Goal: Task Accomplishment & Management: Use online tool/utility

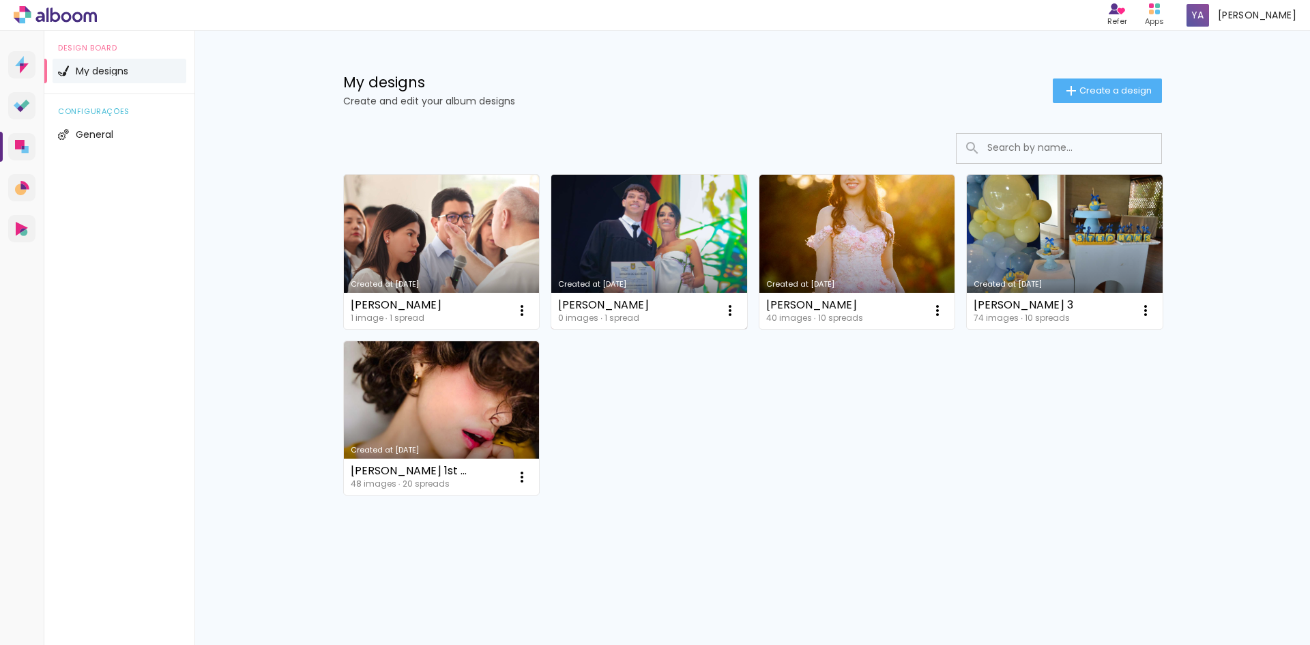
click at [664, 261] on link "Created at [DATE]" at bounding box center [649, 252] width 196 height 154
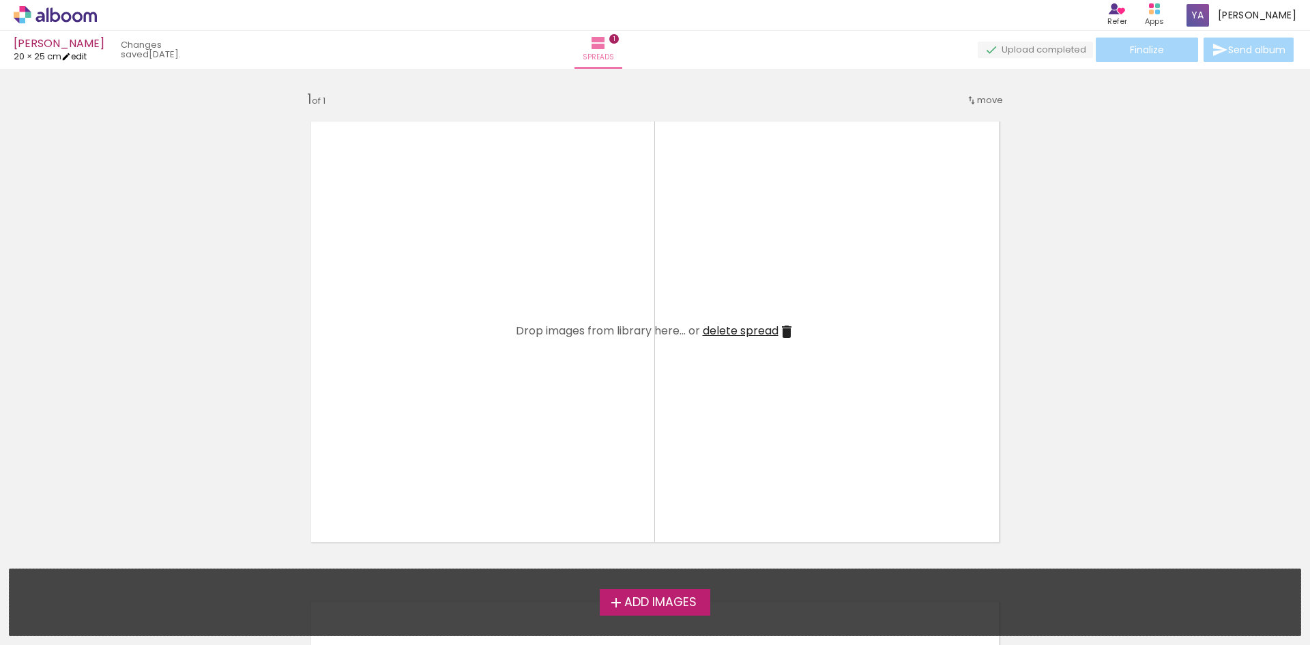
click at [84, 57] on link "edit" at bounding box center [73, 56] width 25 height 12
type input "5"
type input "25"
type input "40"
type input "7"
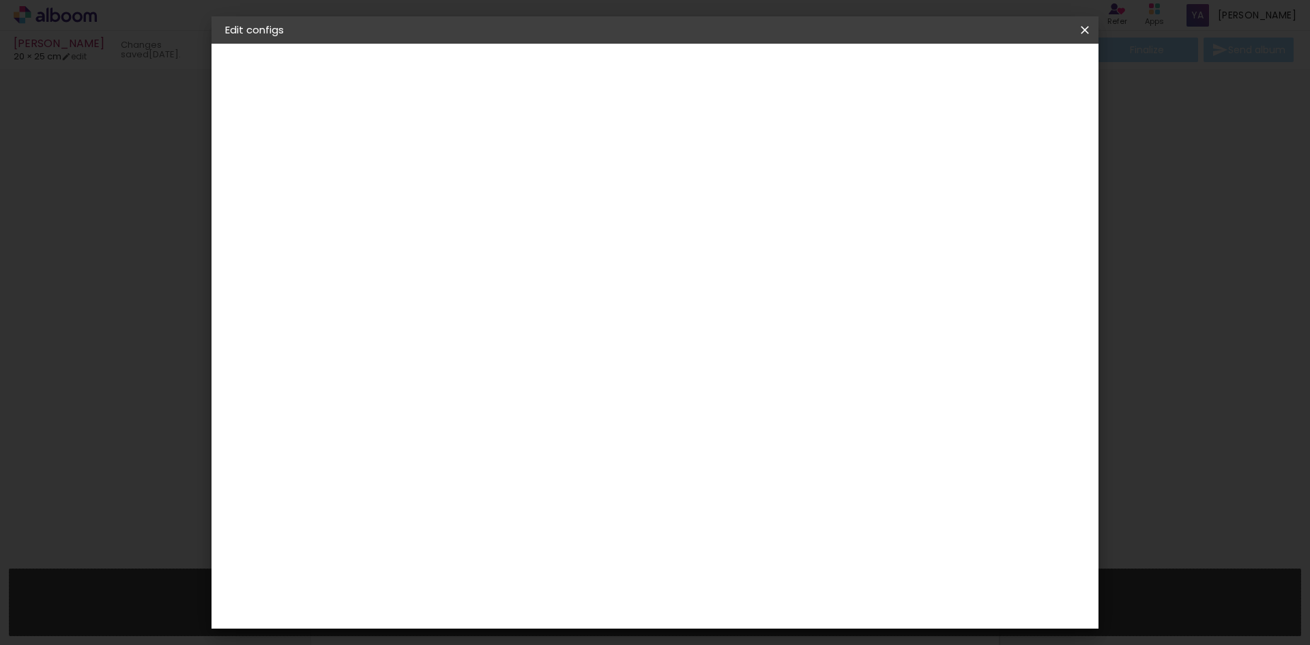
click at [419, 421] on input "25" at bounding box center [405, 421] width 35 height 20
drag, startPoint x: 416, startPoint y: 417, endPoint x: 425, endPoint y: 418, distance: 9.7
click at [422, 418] on input "25" at bounding box center [405, 421] width 35 height 20
type input "28"
type paper-input "28"
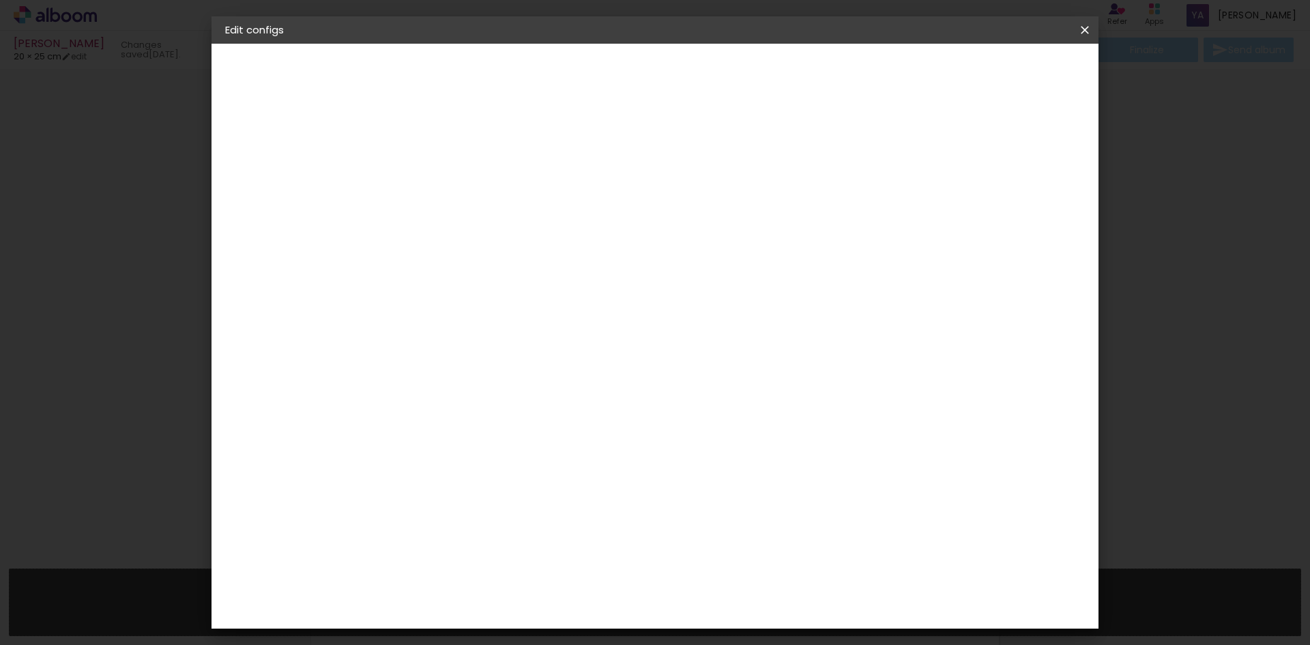
click at [931, 79] on paper-button "Save configs" at bounding box center [886, 72] width 89 height 23
click at [917, 73] on span "Save configs" at bounding box center [886, 73] width 61 height 10
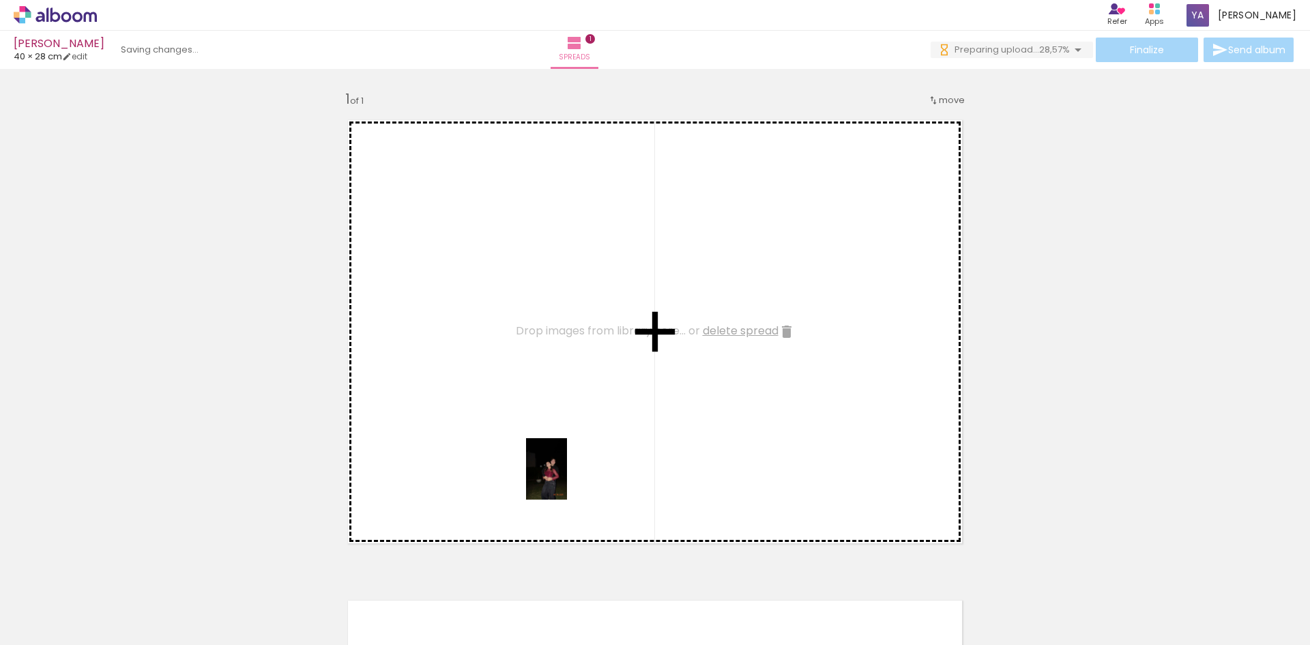
drag, startPoint x: 130, startPoint y: 607, endPoint x: 567, endPoint y: 479, distance: 455.9
click at [567, 479] on quentale-workspace at bounding box center [655, 322] width 1310 height 645
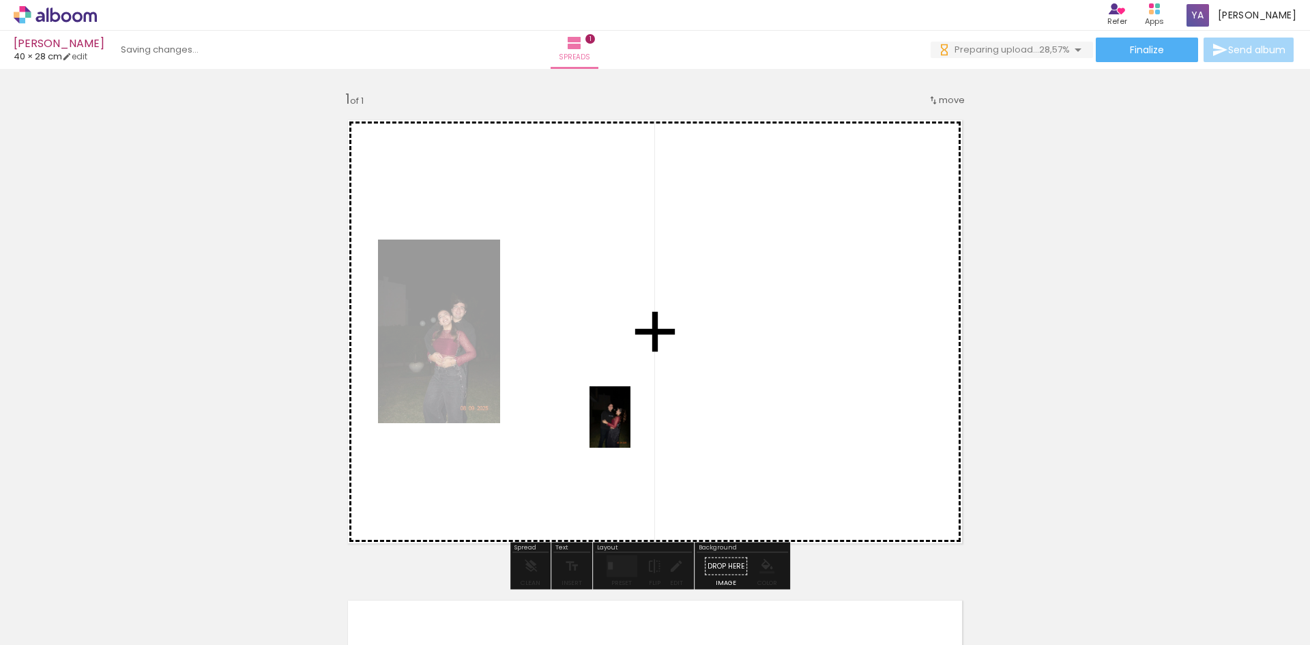
drag, startPoint x: 223, startPoint y: 607, endPoint x: 631, endPoint y: 427, distance: 445.2
click at [631, 427] on quentale-workspace at bounding box center [655, 322] width 1310 height 645
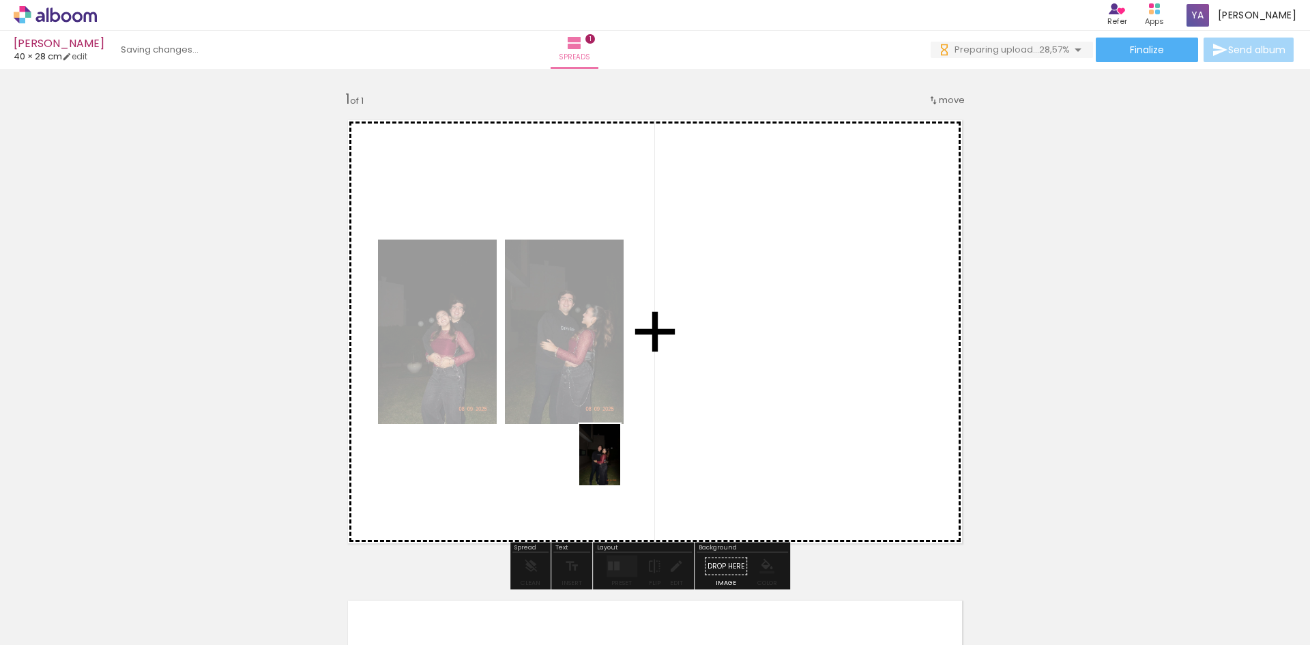
drag, startPoint x: 308, startPoint y: 614, endPoint x: 620, endPoint y: 465, distance: 345.8
click at [620, 465] on quentale-workspace at bounding box center [655, 322] width 1310 height 645
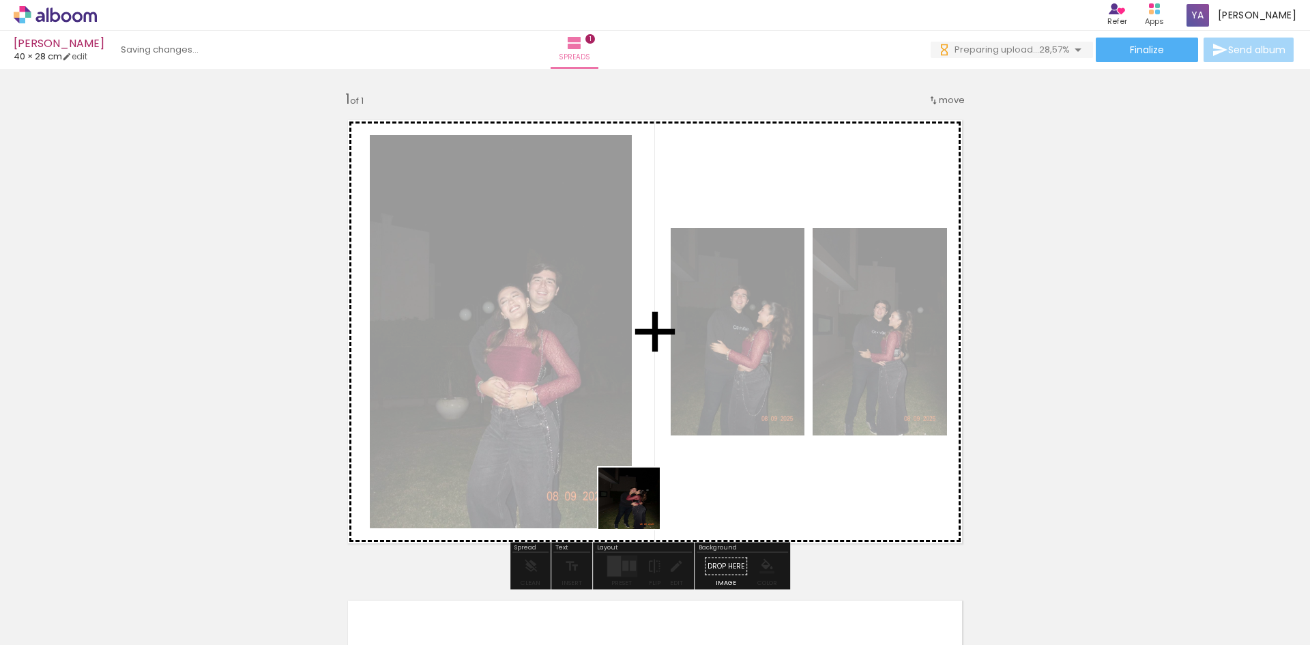
drag, startPoint x: 473, startPoint y: 588, endPoint x: 678, endPoint y: 489, distance: 228.0
click at [678, 489] on quentale-workspace at bounding box center [655, 322] width 1310 height 645
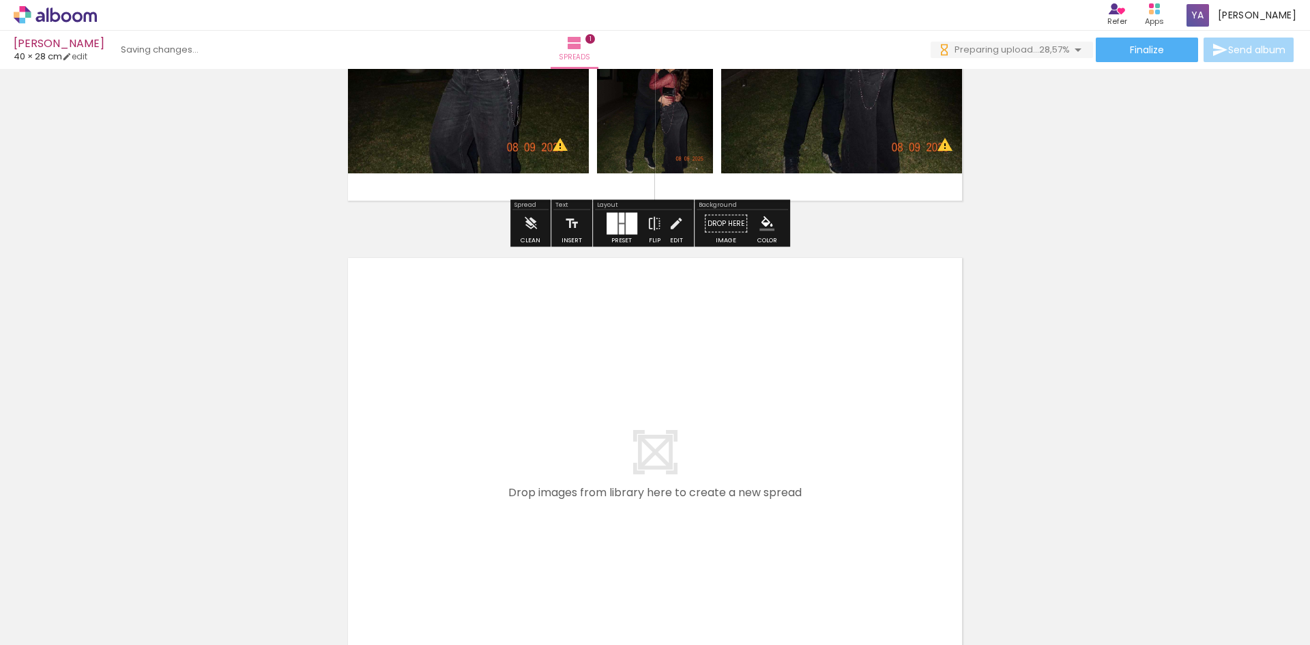
scroll to position [409, 0]
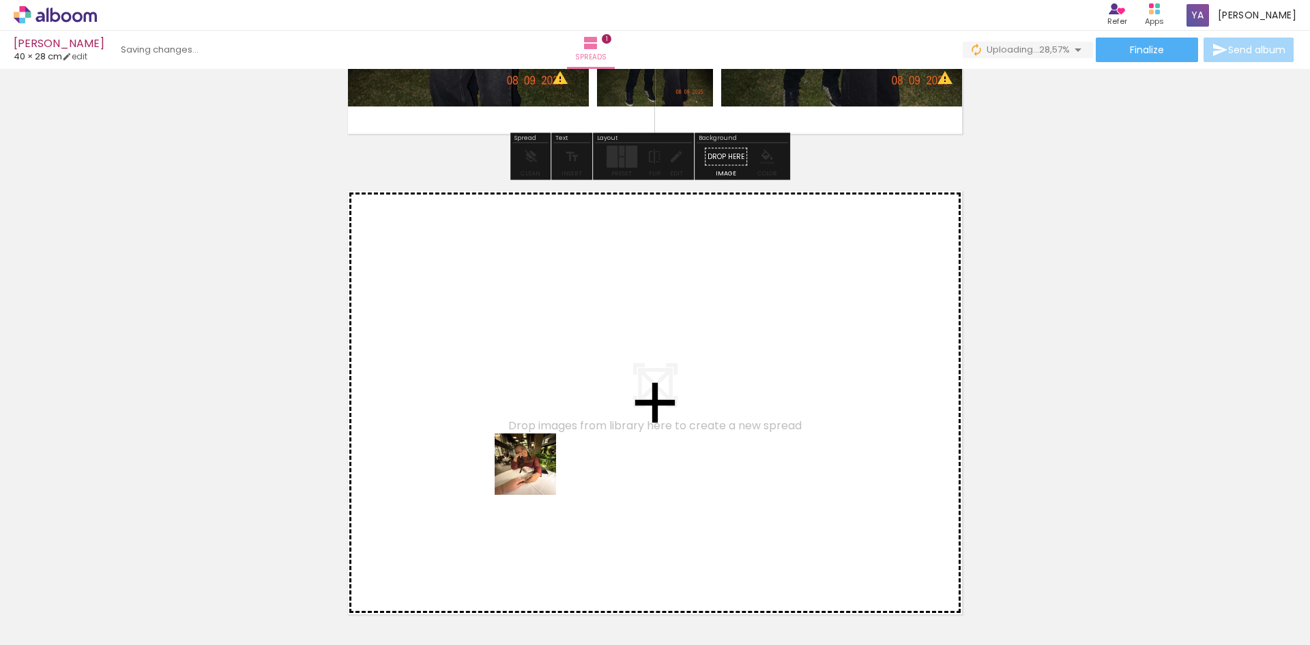
drag, startPoint x: 437, startPoint y: 605, endPoint x: 541, endPoint y: 465, distance: 174.6
click at [541, 465] on quentale-workspace at bounding box center [655, 322] width 1310 height 645
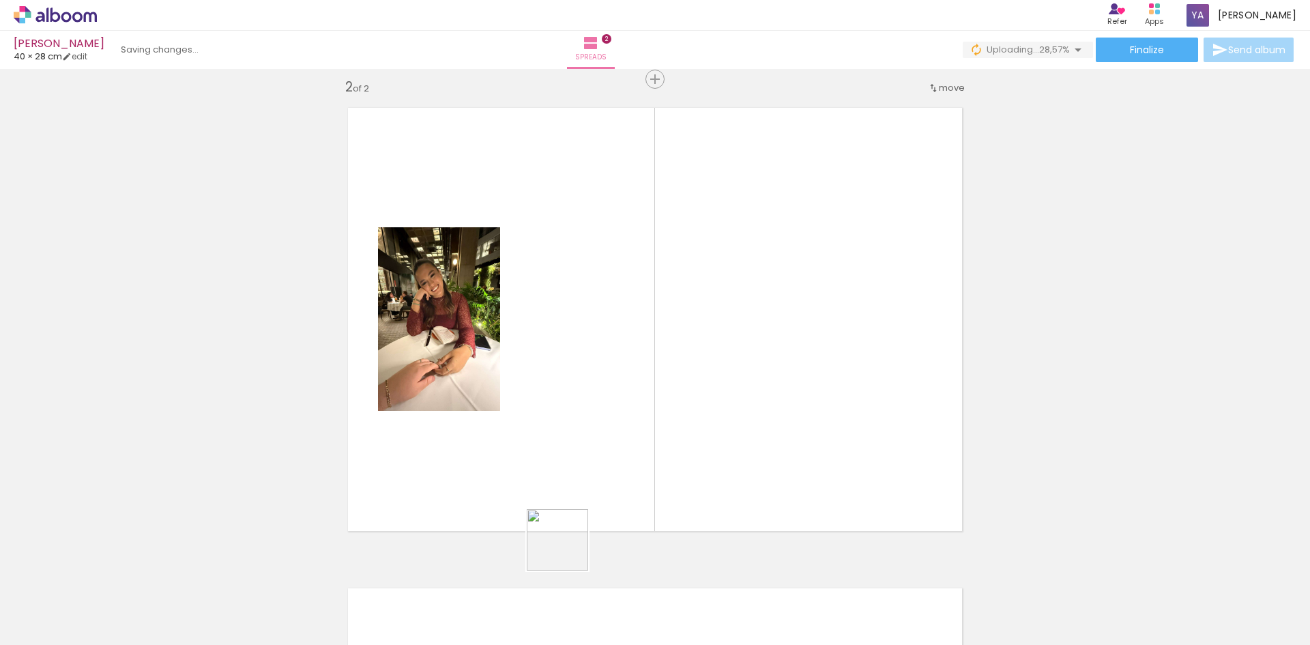
scroll to position [498, 0]
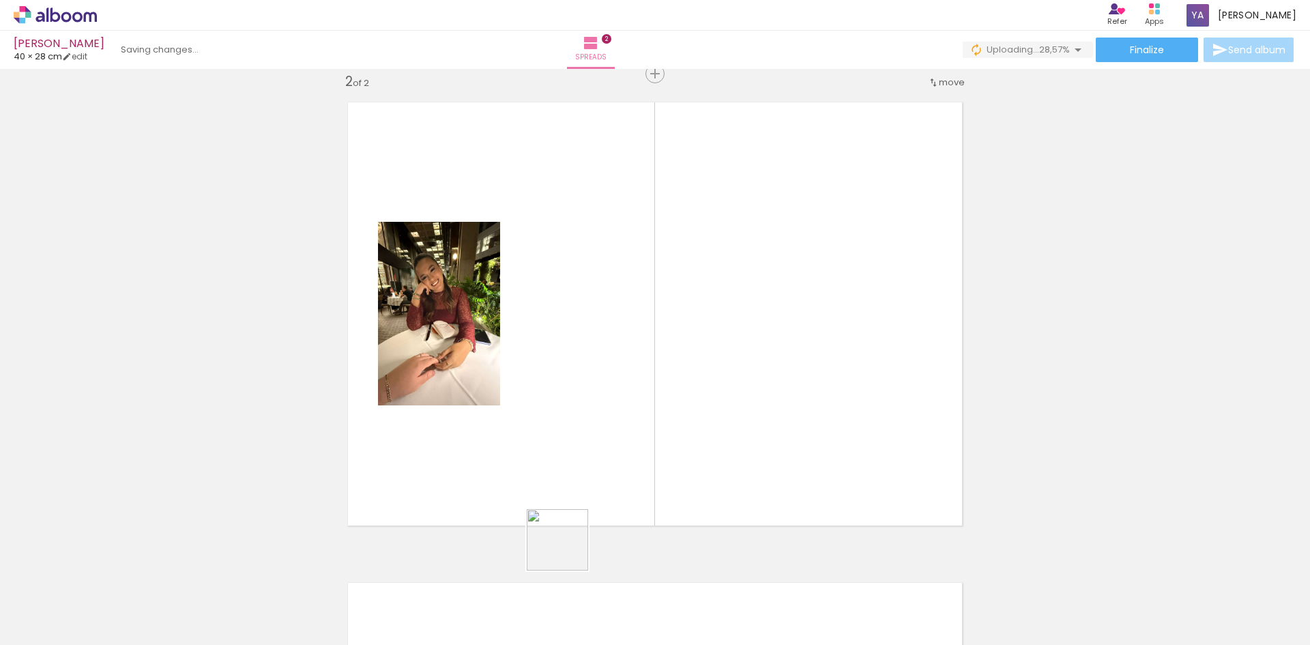
drag, startPoint x: 532, startPoint y: 595, endPoint x: 676, endPoint y: 486, distance: 181.3
click at [689, 437] on quentale-workspace at bounding box center [655, 322] width 1310 height 645
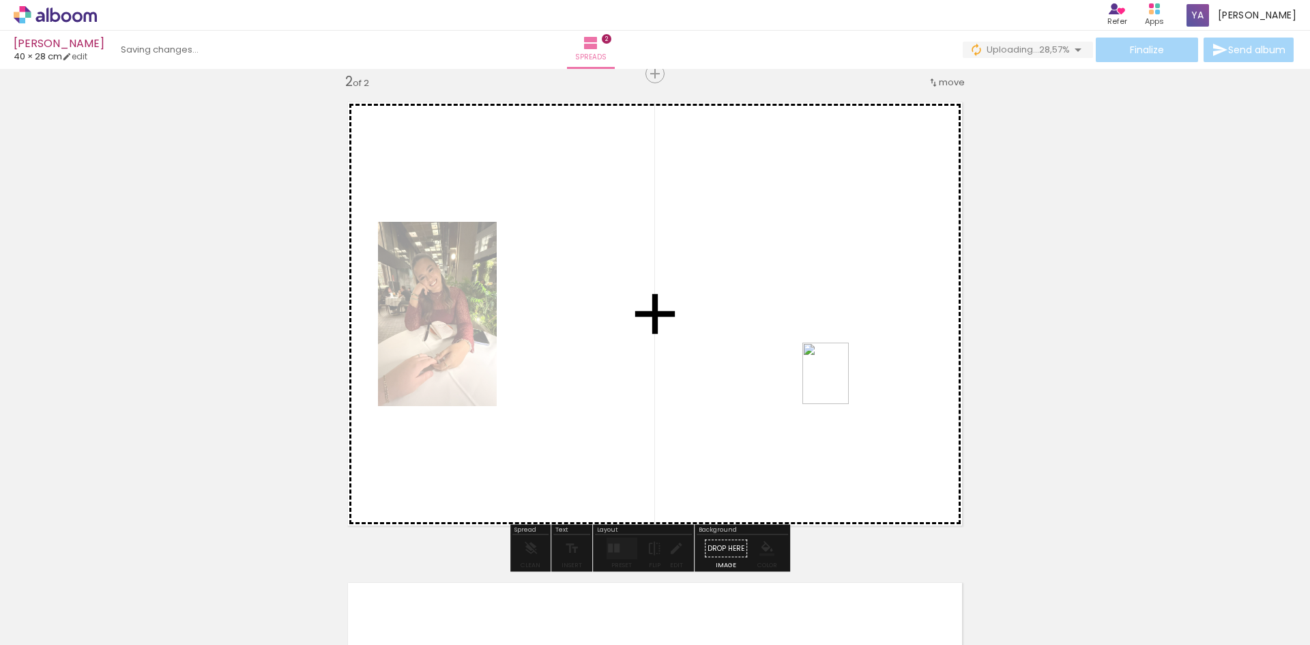
drag, startPoint x: 613, startPoint y: 592, endPoint x: 843, endPoint y: 384, distance: 311.1
click at [843, 384] on quentale-workspace at bounding box center [655, 322] width 1310 height 645
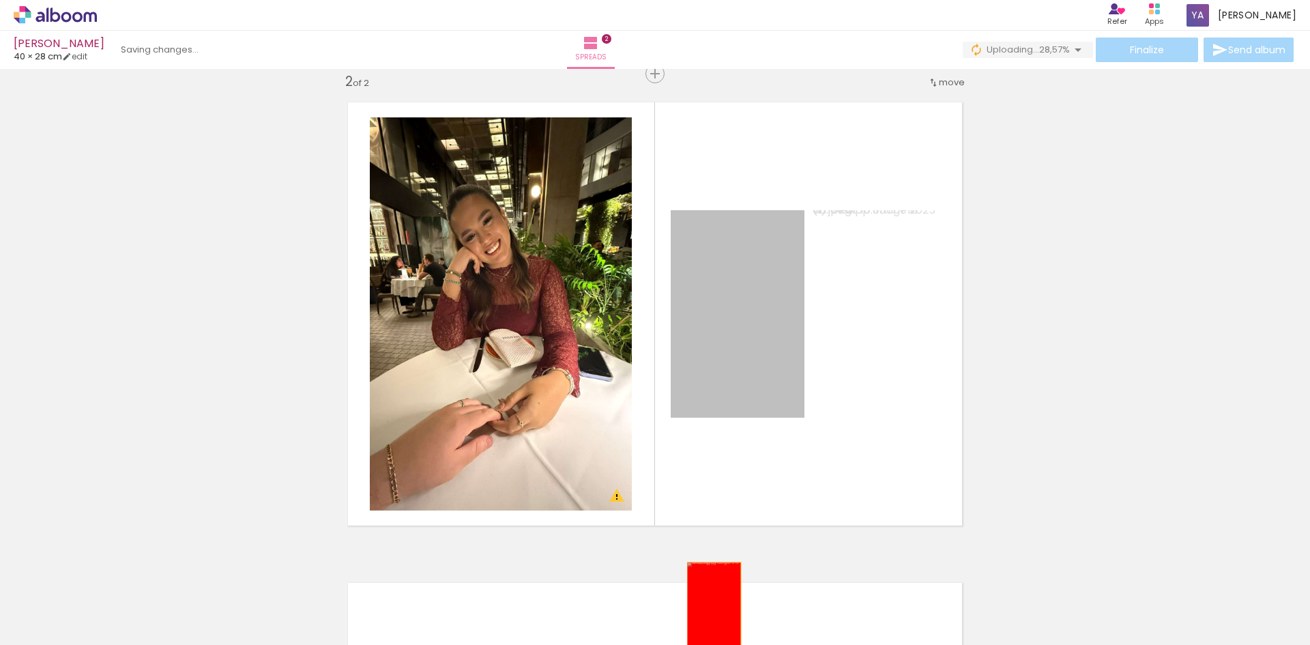
drag, startPoint x: 736, startPoint y: 334, endPoint x: 709, endPoint y: 604, distance: 271.6
click at [709, 604] on quentale-workspace at bounding box center [655, 322] width 1310 height 645
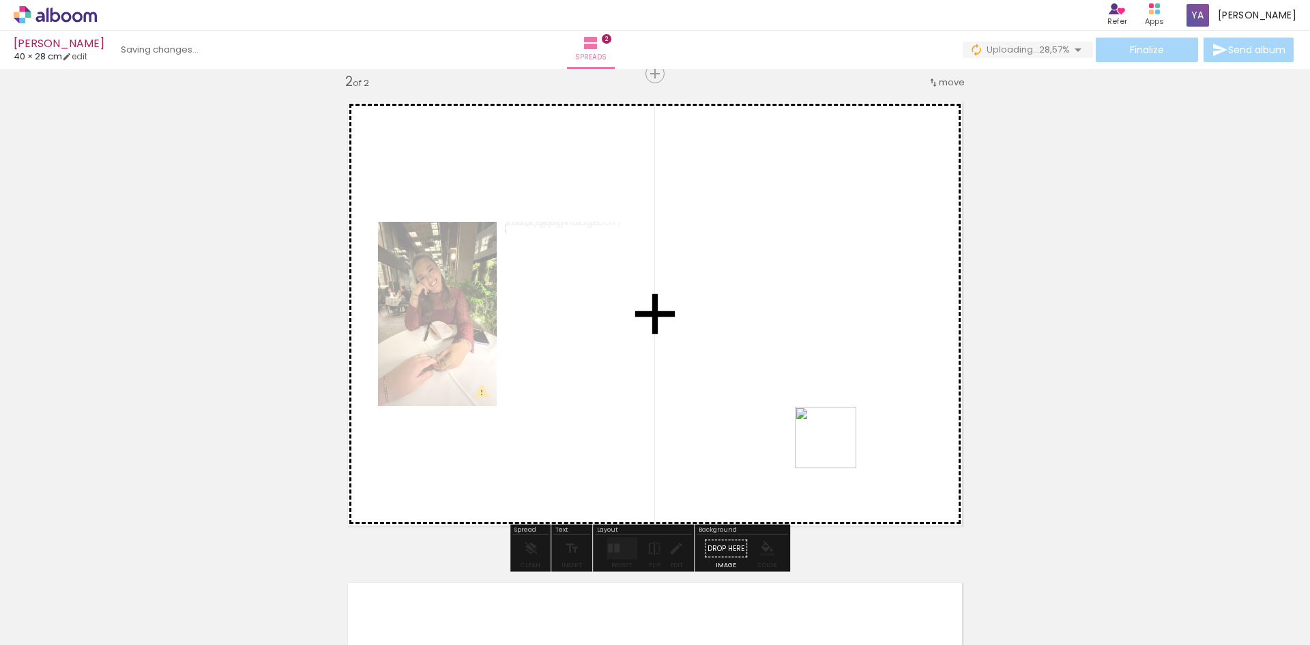
drag, startPoint x: 835, startPoint y: 613, endPoint x: 836, endPoint y: 447, distance: 165.8
click at [836, 447] on quentale-workspace at bounding box center [655, 322] width 1310 height 645
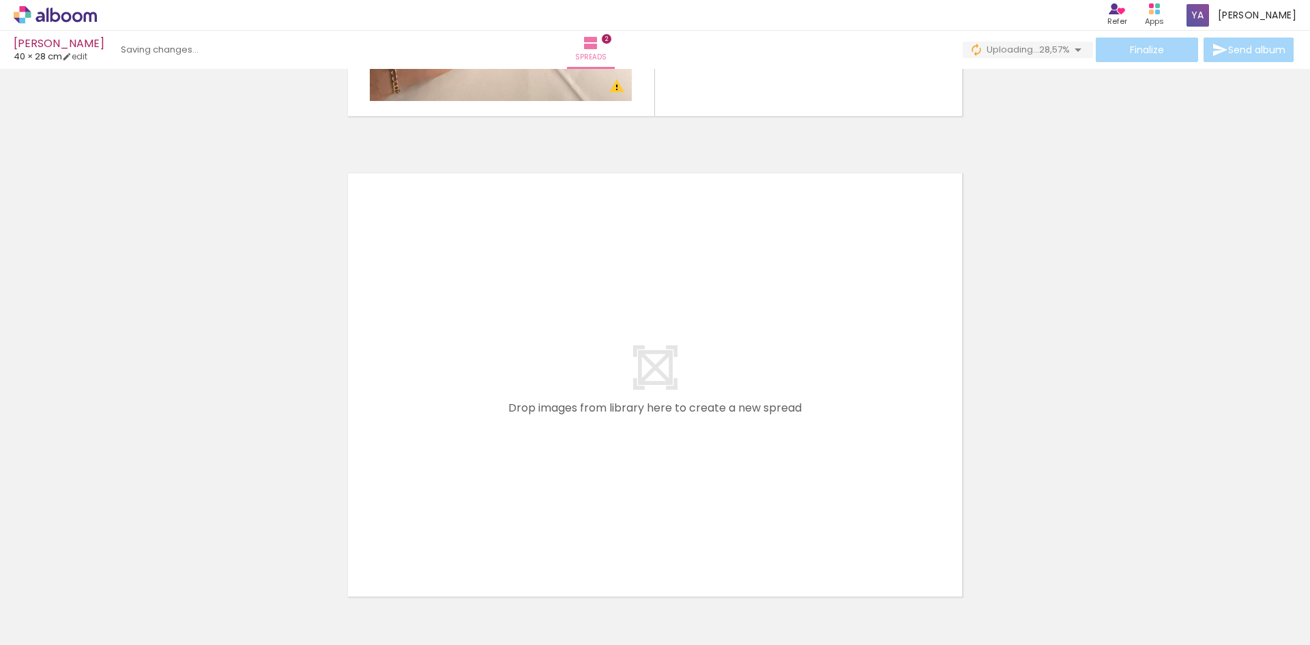
scroll to position [976, 0]
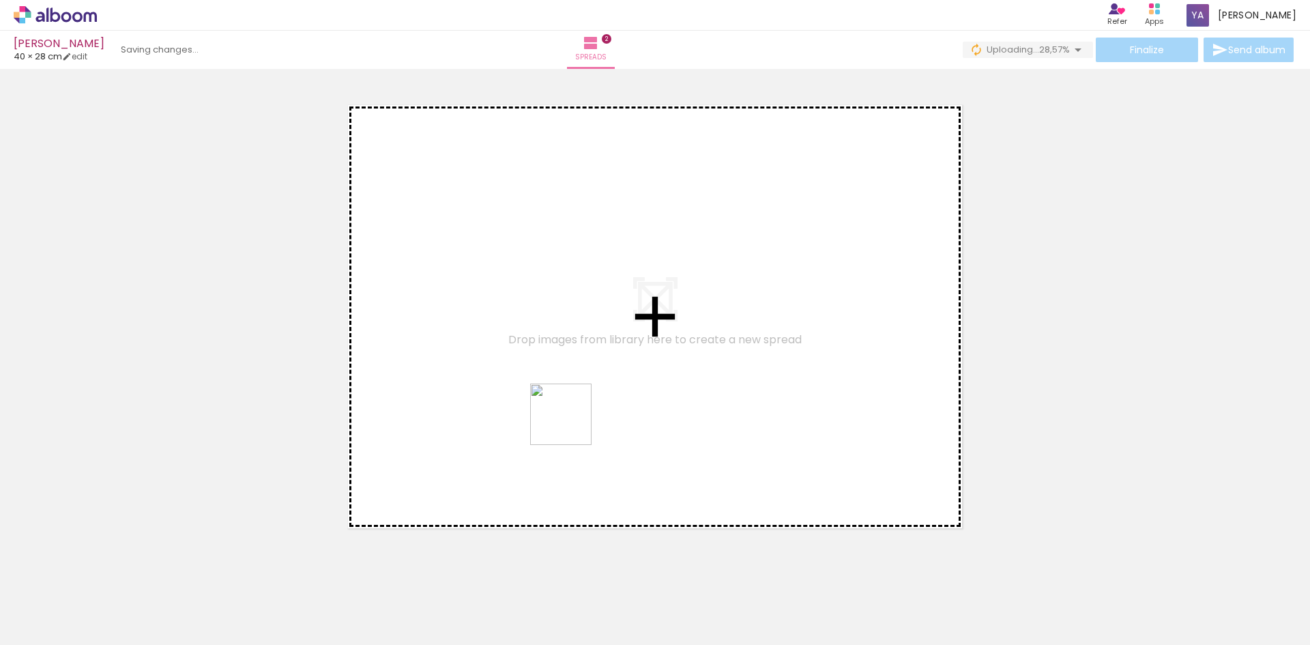
drag, startPoint x: 530, startPoint y: 610, endPoint x: 581, endPoint y: 375, distance: 241.1
click at [581, 375] on quentale-workspace at bounding box center [655, 322] width 1310 height 645
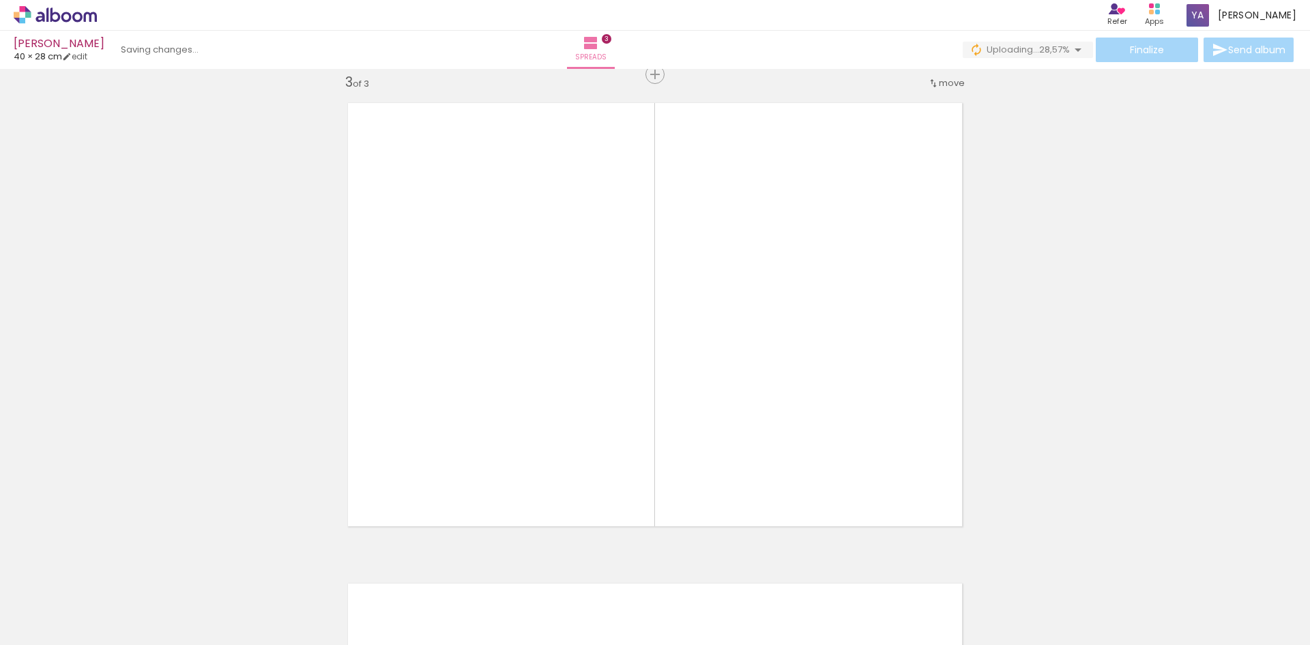
scroll to position [979, 0]
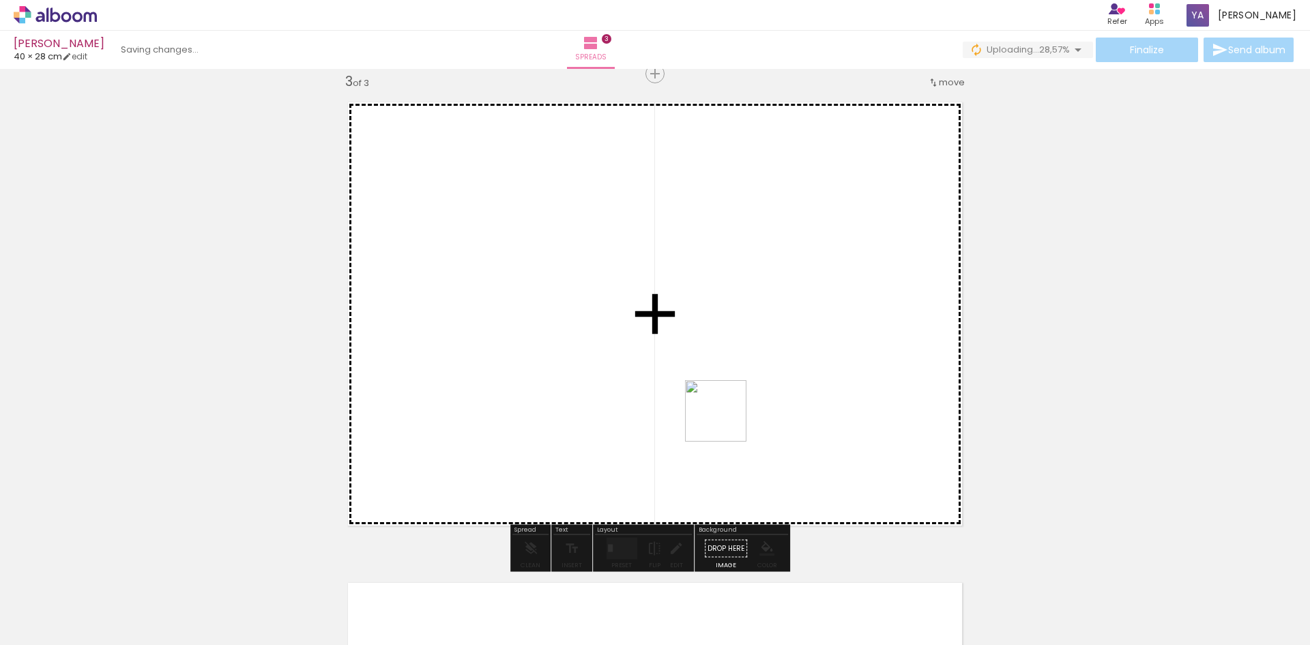
drag, startPoint x: 686, startPoint y: 618, endPoint x: 726, endPoint y: 421, distance: 200.6
click at [726, 421] on quentale-workspace at bounding box center [655, 322] width 1310 height 645
drag, startPoint x: 753, startPoint y: 614, endPoint x: 804, endPoint y: 382, distance: 236.8
click at [804, 382] on quentale-workspace at bounding box center [655, 322] width 1310 height 645
drag, startPoint x: 1140, startPoint y: 622, endPoint x: 882, endPoint y: 468, distance: 300.8
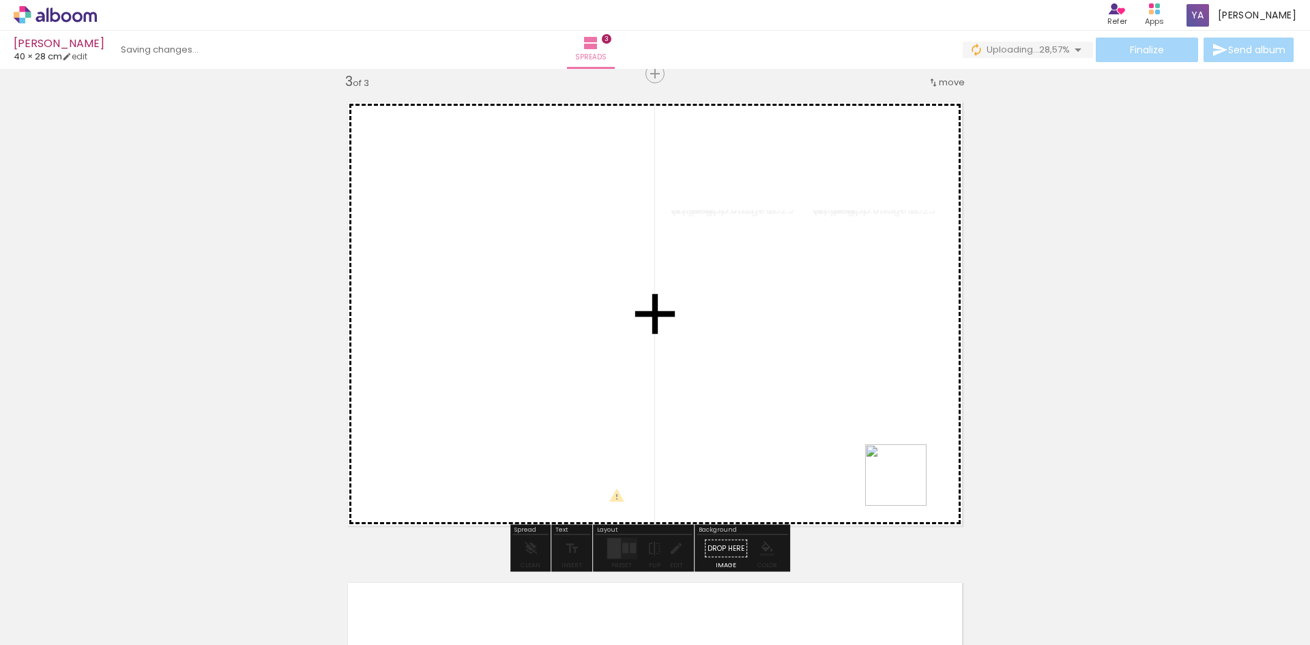
click at [882, 468] on quentale-workspace at bounding box center [655, 322] width 1310 height 645
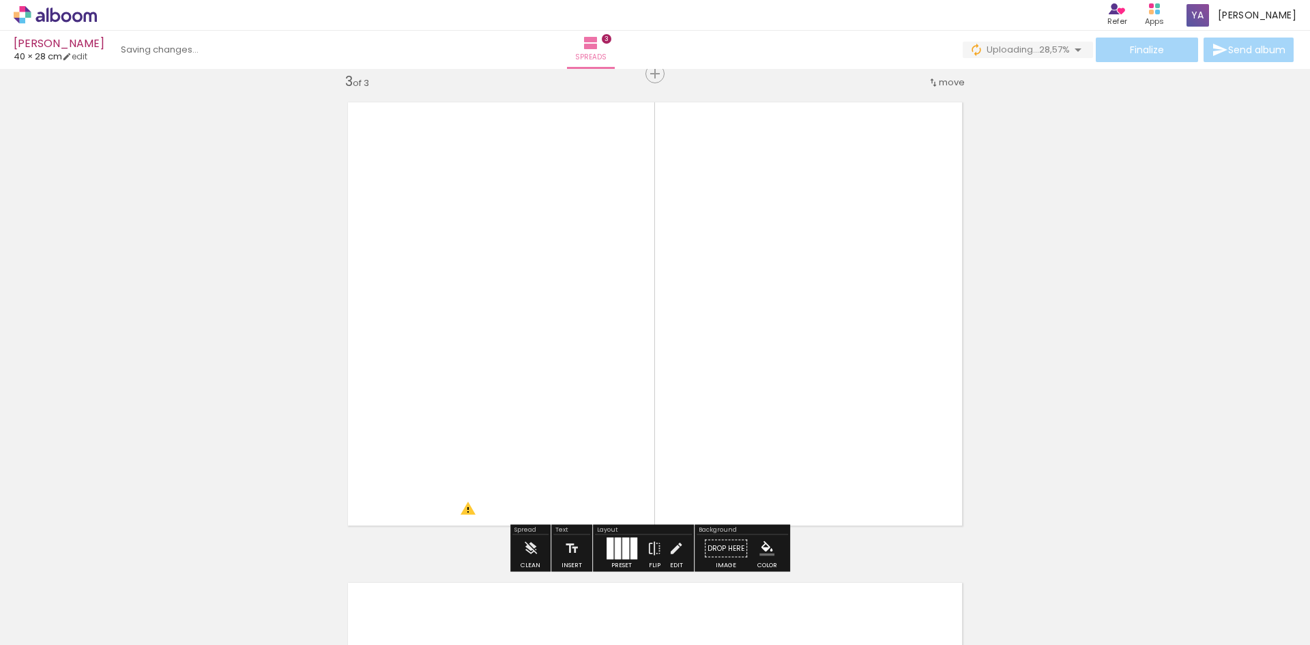
click at [615, 550] on div at bounding box center [618, 549] width 6 height 22
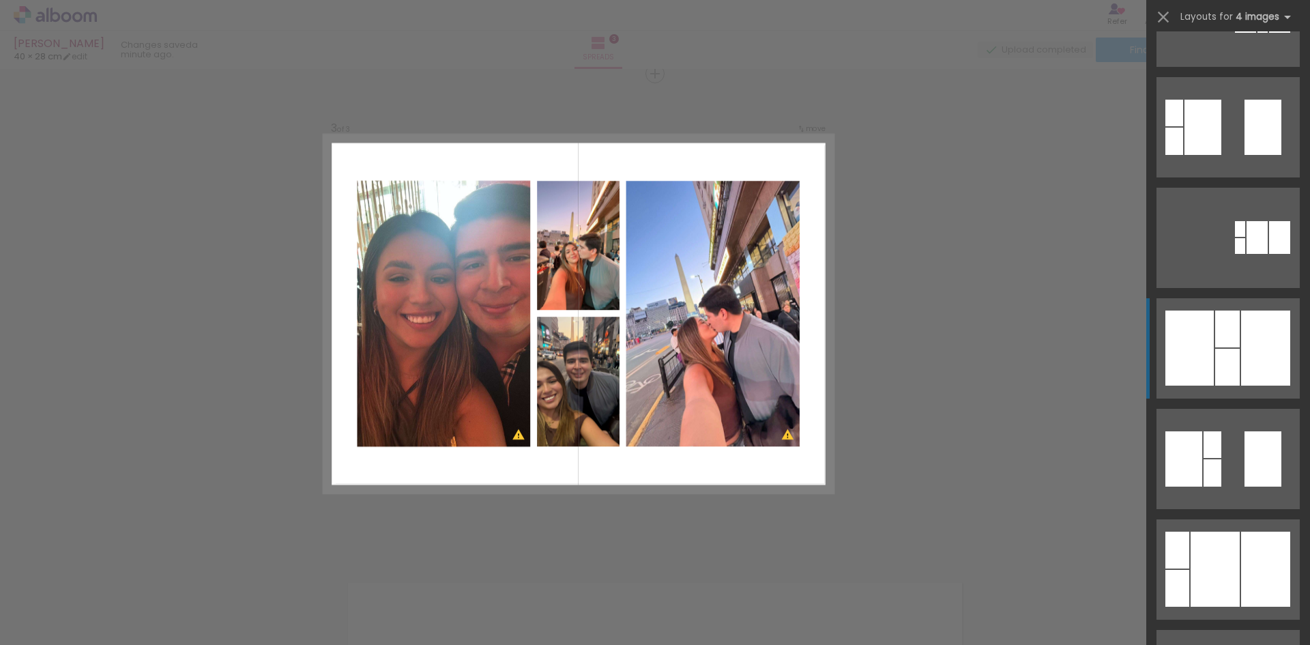
scroll to position [409, 0]
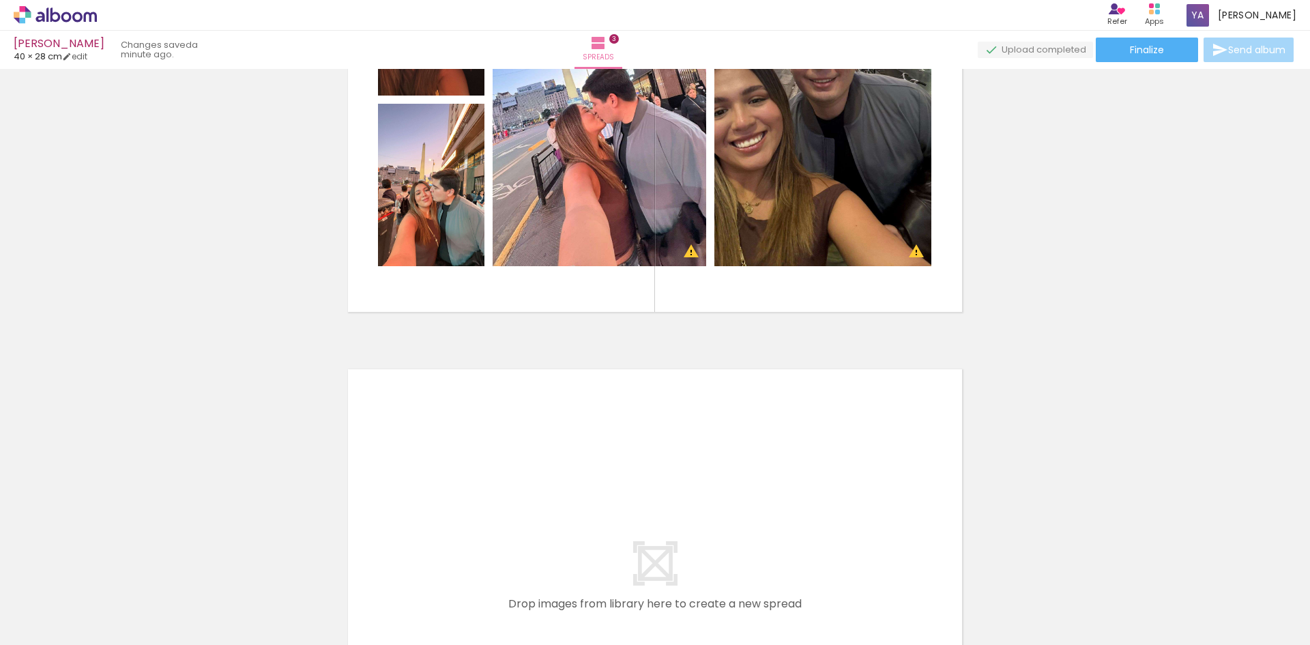
scroll to position [1320, 0]
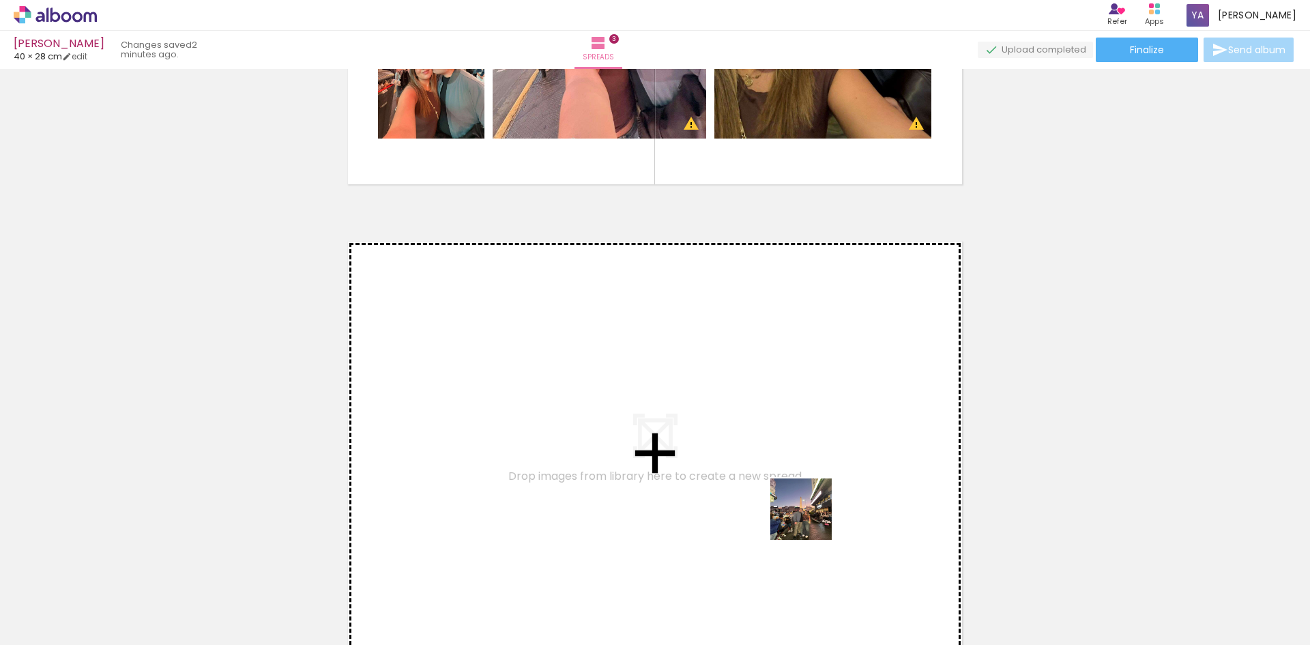
drag, startPoint x: 902, startPoint y: 614, endPoint x: 923, endPoint y: 593, distance: 29.4
click at [708, 432] on quentale-workspace at bounding box center [655, 322] width 1310 height 645
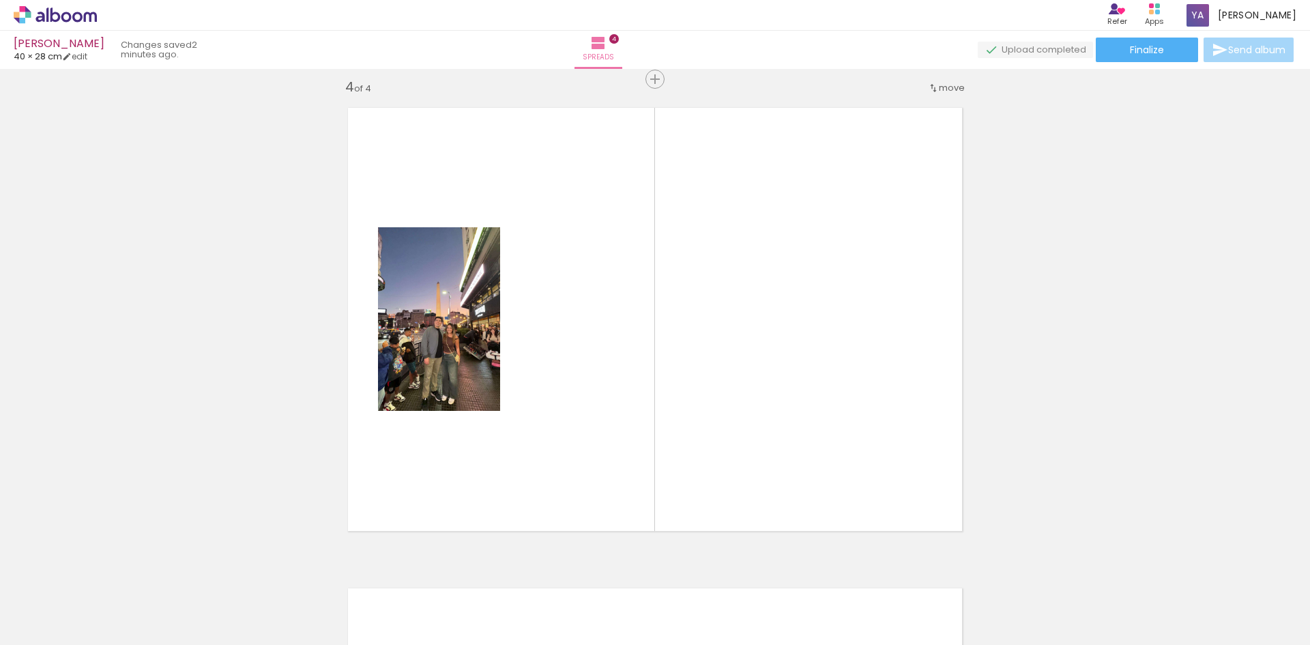
scroll to position [1459, 0]
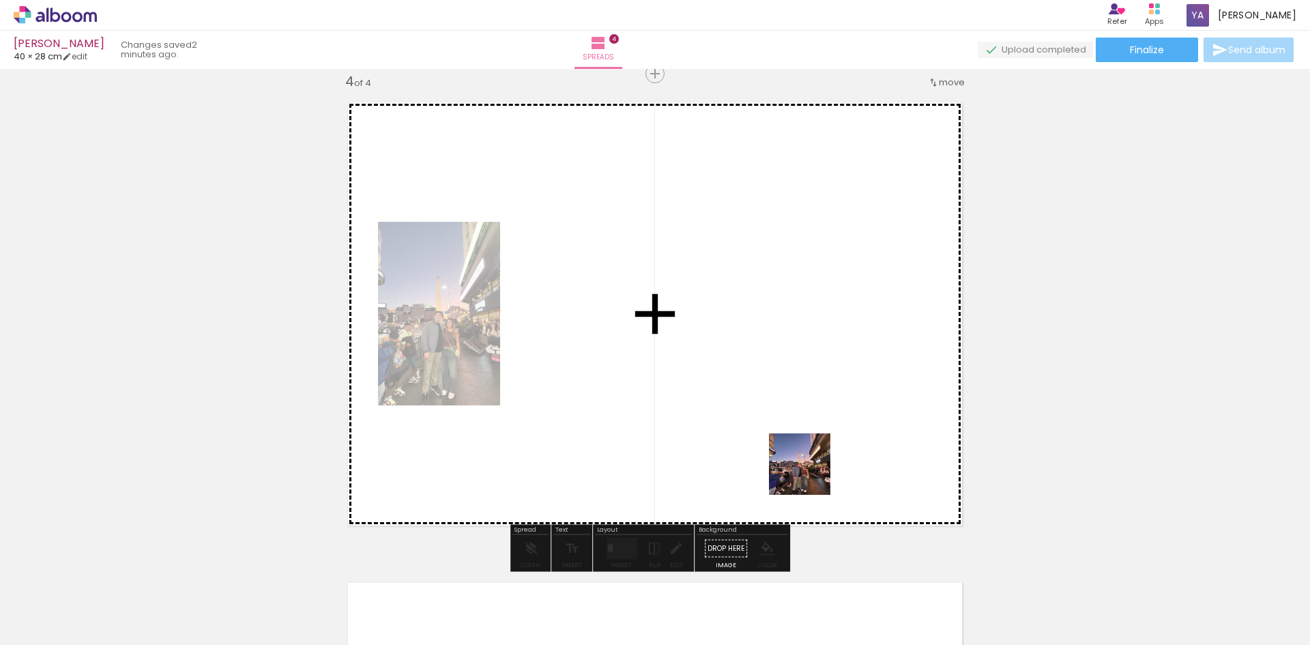
drag, startPoint x: 979, startPoint y: 609, endPoint x: 779, endPoint y: 450, distance: 255.5
click at [779, 450] on quentale-workspace at bounding box center [655, 322] width 1310 height 645
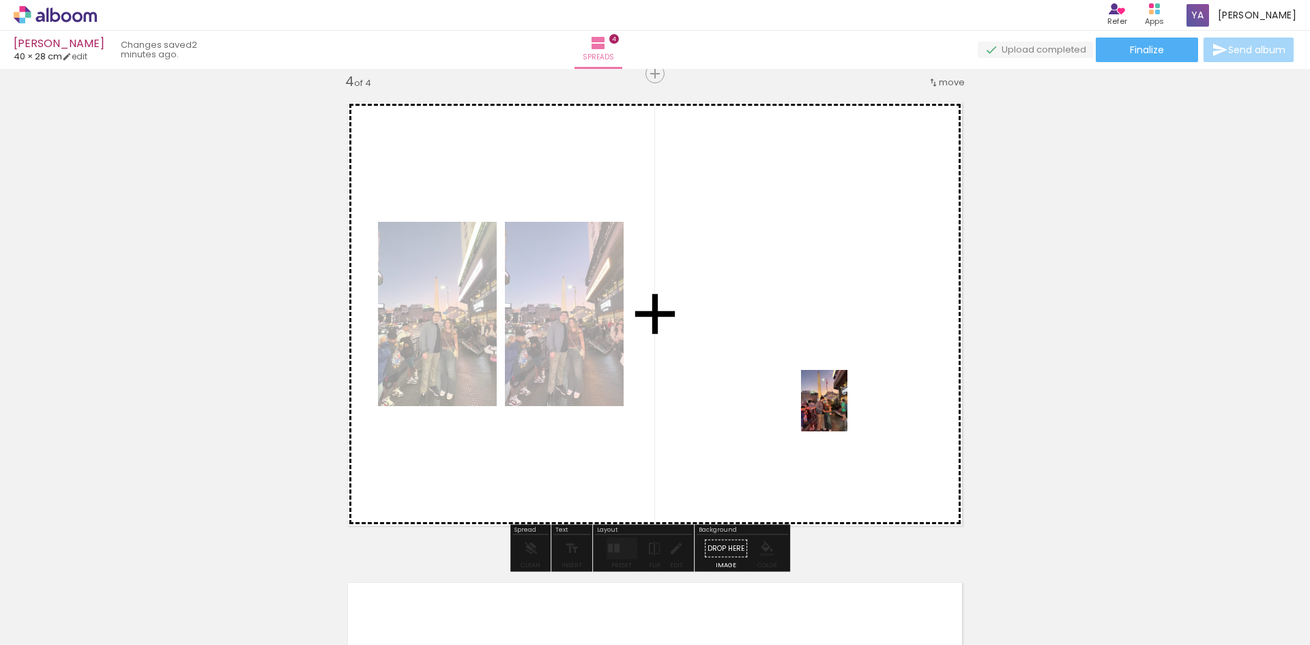
drag, startPoint x: 1062, startPoint y: 597, endPoint x: 842, endPoint y: 411, distance: 288.1
click at [842, 411] on quentale-workspace at bounding box center [655, 322] width 1310 height 645
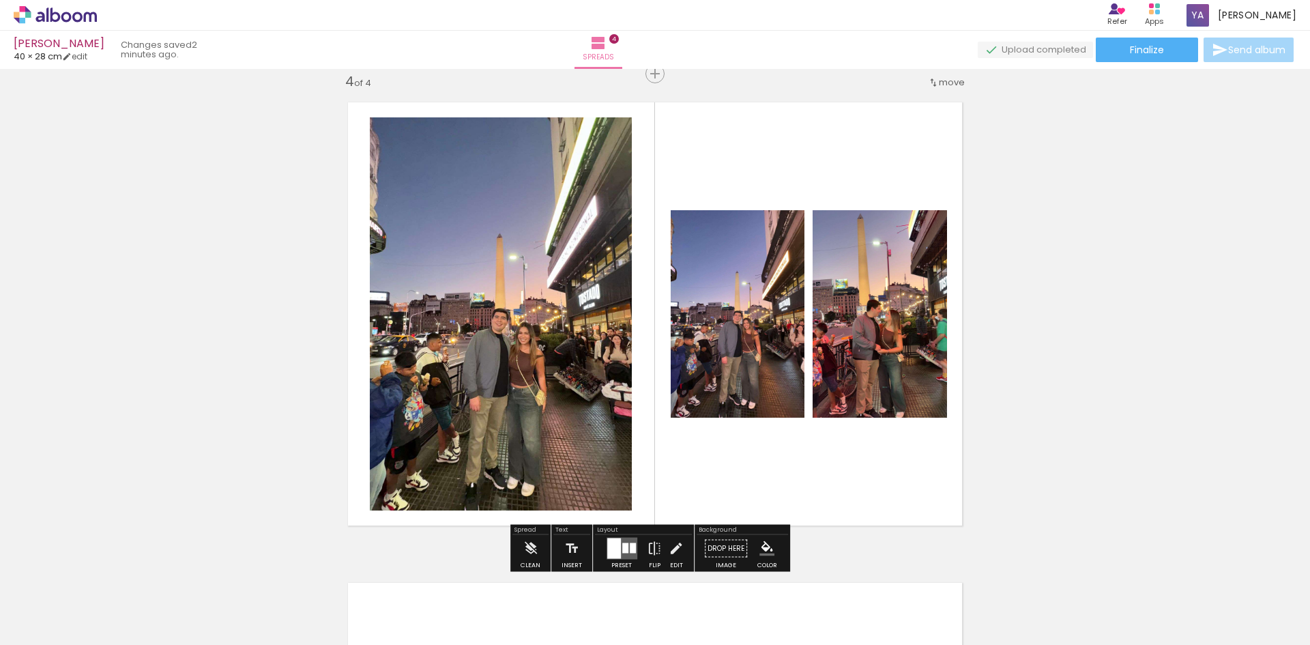
click at [620, 541] on quentale-layouter at bounding box center [622, 549] width 31 height 22
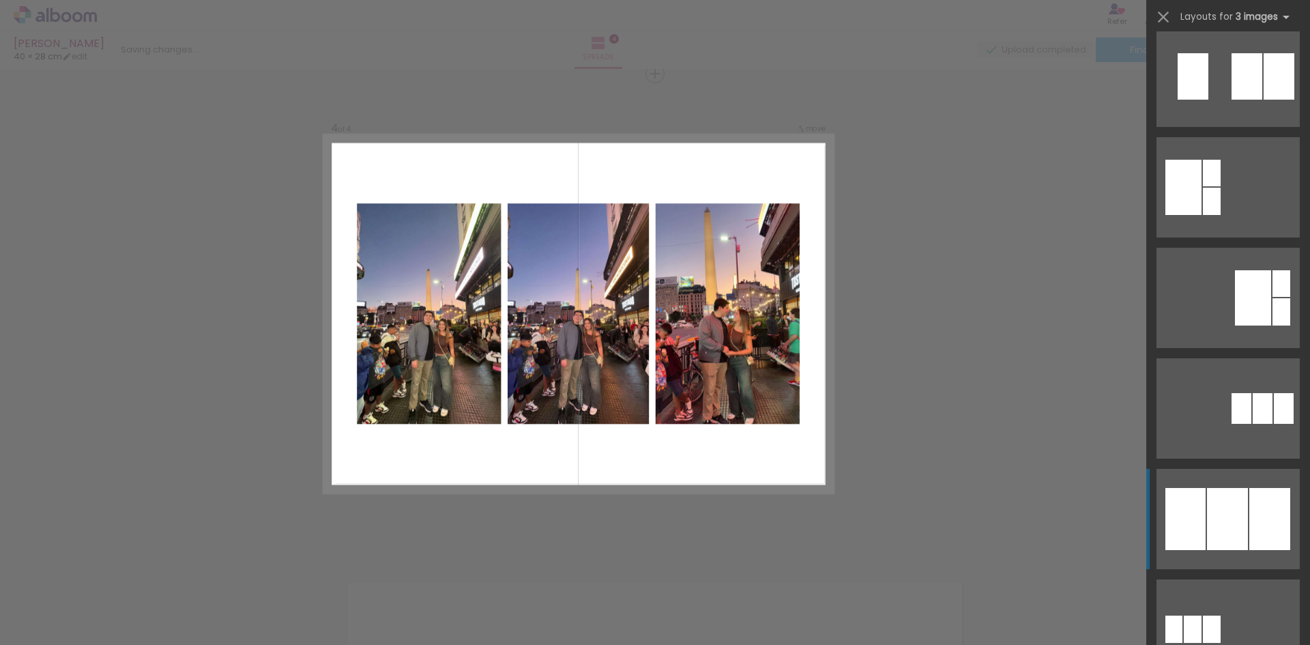
scroll to position [478, 0]
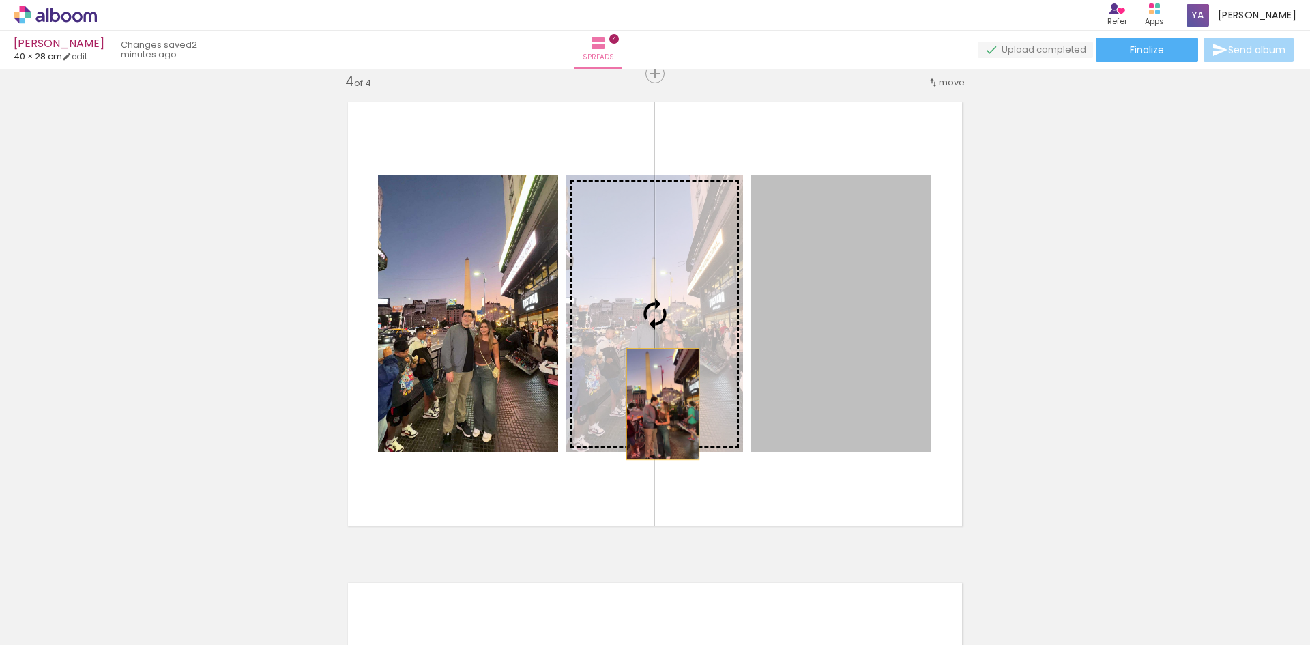
drag, startPoint x: 839, startPoint y: 392, endPoint x: 658, endPoint y: 404, distance: 181.9
click at [0, 0] on slot at bounding box center [0, 0] width 0 height 0
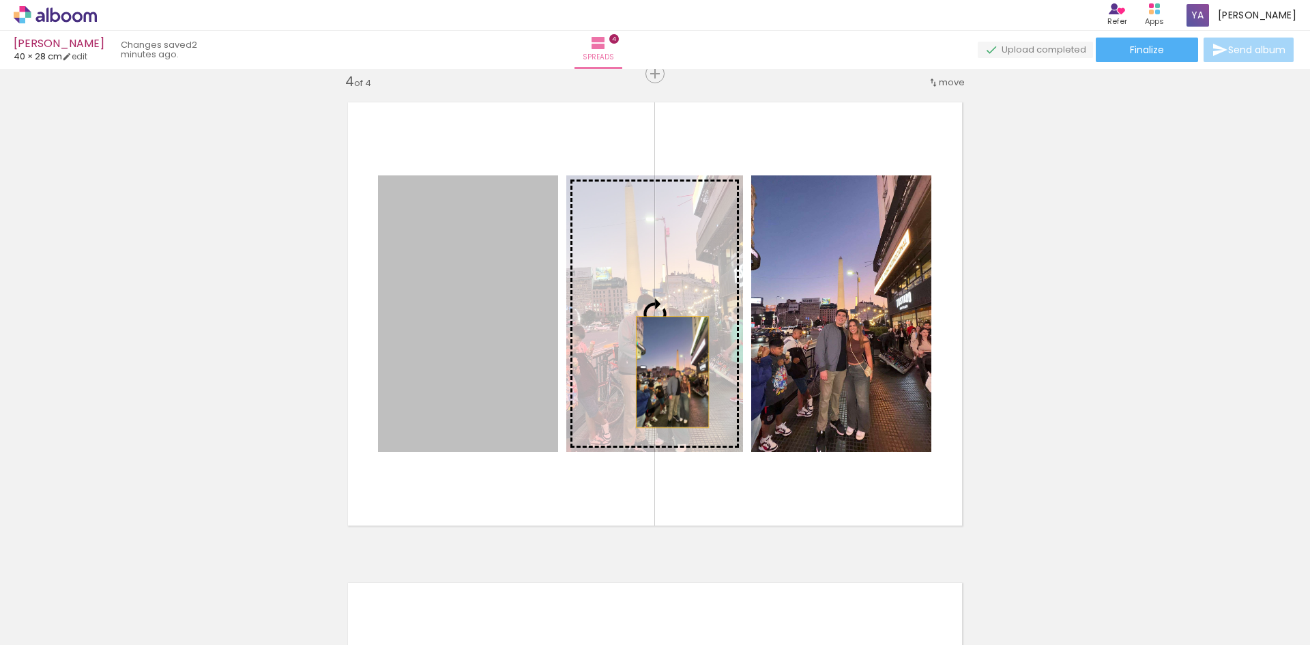
drag, startPoint x: 492, startPoint y: 369, endPoint x: 667, endPoint y: 372, distance: 175.4
click at [0, 0] on slot at bounding box center [0, 0] width 0 height 0
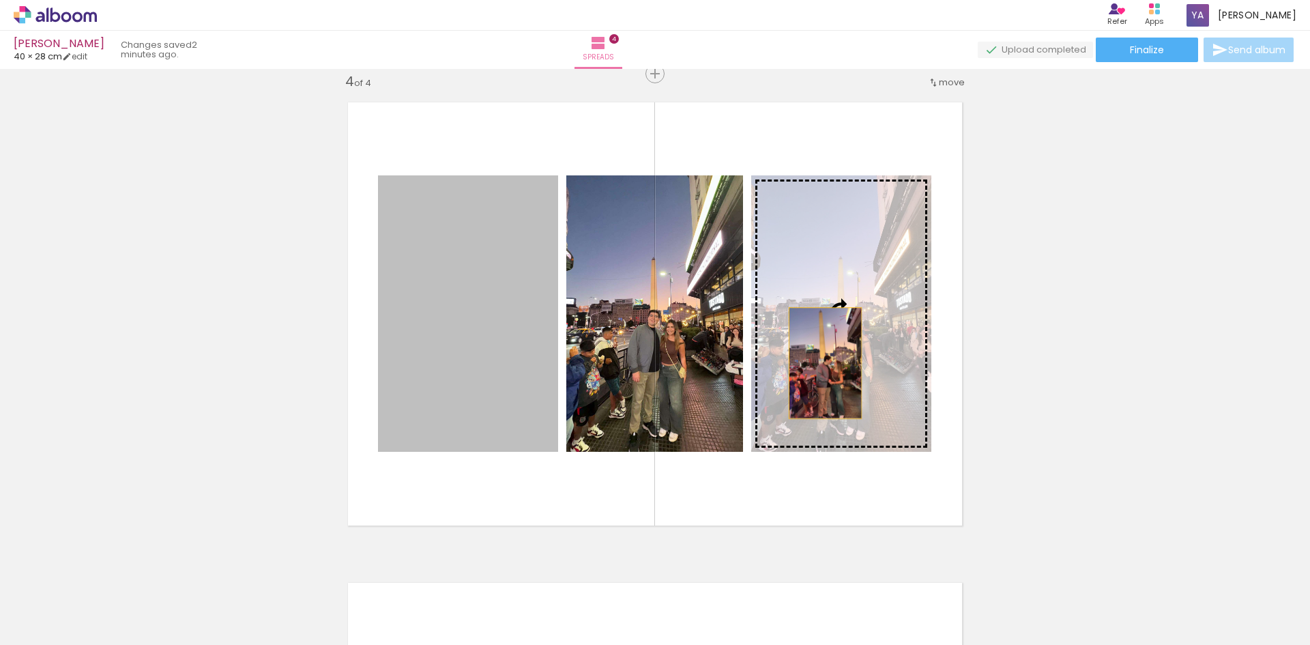
drag, startPoint x: 459, startPoint y: 366, endPoint x: 820, endPoint y: 363, distance: 361.0
click at [0, 0] on slot at bounding box center [0, 0] width 0 height 0
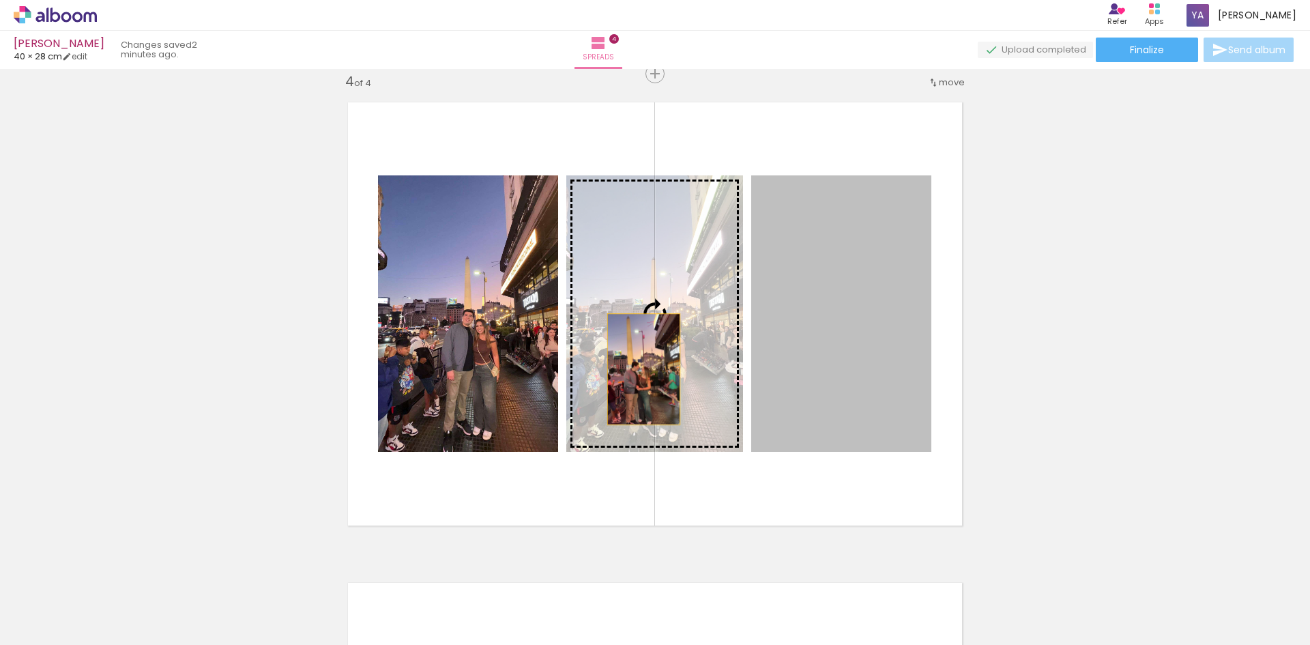
drag, startPoint x: 882, startPoint y: 378, endPoint x: 638, endPoint y: 369, distance: 244.5
click at [0, 0] on slot at bounding box center [0, 0] width 0 height 0
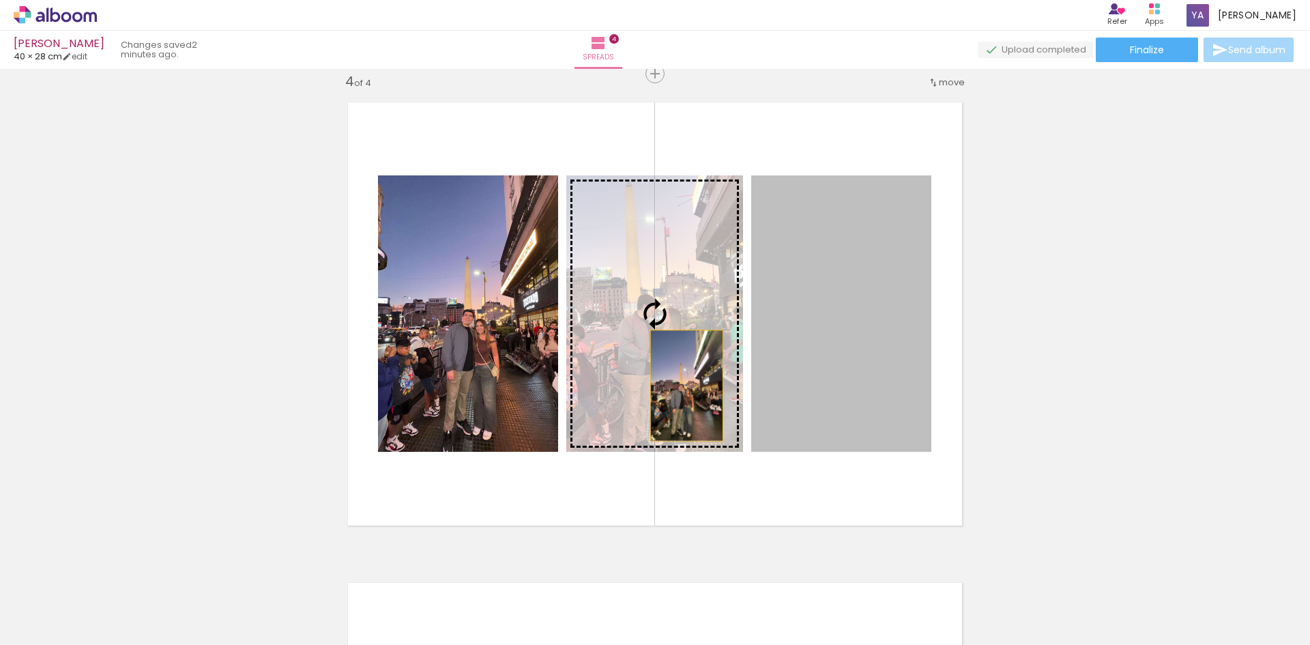
drag, startPoint x: 863, startPoint y: 392, endPoint x: 682, endPoint y: 386, distance: 181.0
click at [0, 0] on slot at bounding box center [0, 0] width 0 height 0
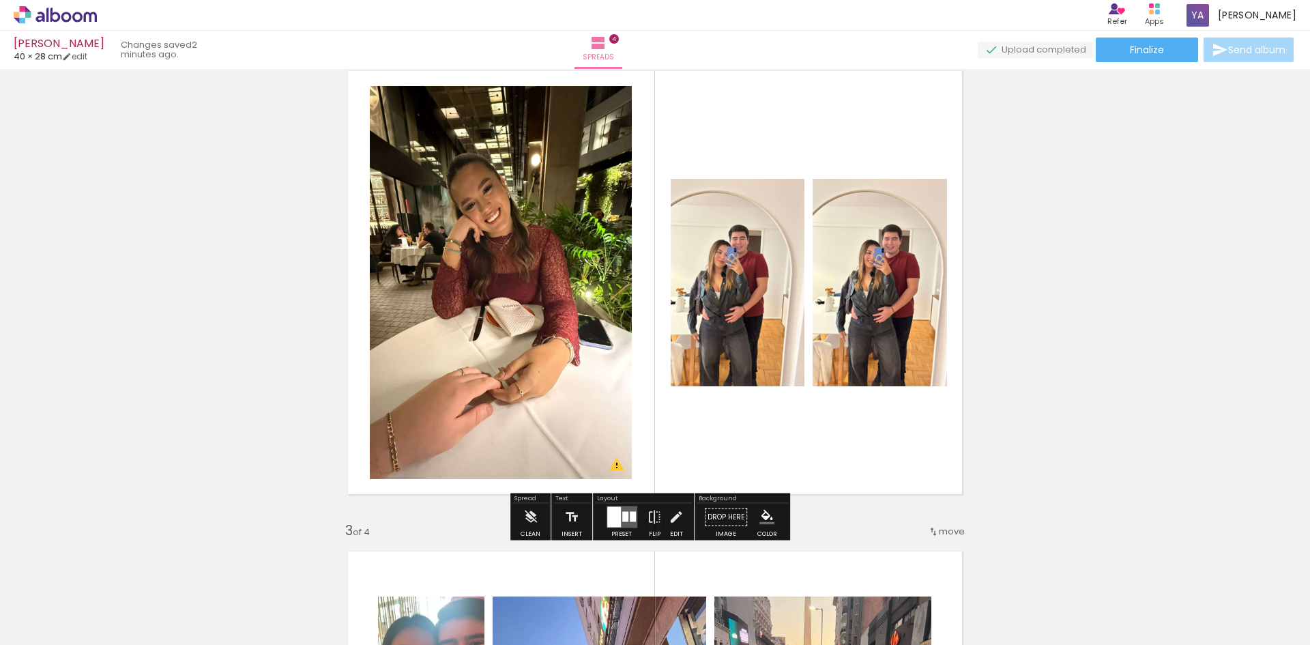
scroll to position [640, 0]
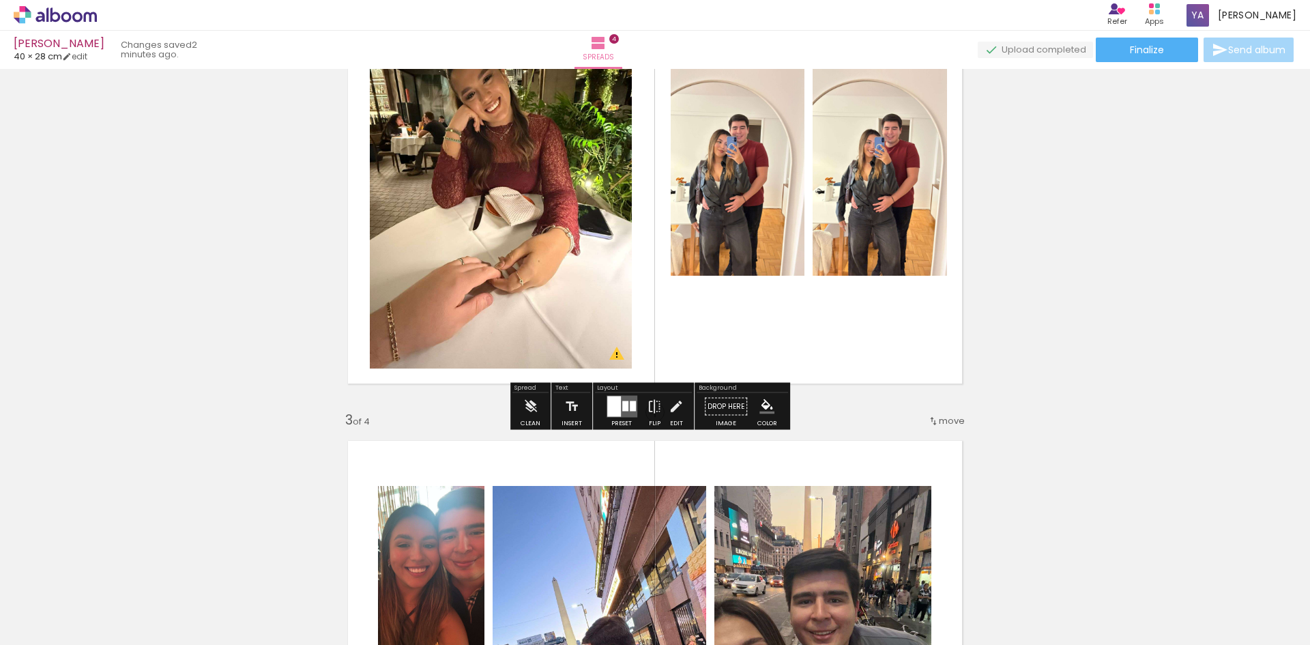
click at [627, 406] on quentale-layouter at bounding box center [622, 407] width 31 height 22
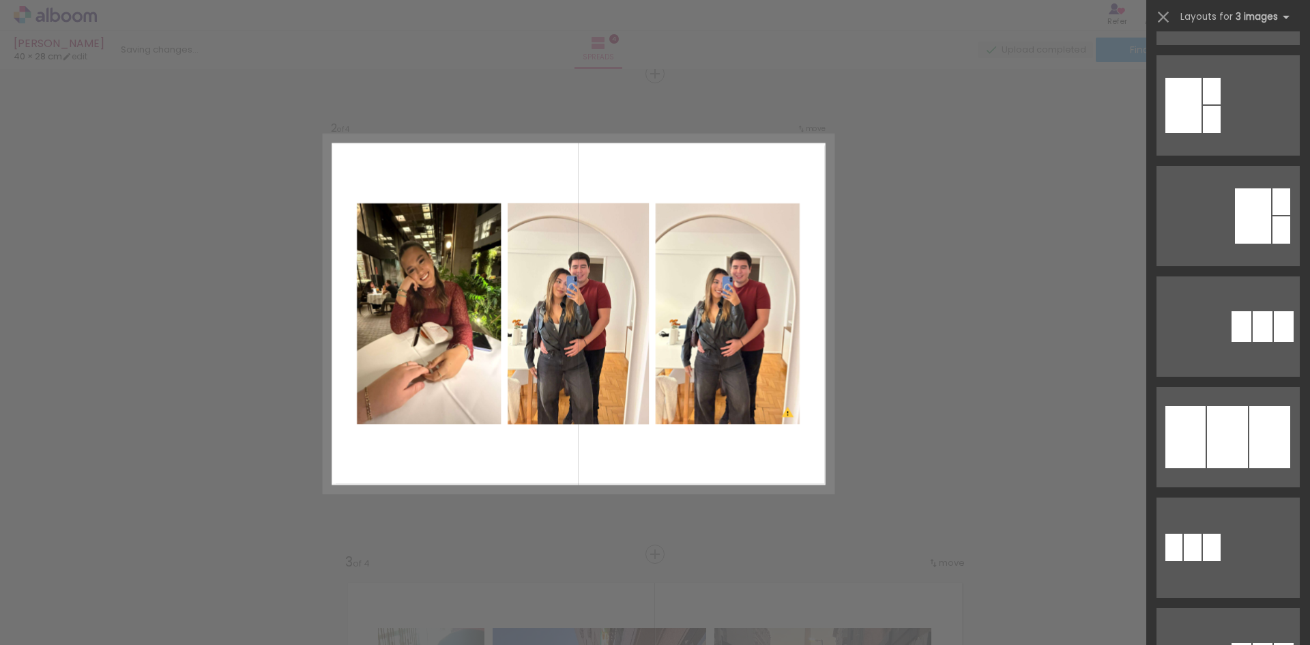
scroll to position [546, 0]
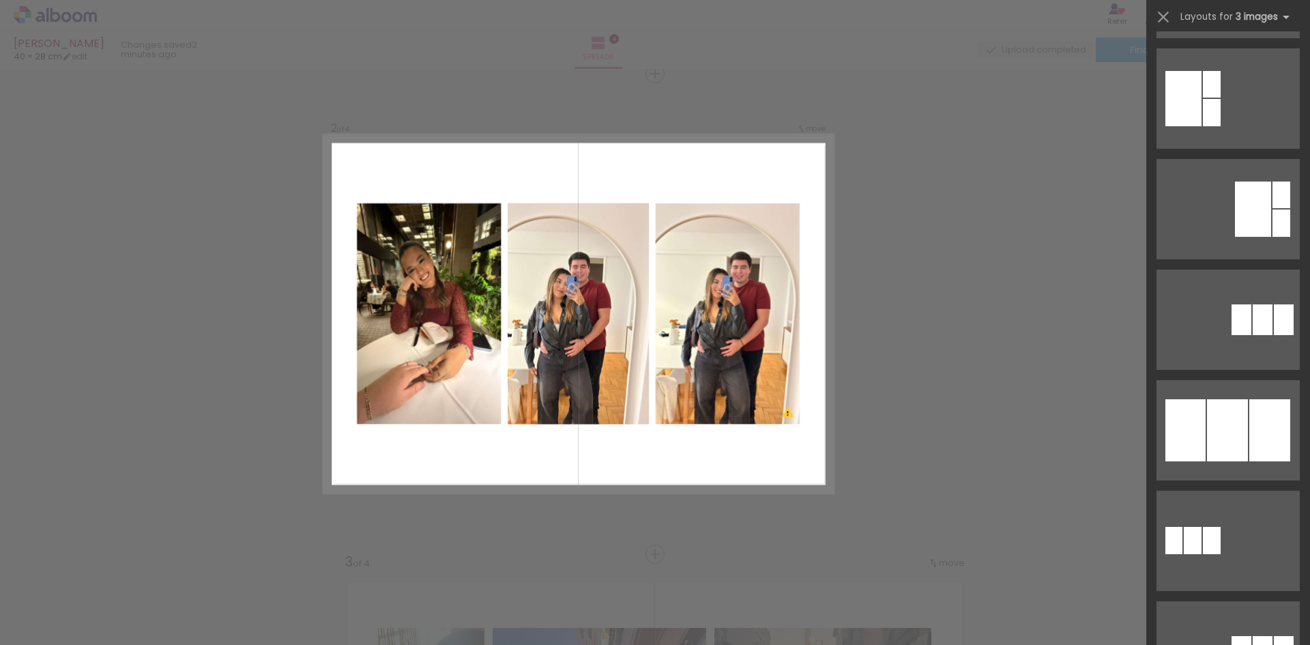
click at [1215, 424] on div at bounding box center [1227, 430] width 41 height 62
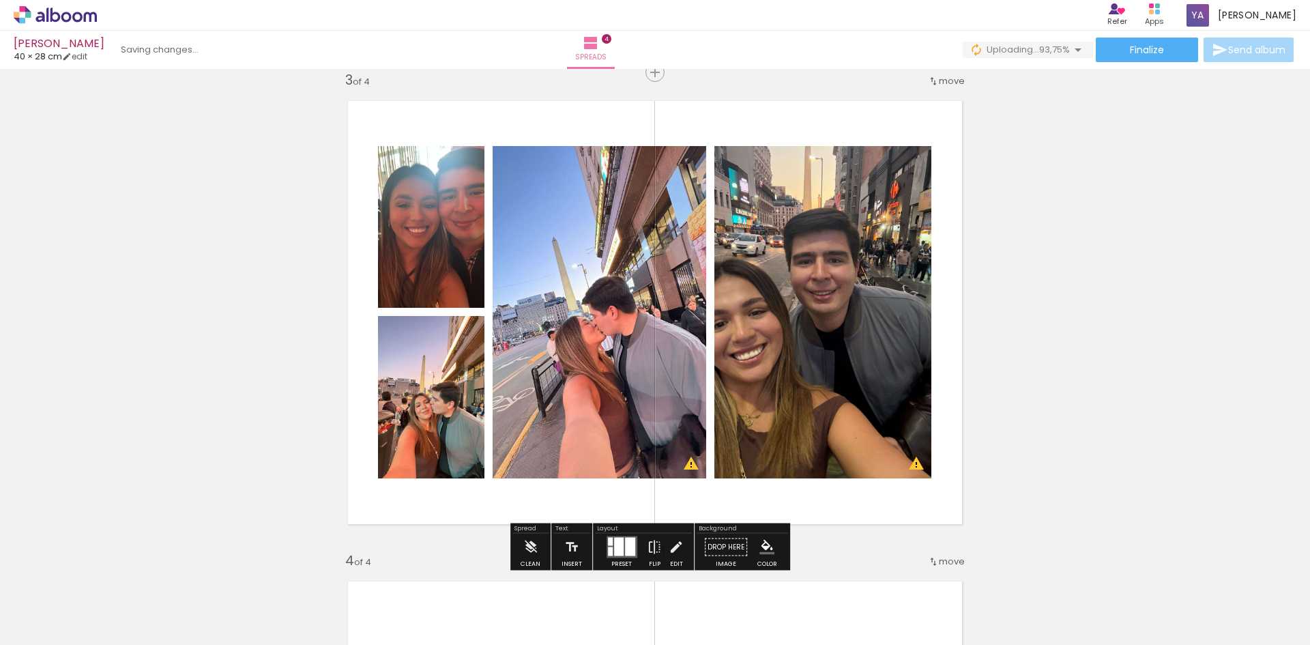
scroll to position [1009, 0]
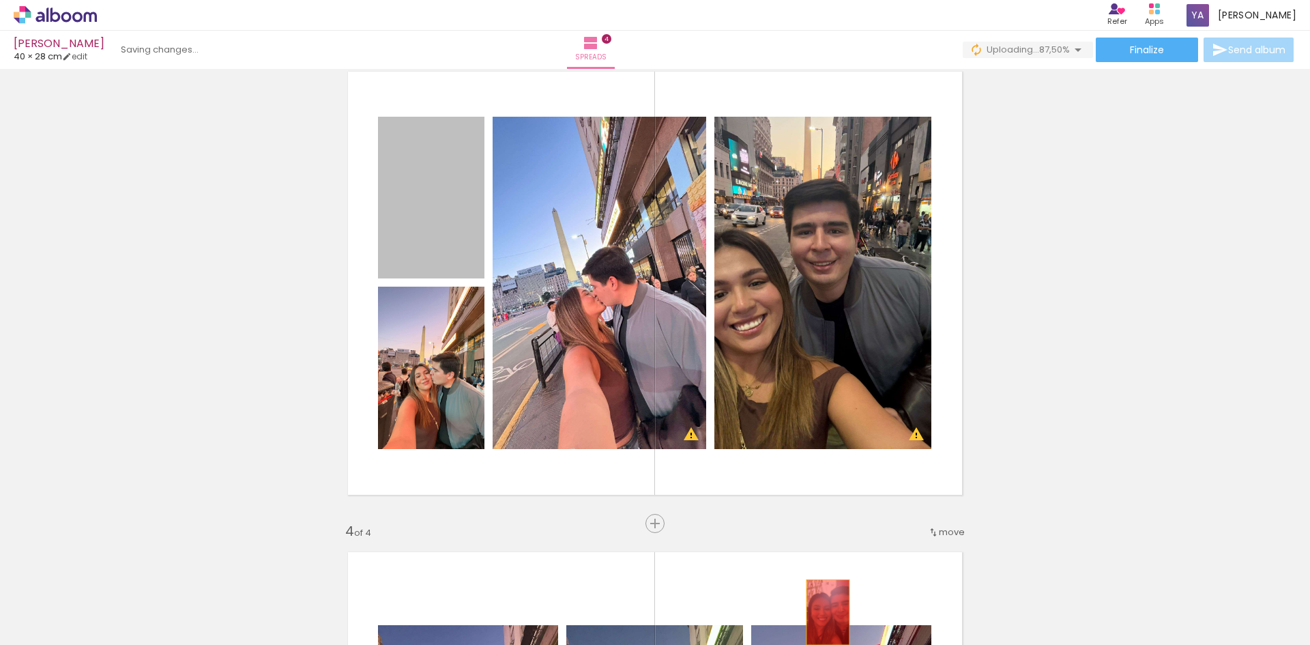
drag, startPoint x: 452, startPoint y: 225, endPoint x: 823, endPoint y: 612, distance: 536.3
click at [823, 612] on quentale-workspace at bounding box center [655, 322] width 1310 height 645
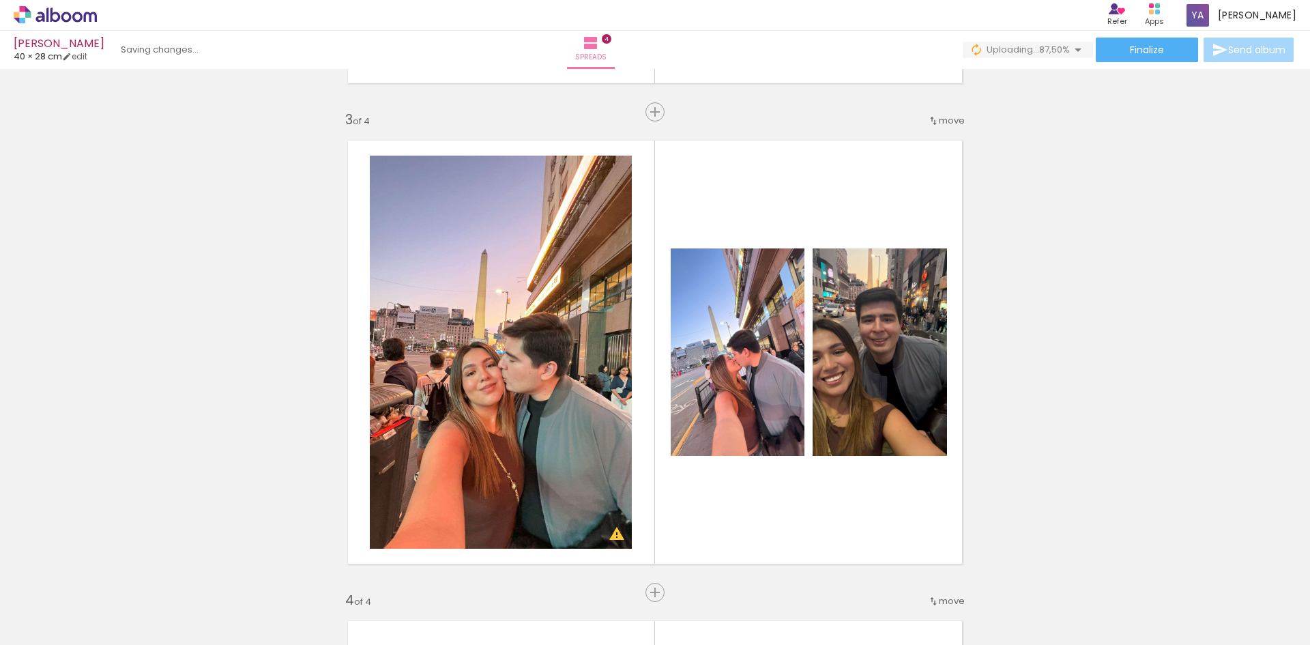
scroll to position [941, 0]
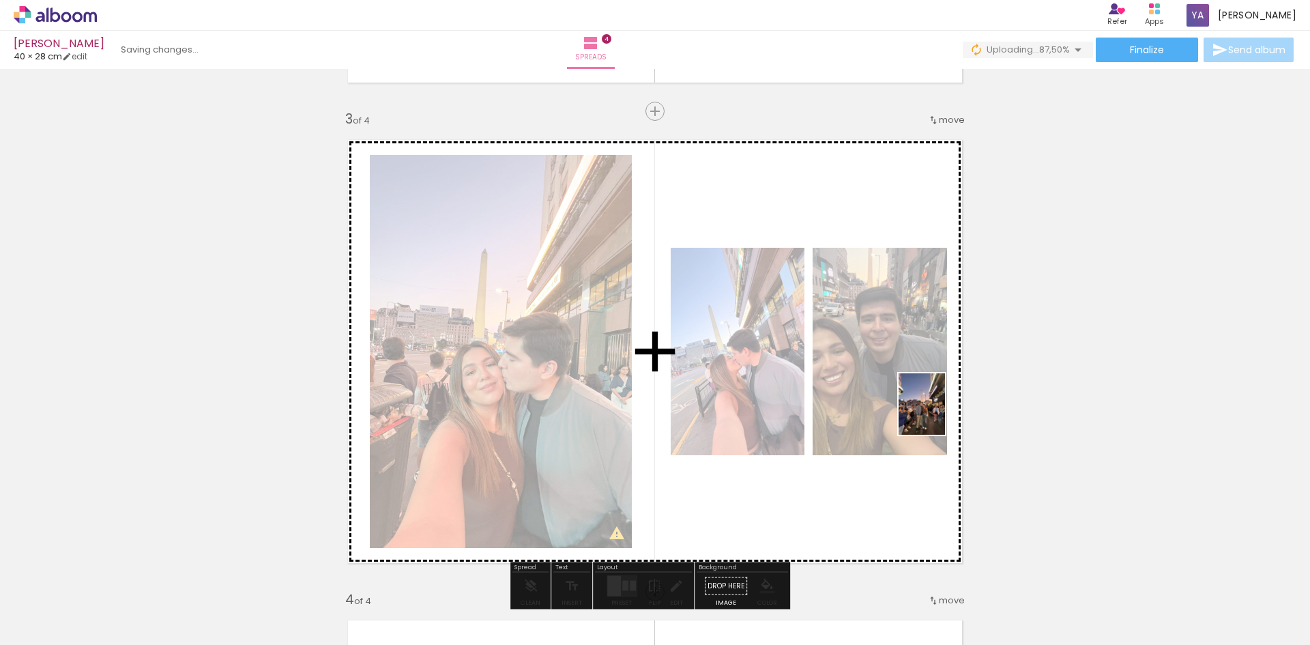
drag, startPoint x: 1218, startPoint y: 597, endPoint x: 940, endPoint y: 414, distance: 333.1
click at [940, 414] on quentale-workspace at bounding box center [655, 322] width 1310 height 645
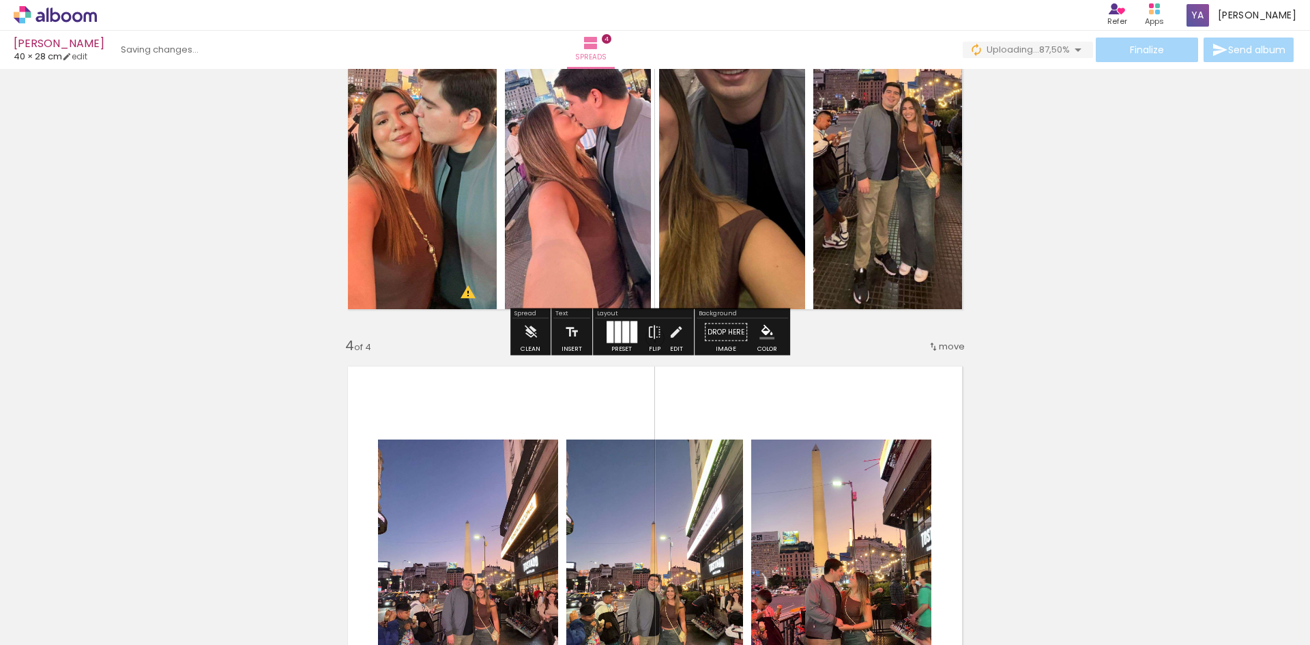
scroll to position [1282, 0]
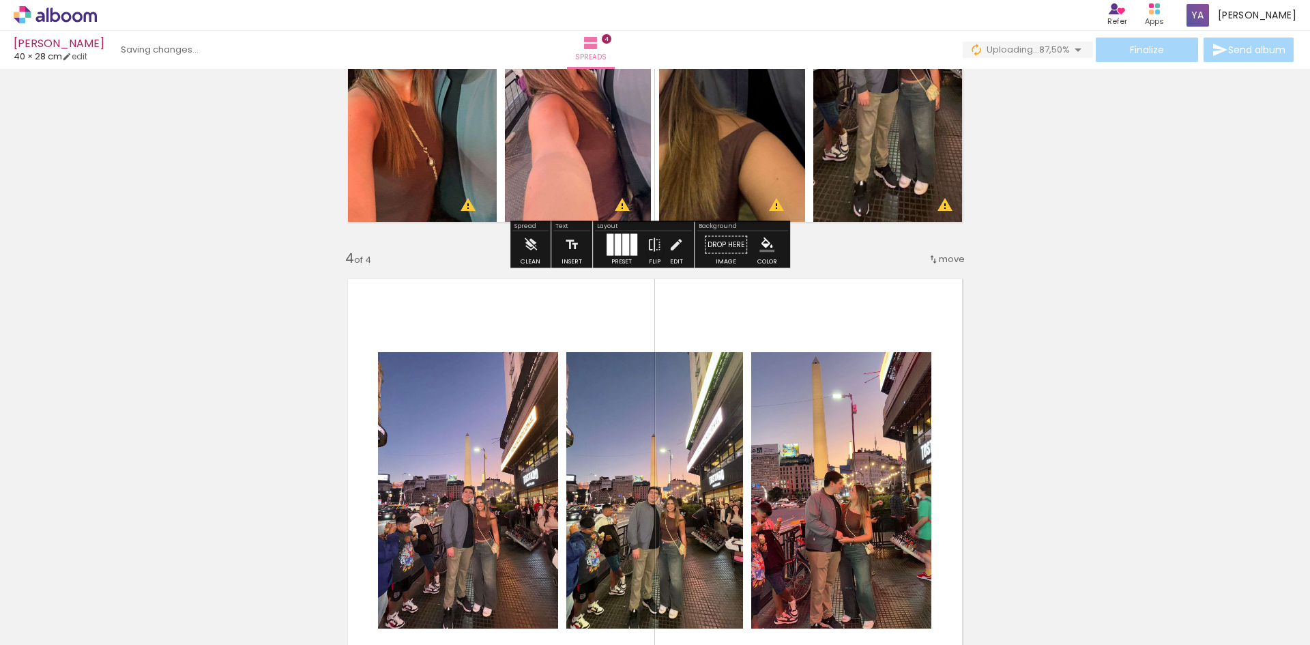
click at [631, 247] on div at bounding box center [634, 245] width 7 height 22
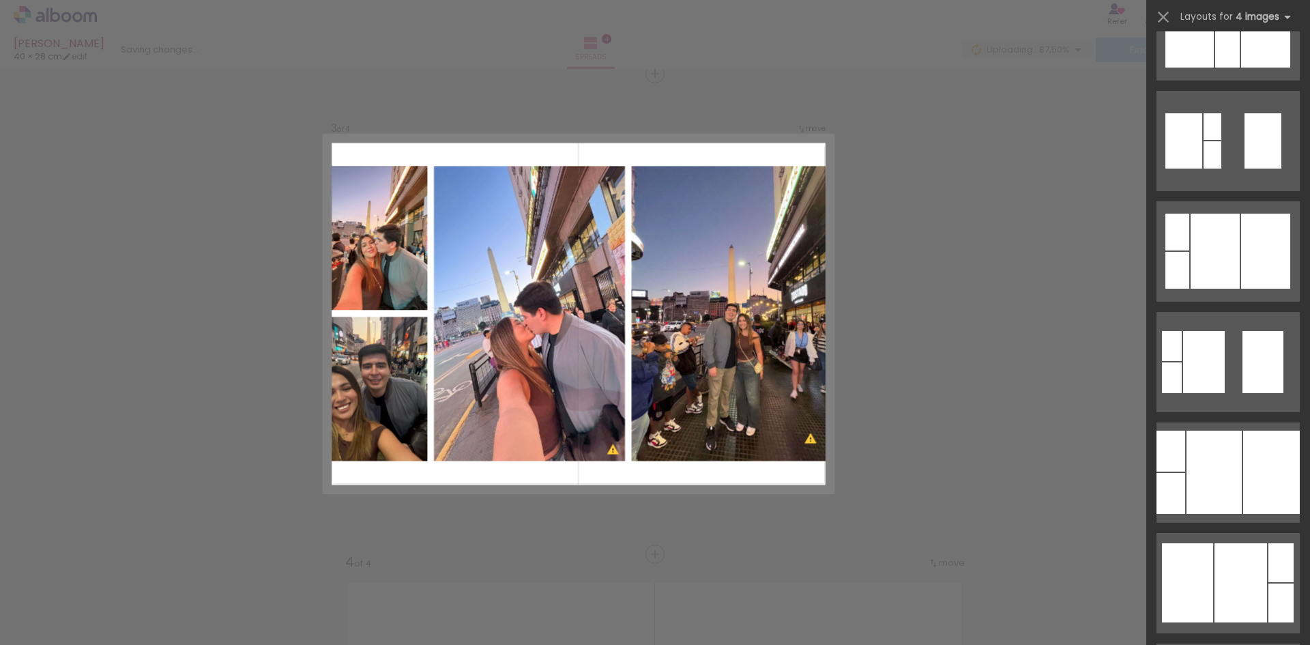
scroll to position [682, 0]
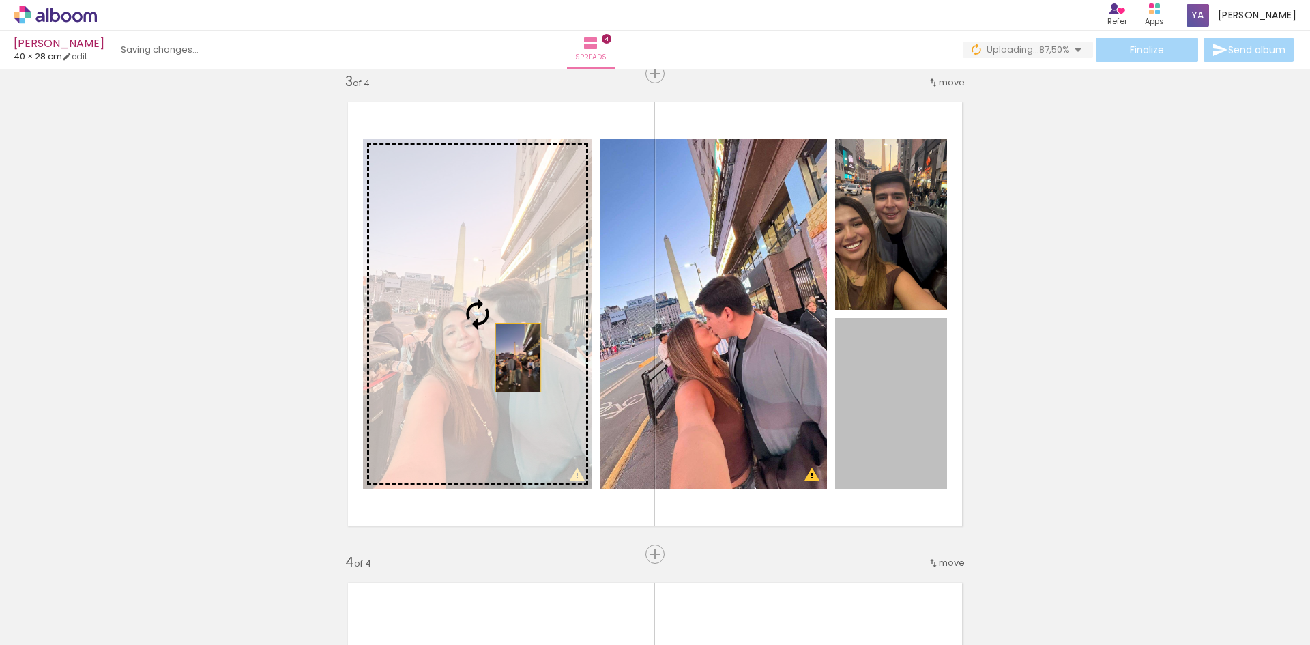
drag, startPoint x: 908, startPoint y: 435, endPoint x: 513, endPoint y: 358, distance: 401.9
click at [0, 0] on slot at bounding box center [0, 0] width 0 height 0
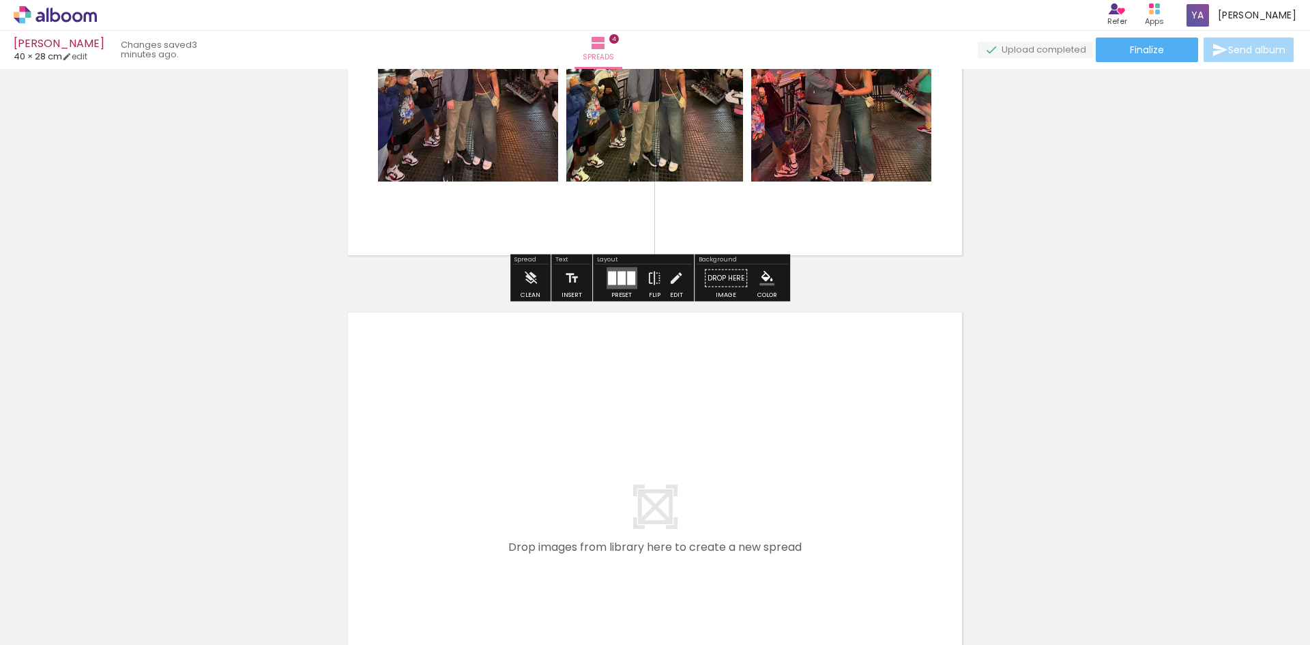
scroll to position [0, 29]
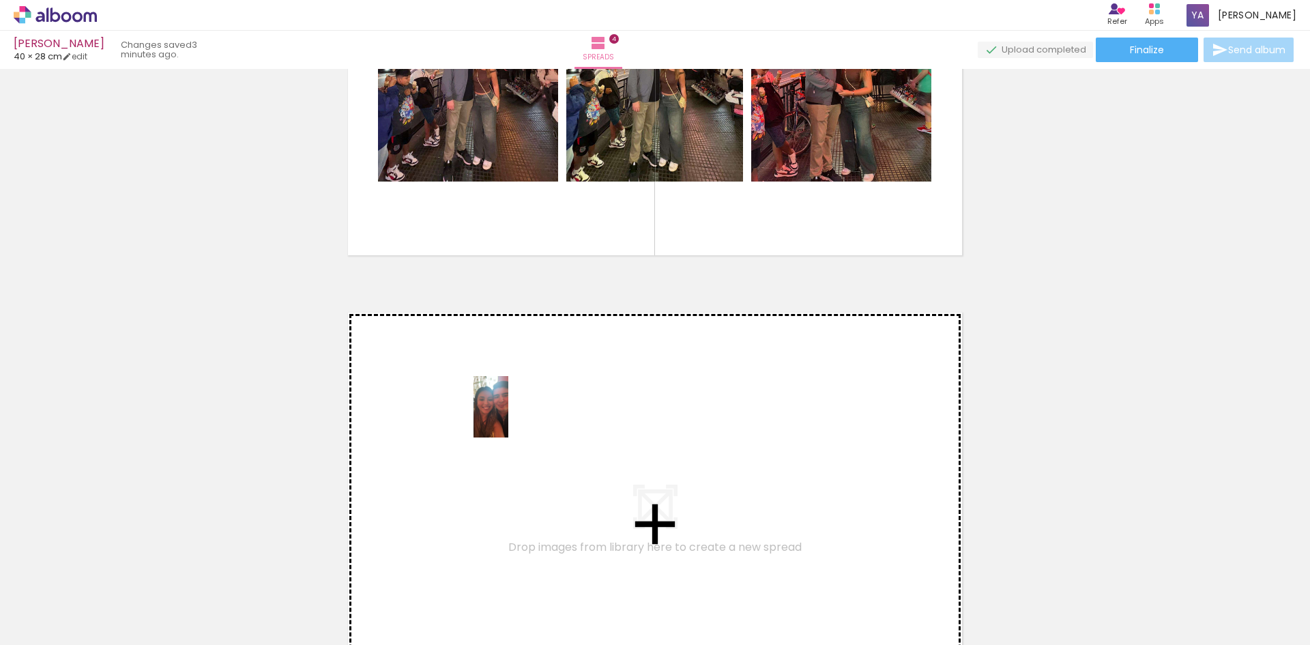
drag, startPoint x: 507, startPoint y: 601, endPoint x: 515, endPoint y: 417, distance: 183.7
click at [515, 417] on quentale-workspace at bounding box center [655, 322] width 1310 height 645
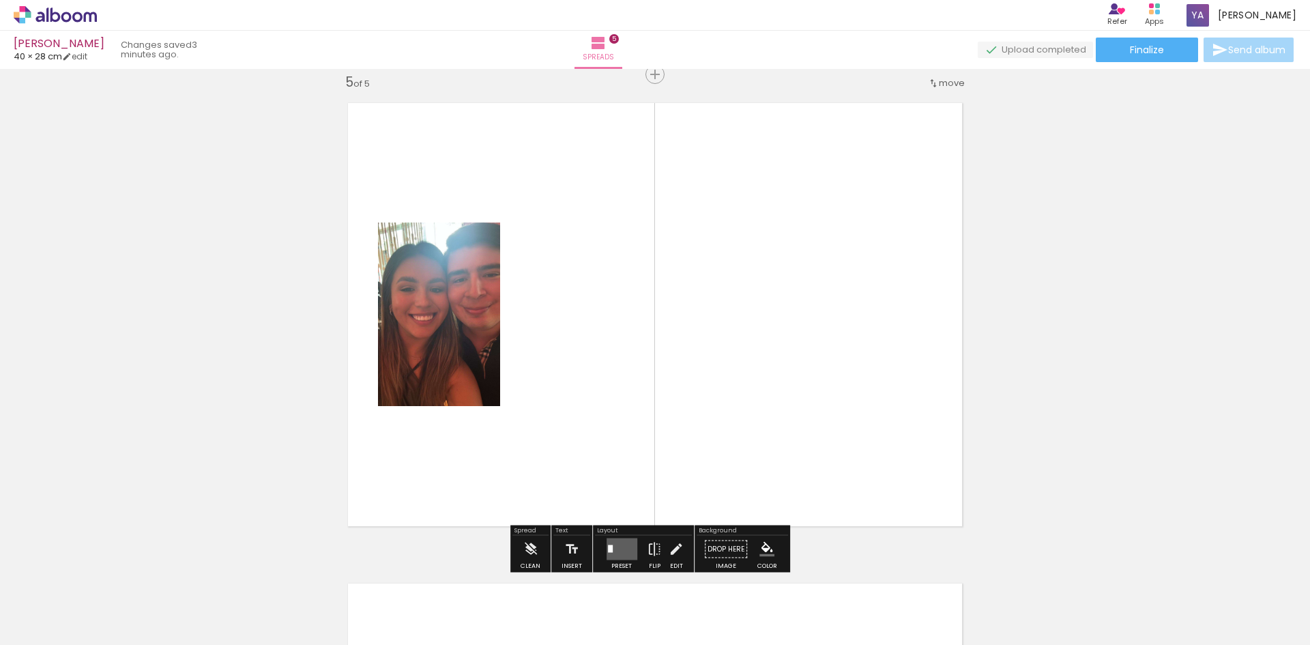
scroll to position [1939, 0]
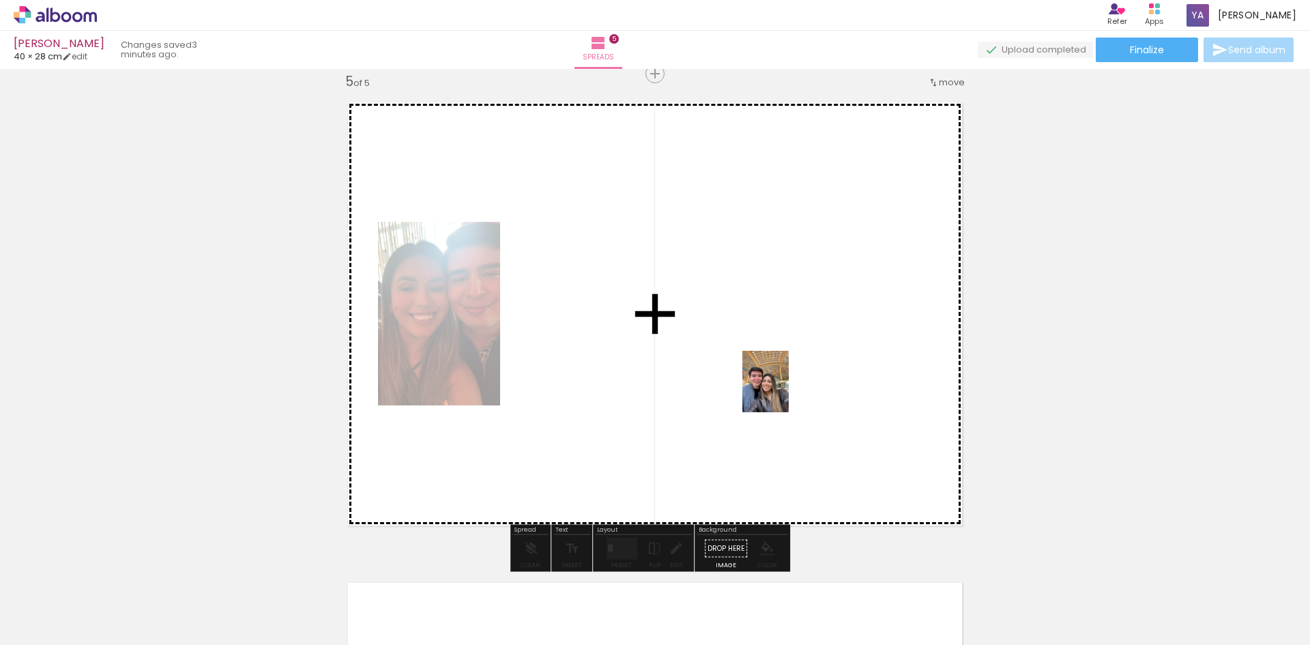
drag, startPoint x: 1271, startPoint y: 614, endPoint x: 783, endPoint y: 392, distance: 536.3
click at [783, 392] on quentale-workspace at bounding box center [655, 322] width 1310 height 645
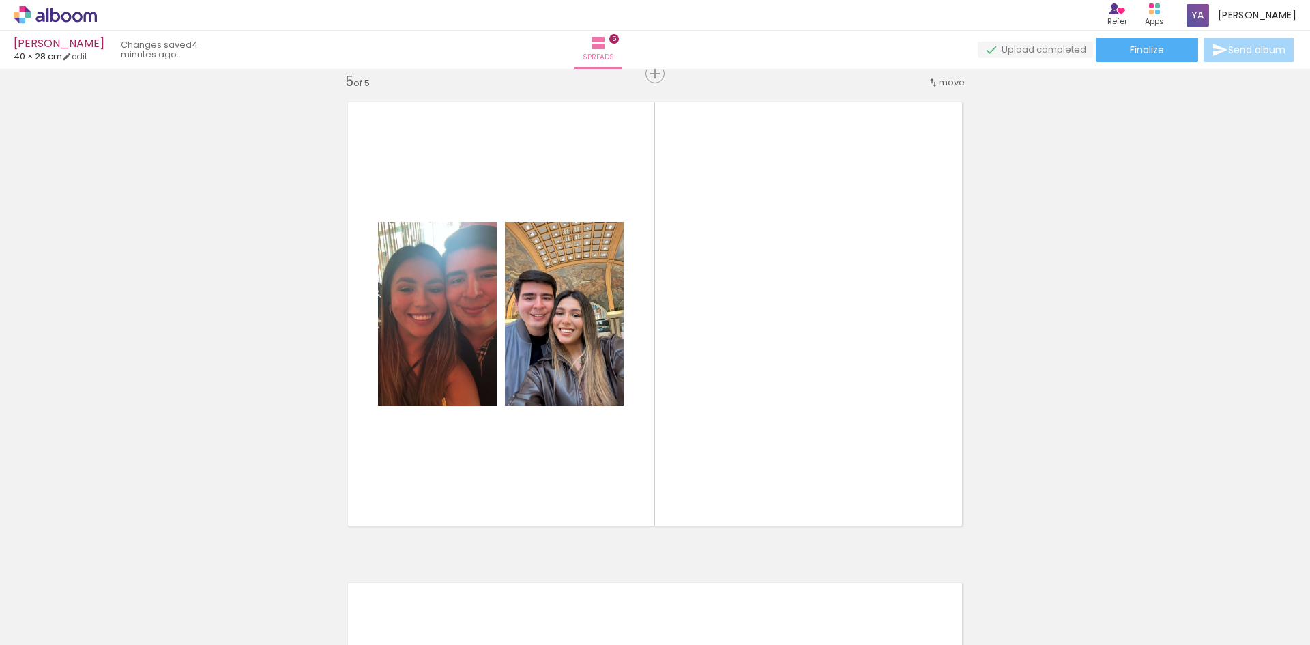
scroll to position [0, 738]
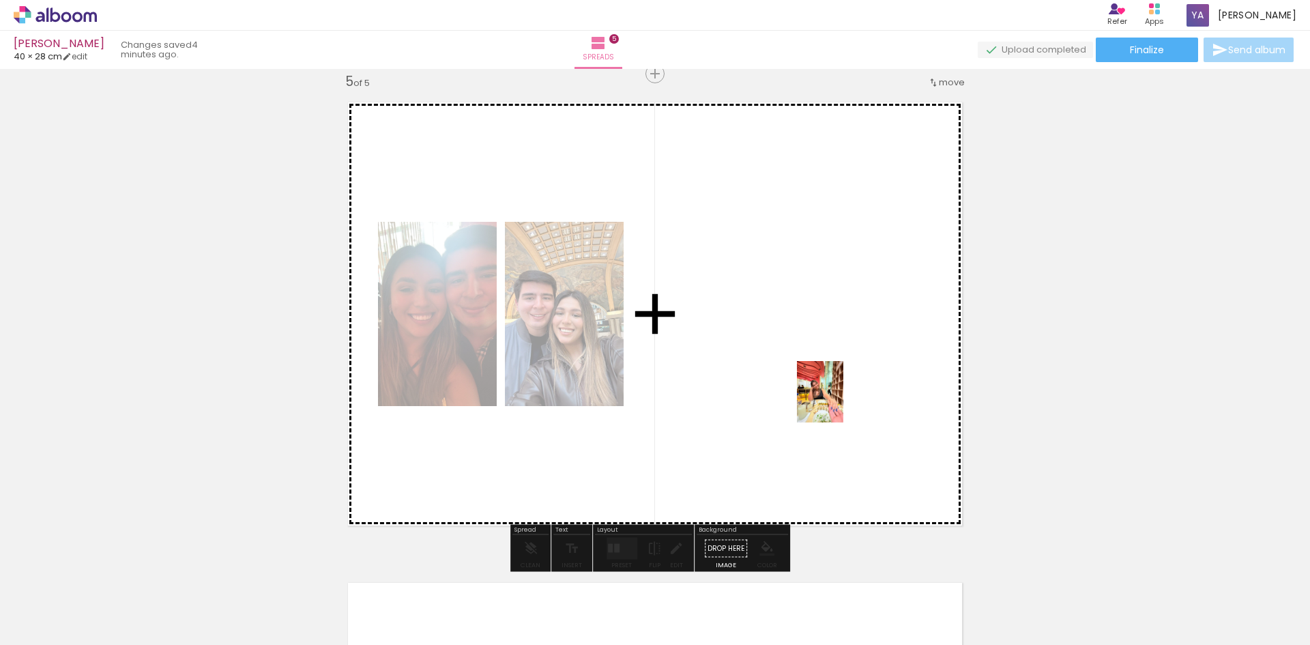
drag, startPoint x: 626, startPoint y: 606, endPoint x: 839, endPoint y: 402, distance: 294.4
click at [839, 402] on quentale-workspace at bounding box center [655, 322] width 1310 height 645
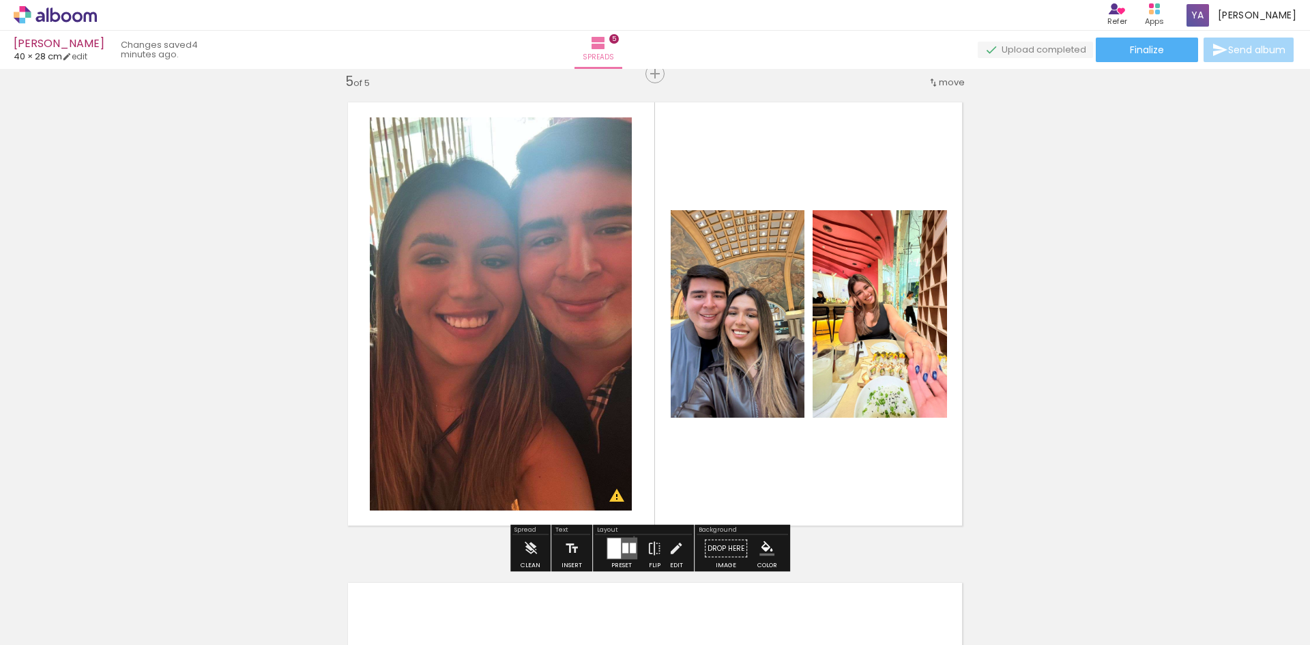
click at [633, 536] on div at bounding box center [621, 548] width 37 height 27
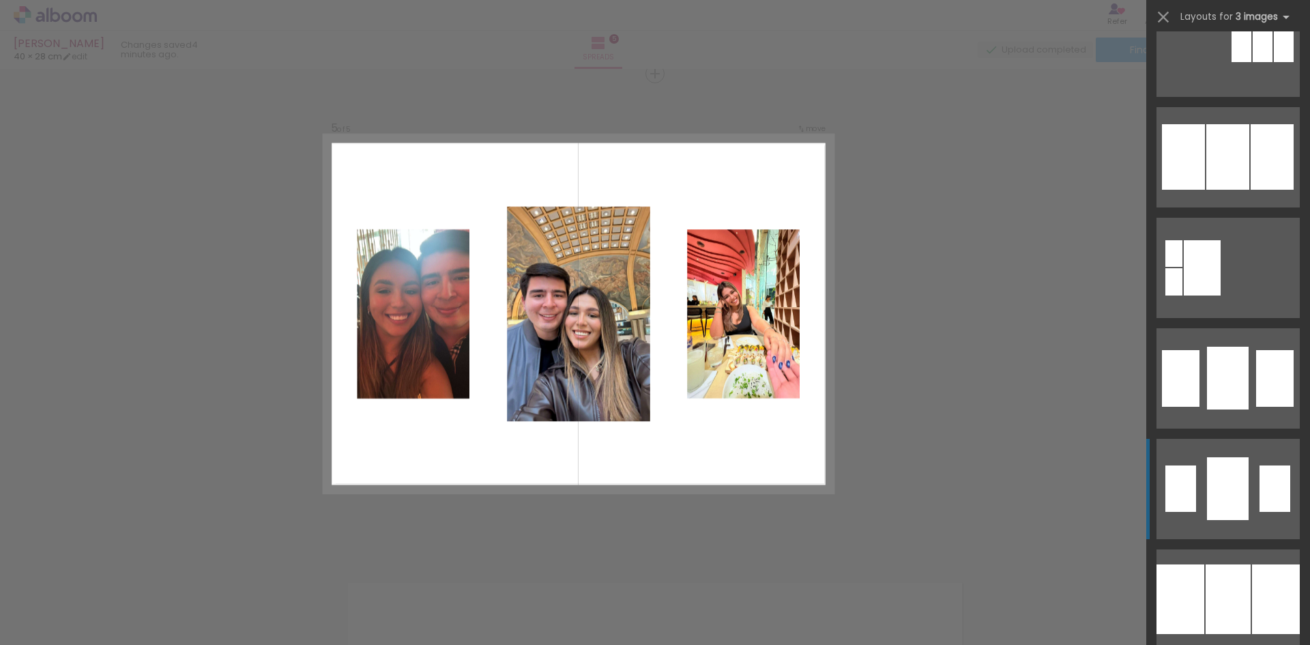
scroll to position [1228, 0]
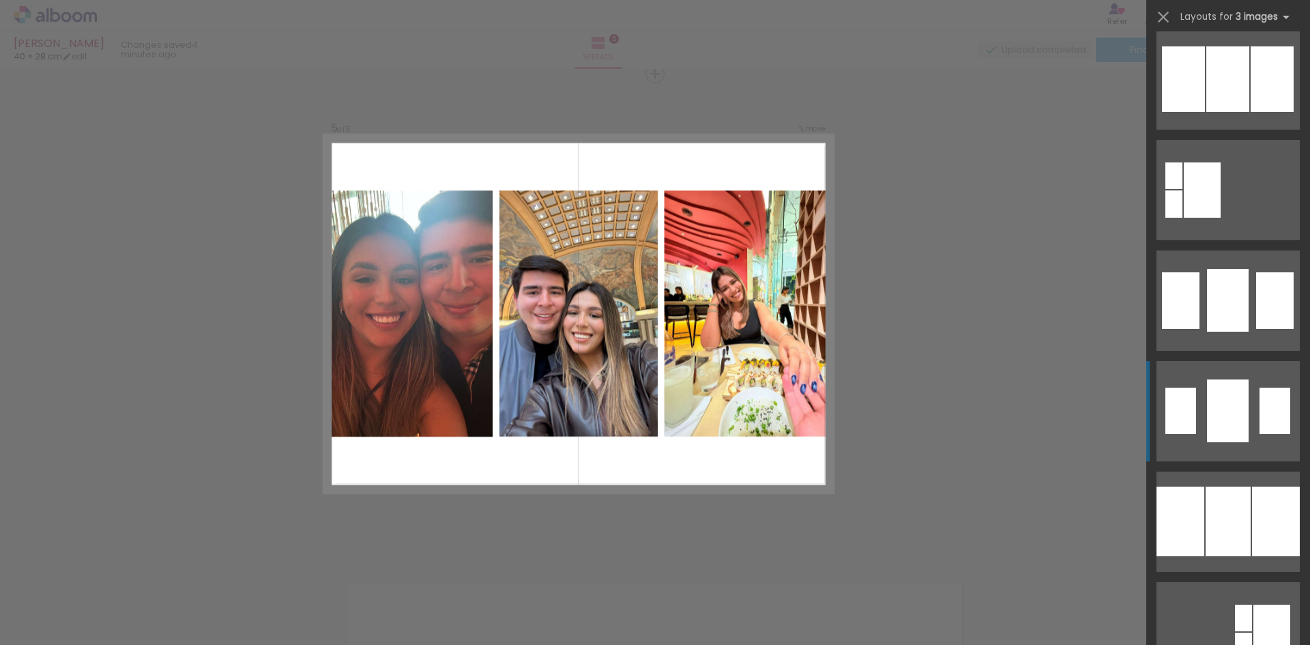
click at [1213, 442] on div at bounding box center [1228, 410] width 42 height 63
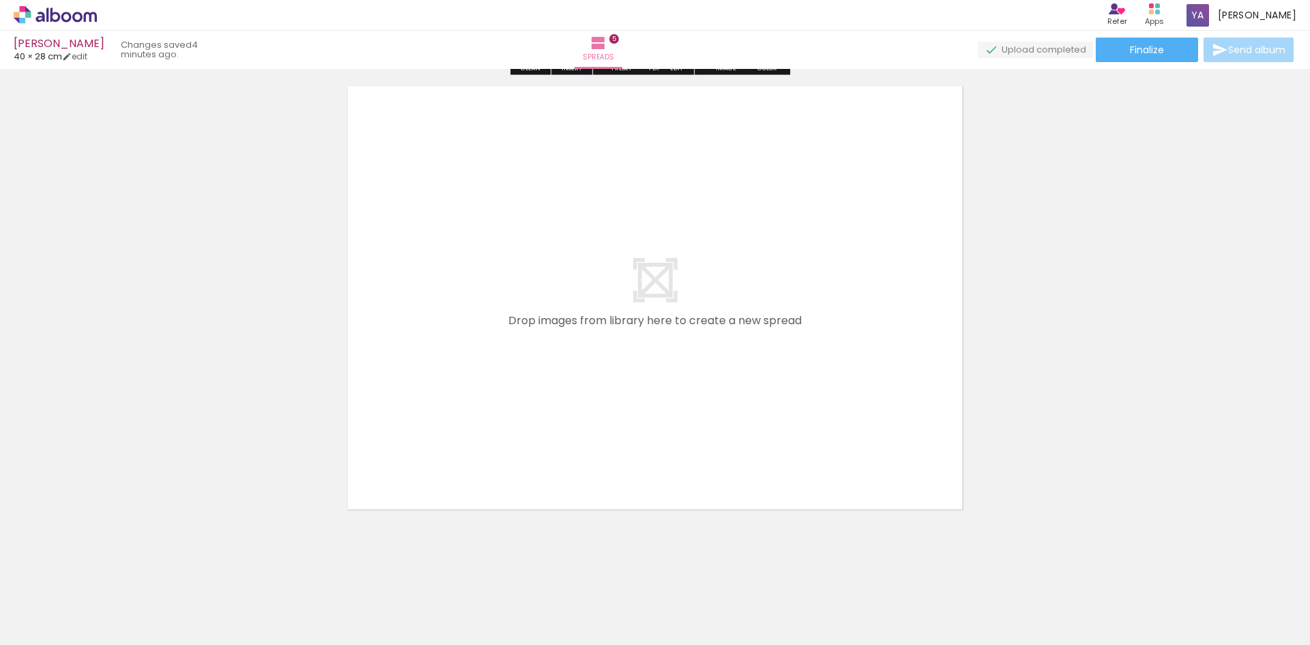
scroll to position [2445, 0]
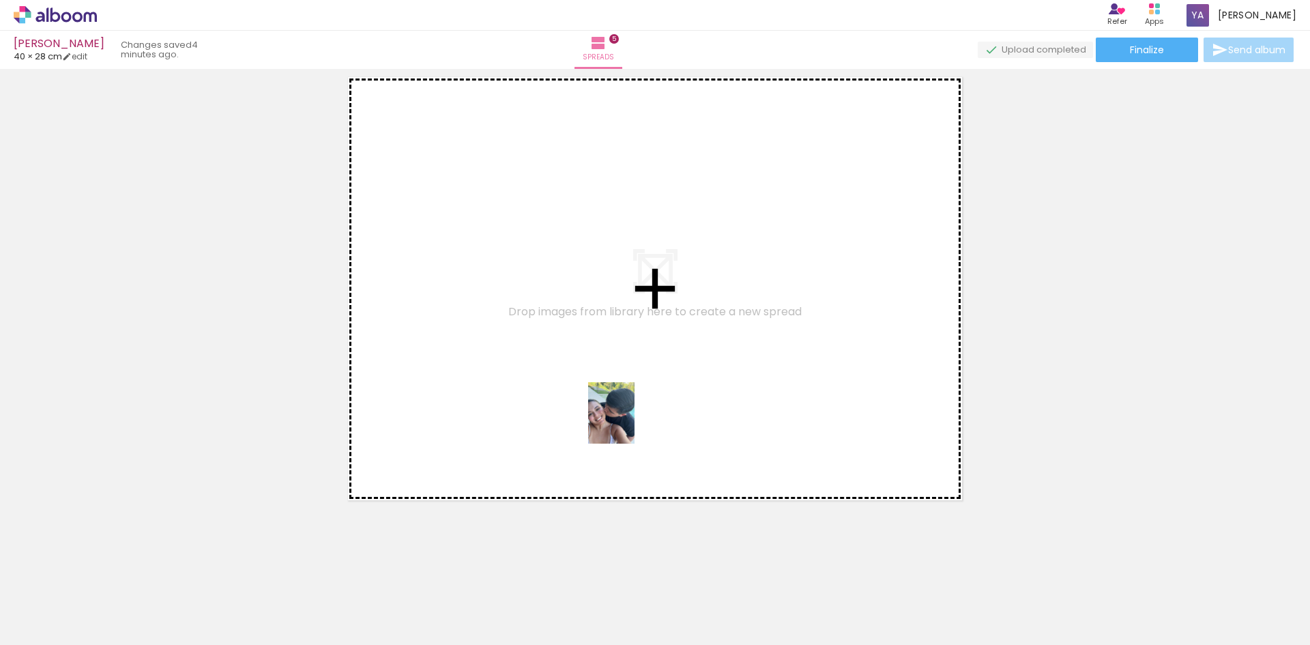
drag, startPoint x: 710, startPoint y: 618, endPoint x: 760, endPoint y: 620, distance: 49.9
click at [620, 405] on quentale-workspace at bounding box center [655, 322] width 1310 height 645
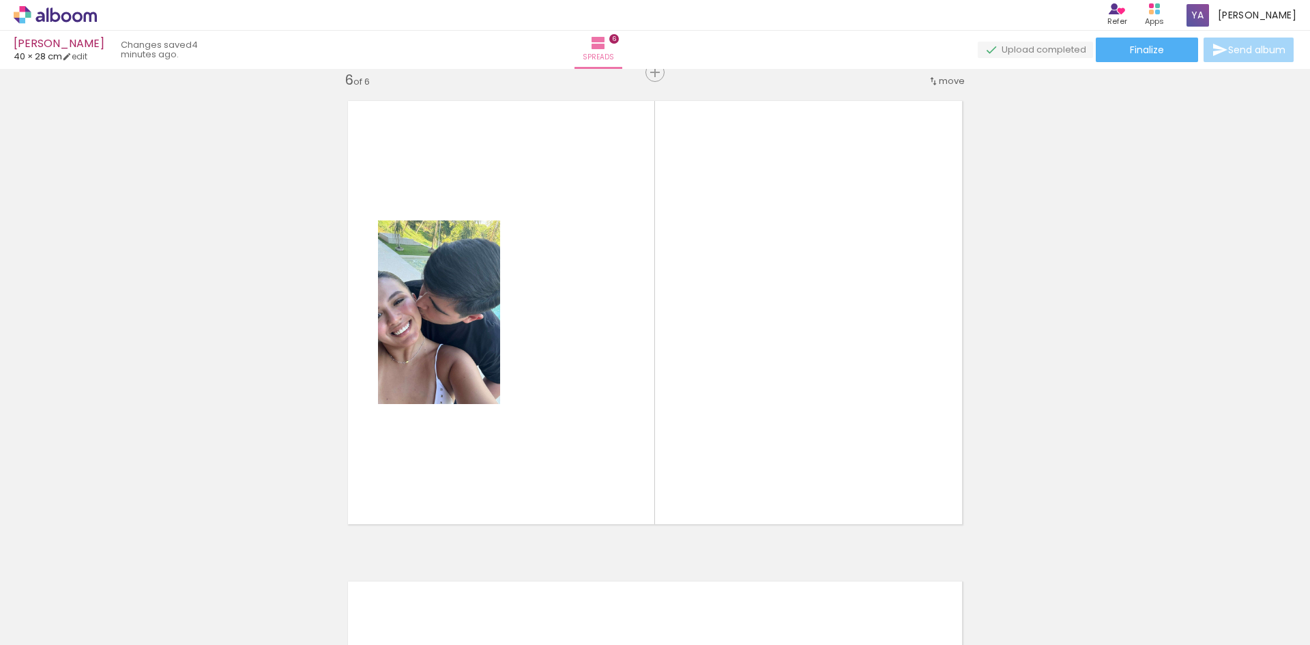
scroll to position [2420, 0]
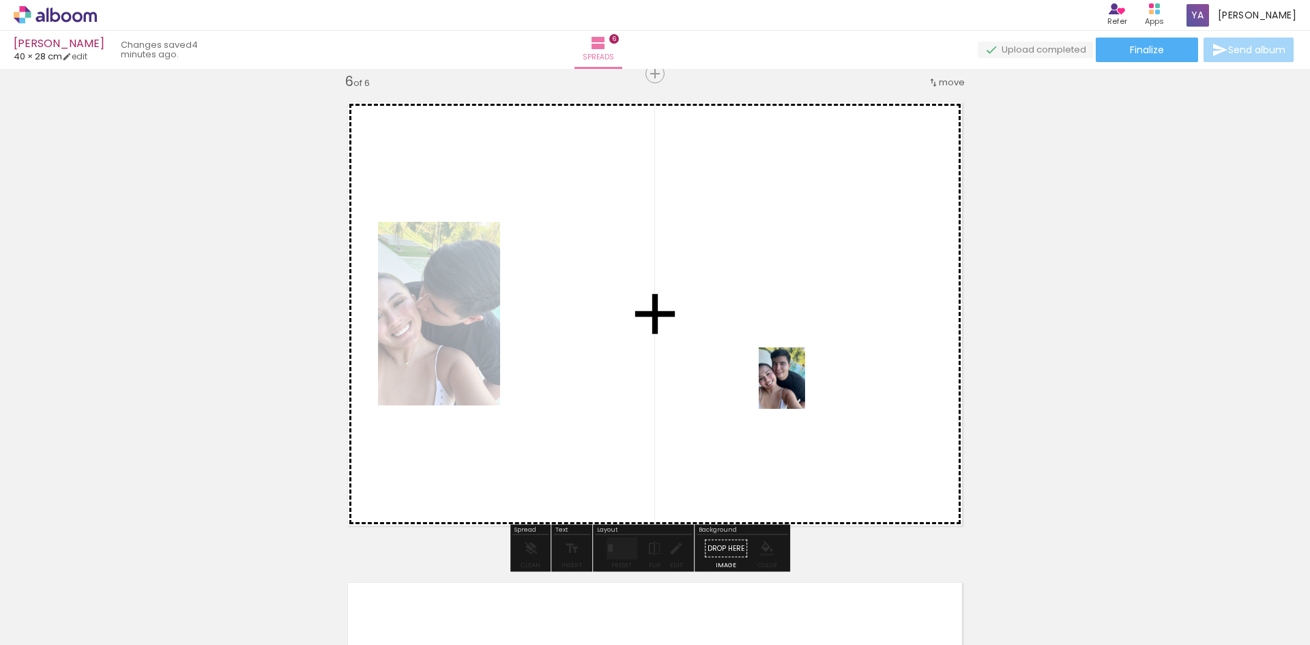
drag, startPoint x: 783, startPoint y: 614, endPoint x: 800, endPoint y: 388, distance: 226.5
click at [800, 388] on quentale-workspace at bounding box center [655, 322] width 1310 height 645
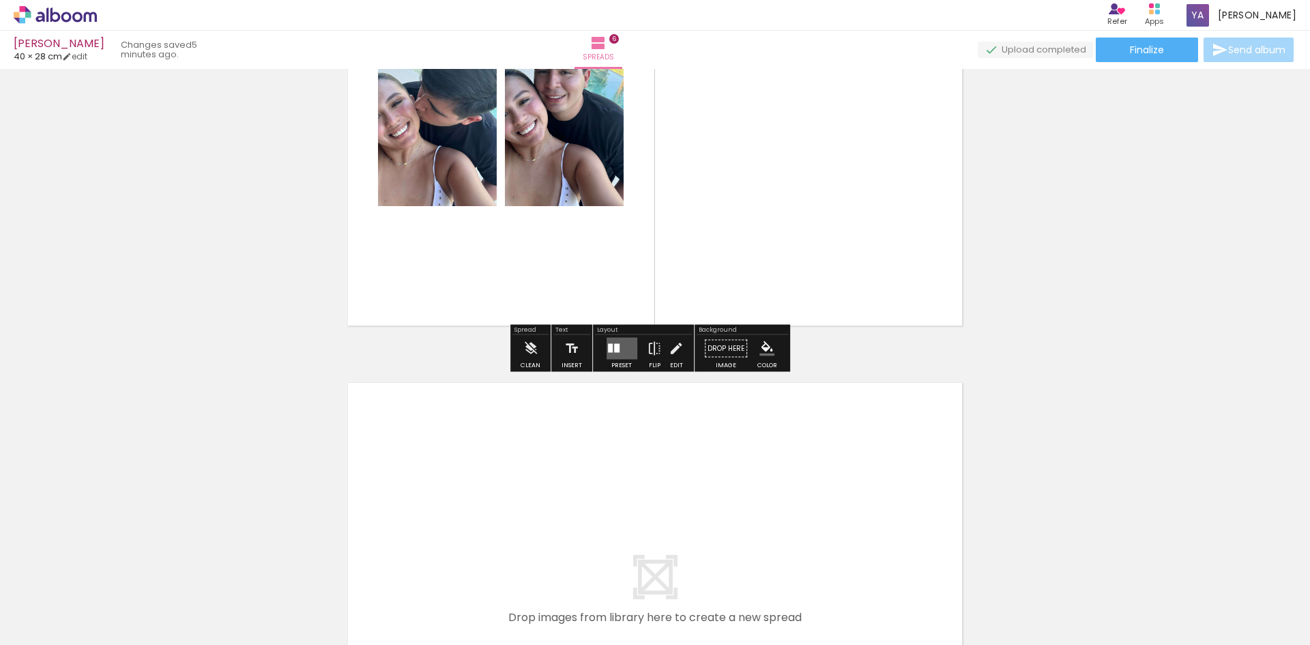
scroll to position [2625, 0]
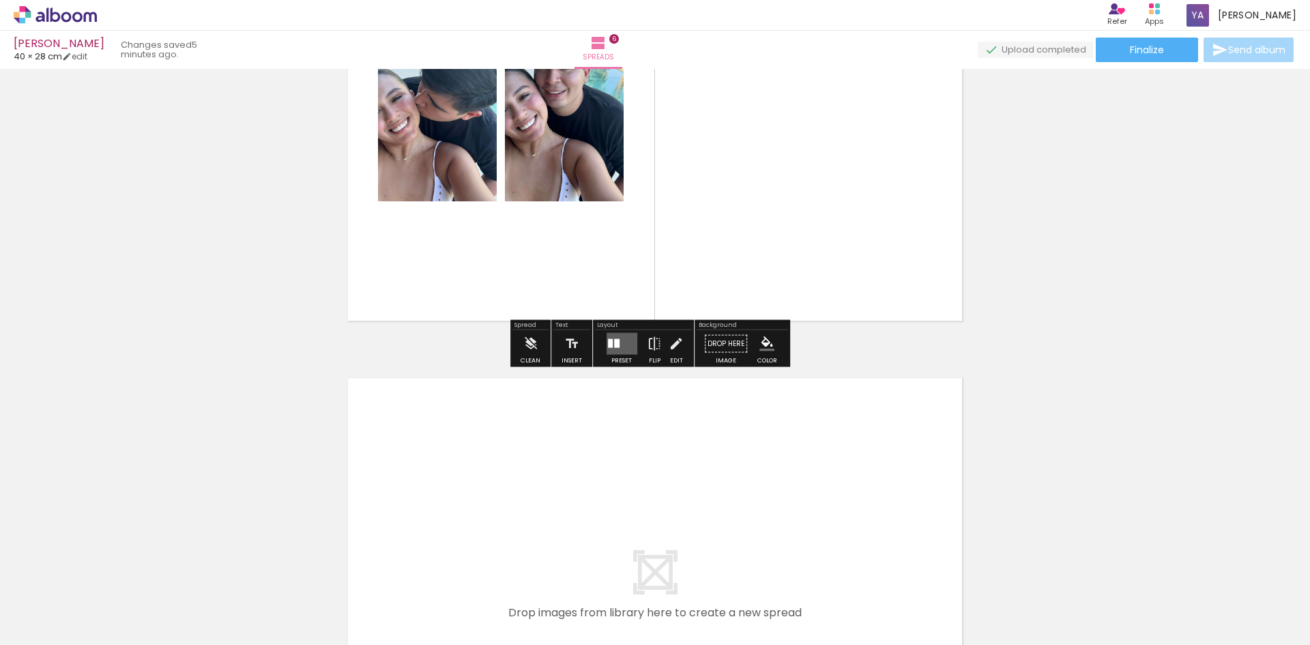
click at [626, 356] on div at bounding box center [621, 343] width 37 height 27
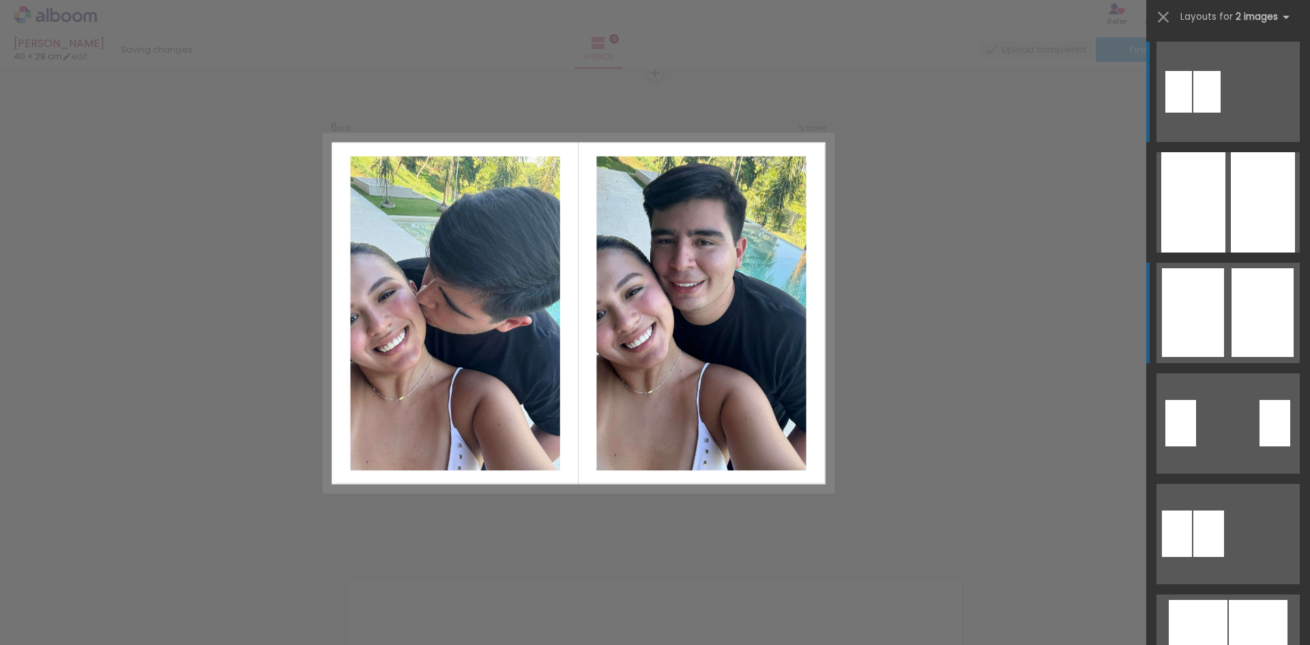
scroll to position [2420, 0]
click at [1219, 286] on div at bounding box center [1193, 312] width 62 height 89
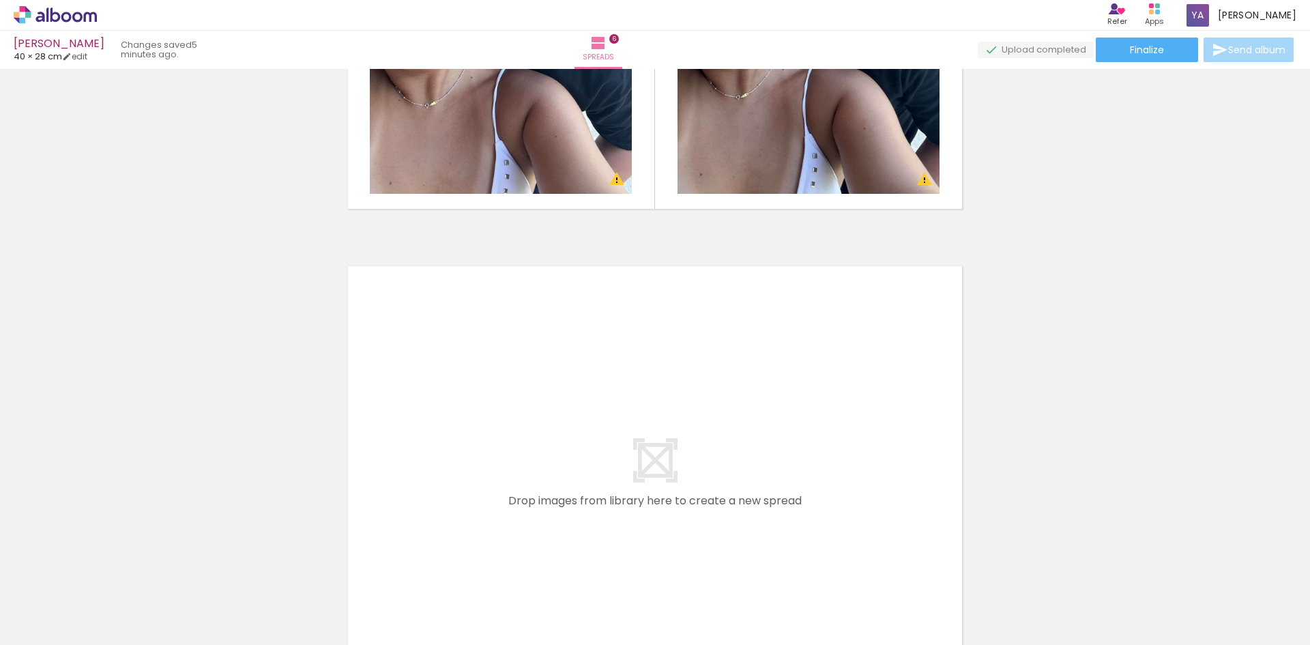
scroll to position [2761, 0]
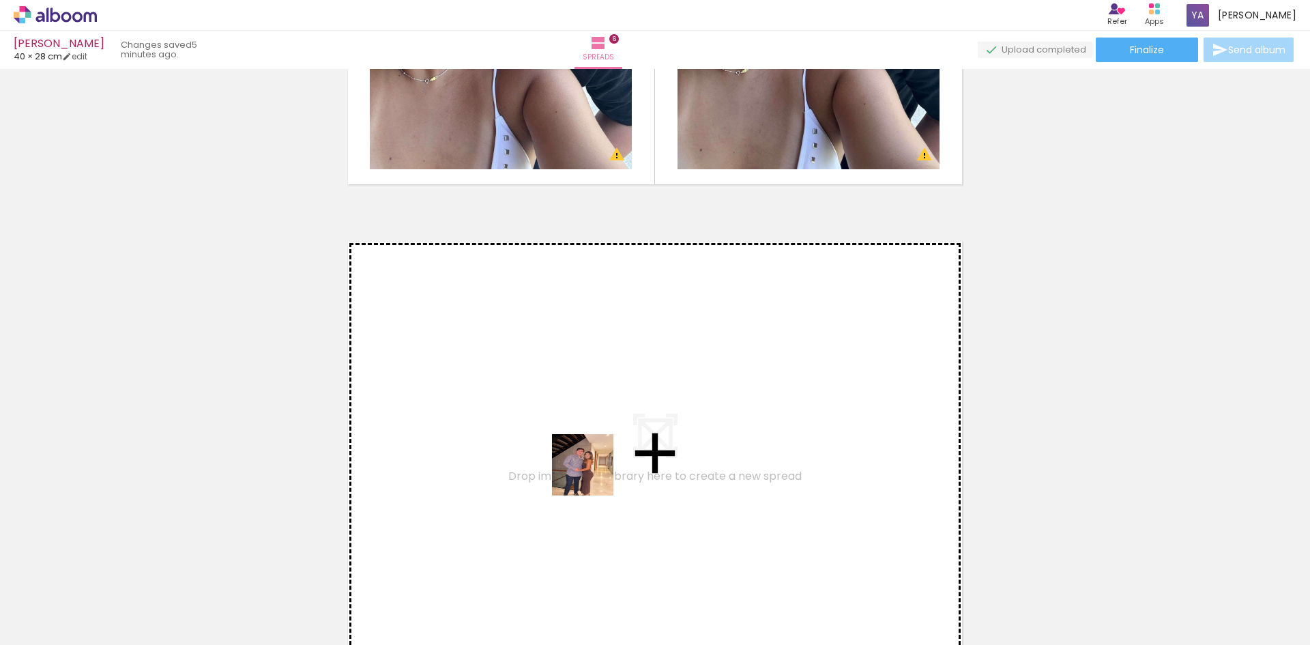
drag, startPoint x: 593, startPoint y: 475, endPoint x: 579, endPoint y: 419, distance: 57.8
click at [579, 419] on quentale-workspace at bounding box center [655, 322] width 1310 height 645
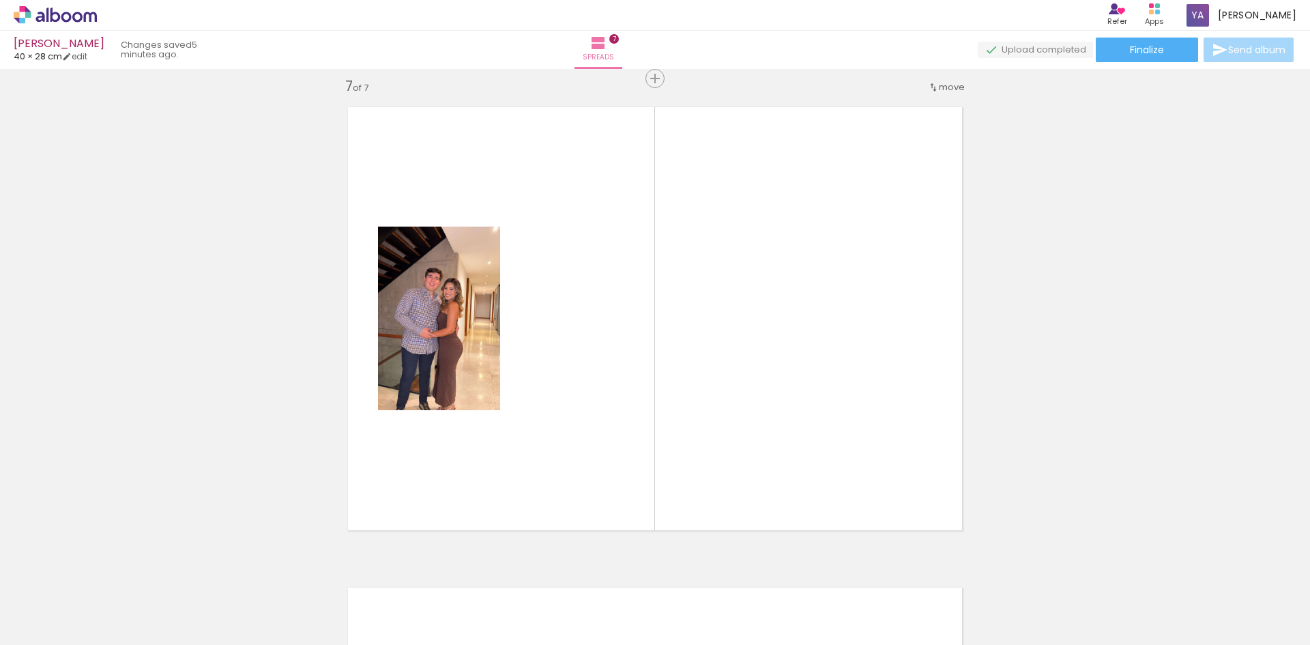
scroll to position [2900, 0]
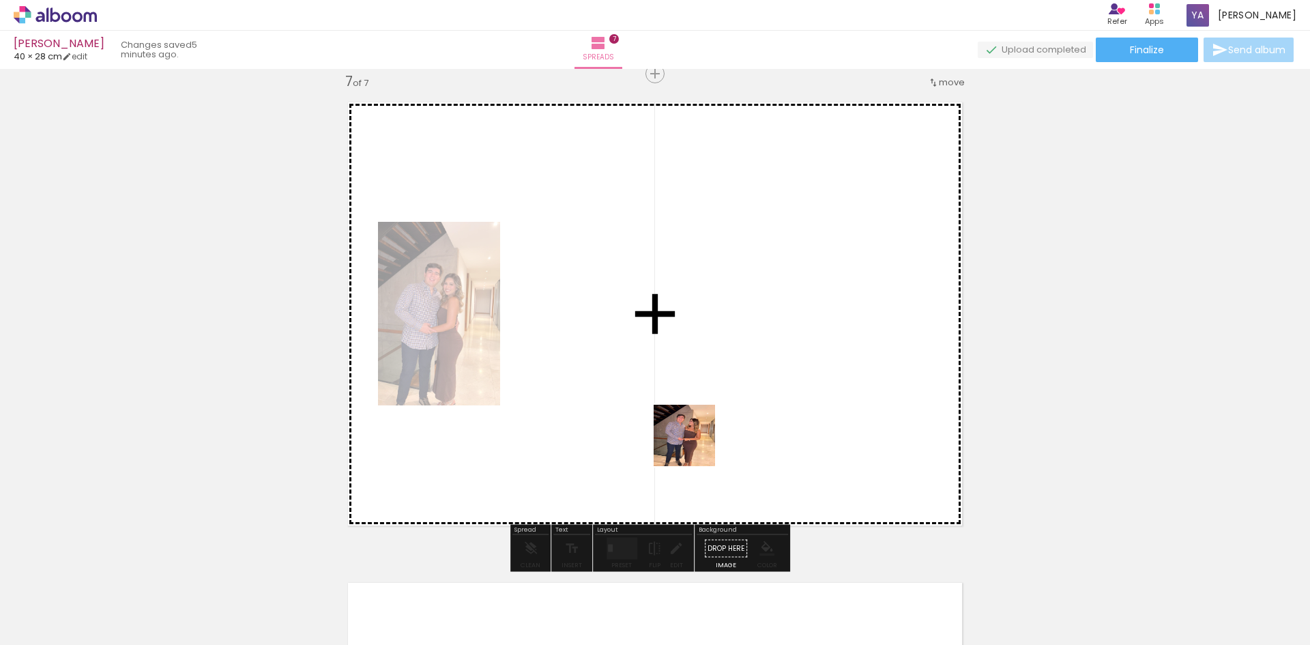
drag, startPoint x: 656, startPoint y: 605, endPoint x: 778, endPoint y: 616, distance: 122.0
click at [699, 434] on quentale-workspace at bounding box center [655, 322] width 1310 height 645
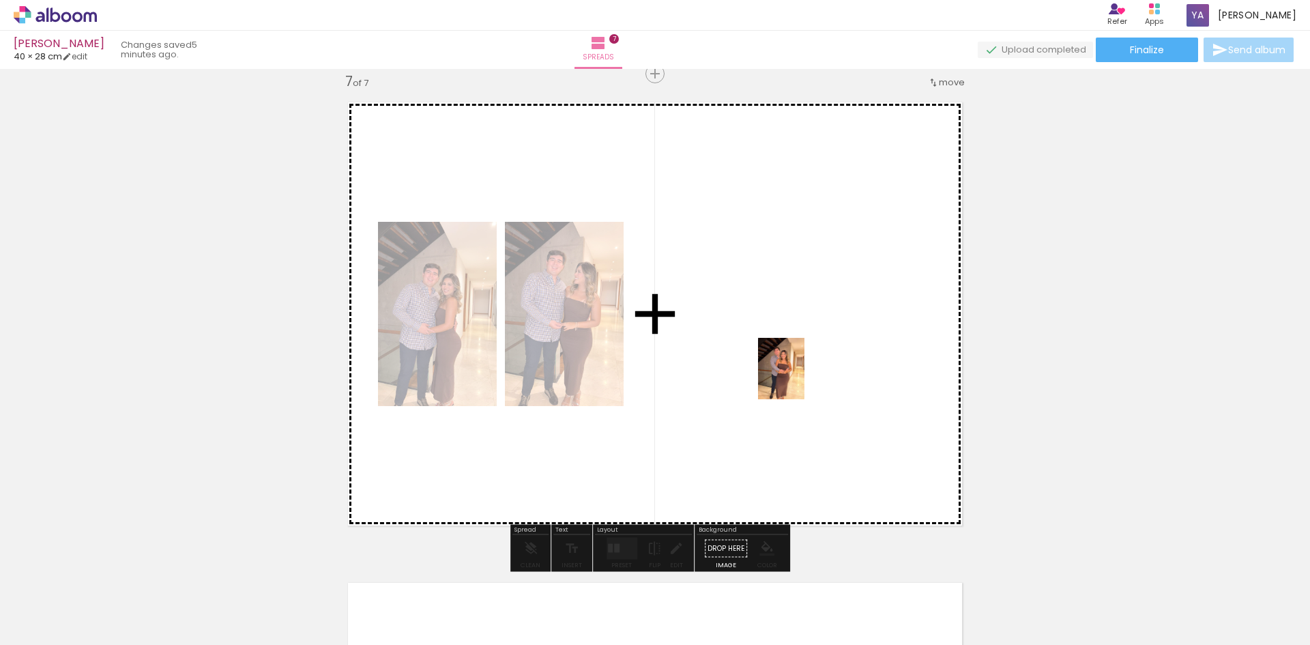
drag, startPoint x: 757, startPoint y: 585, endPoint x: 799, endPoint y: 379, distance: 210.4
click at [799, 379] on quentale-workspace at bounding box center [655, 322] width 1310 height 645
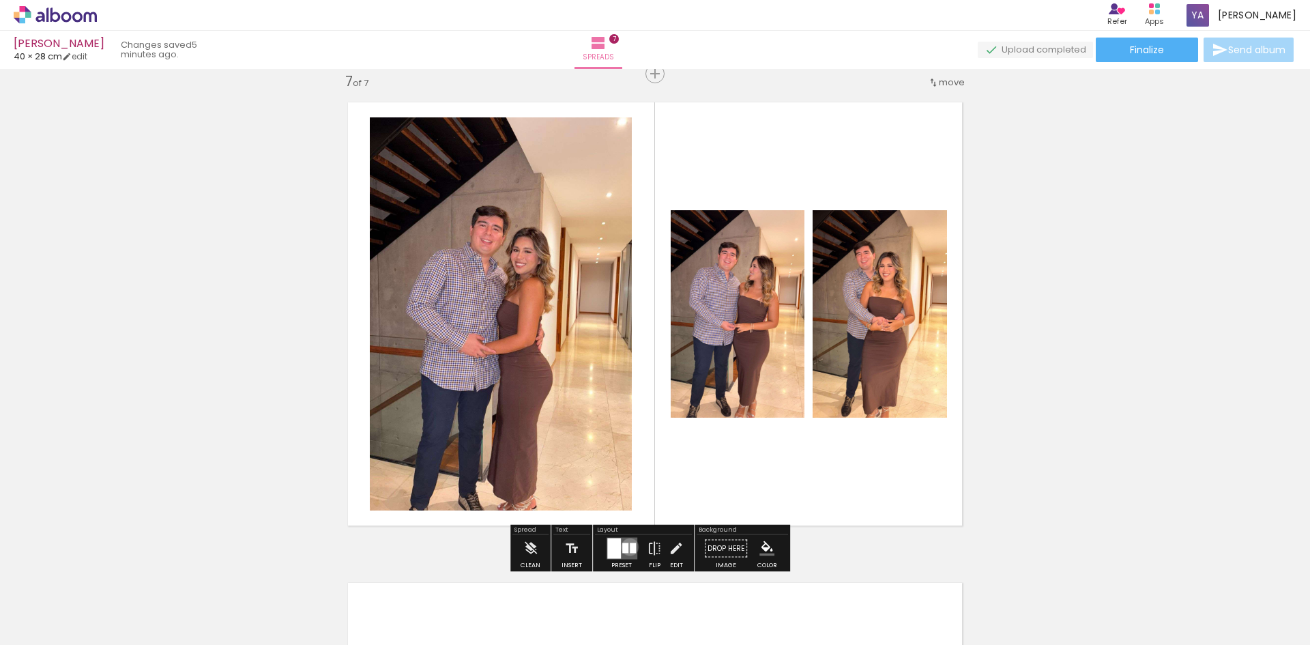
click at [630, 547] on div at bounding box center [633, 548] width 6 height 10
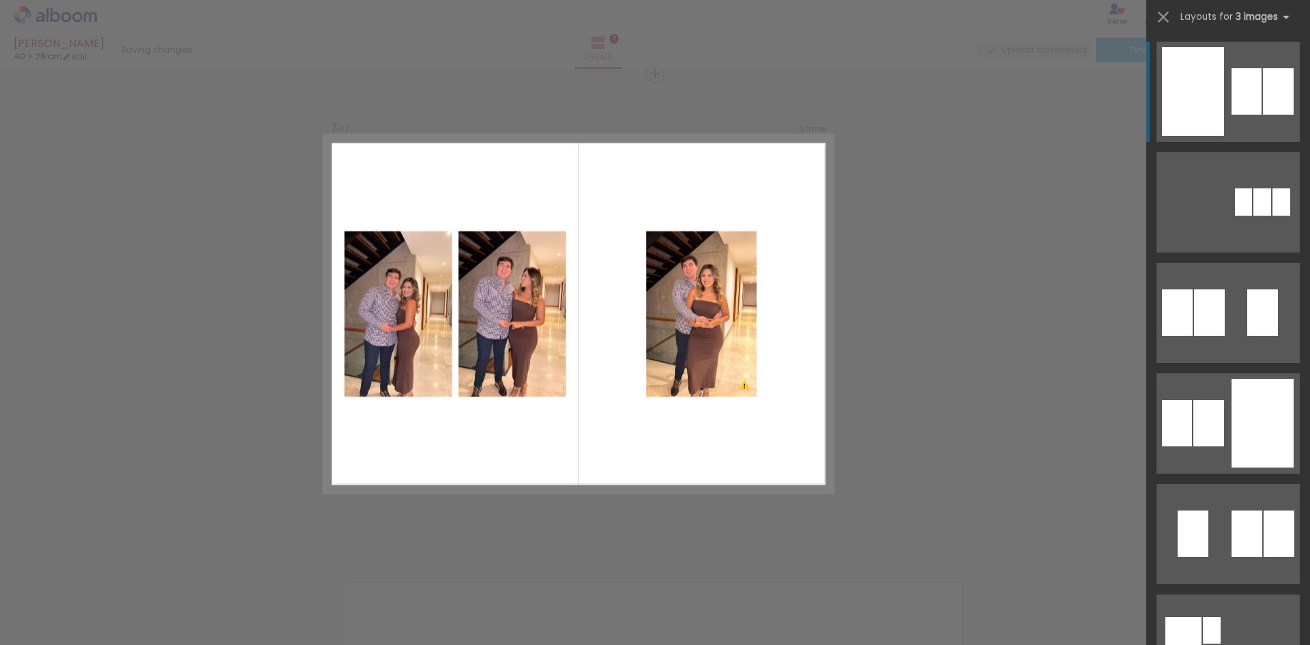
scroll to position [0, 1153]
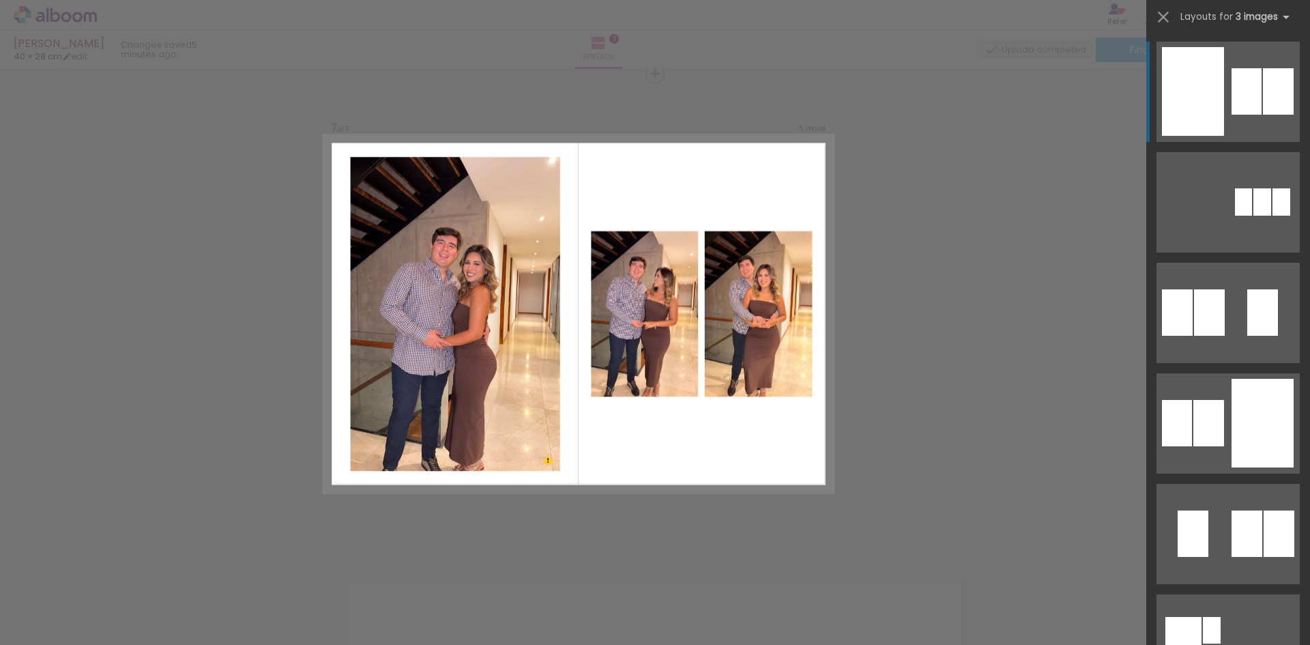
click at [1225, 289] on div at bounding box center [1209, 312] width 31 height 46
click at [1193, 289] on div at bounding box center [1177, 312] width 31 height 46
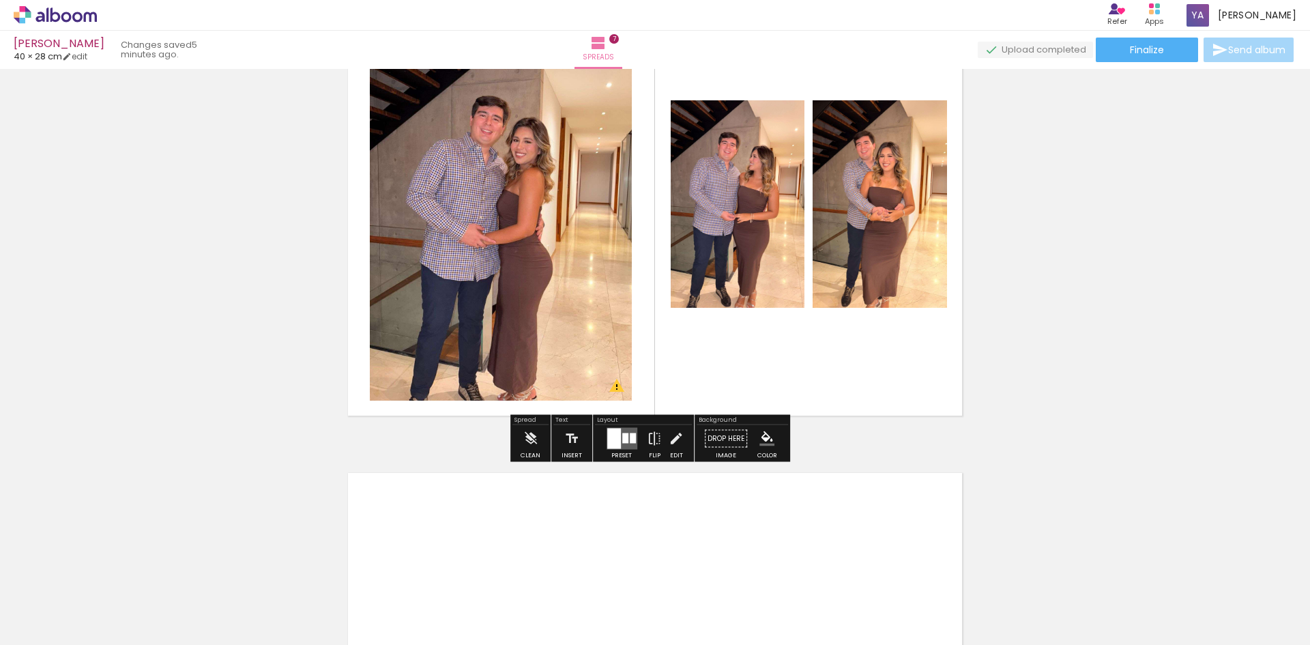
scroll to position [3037, 0]
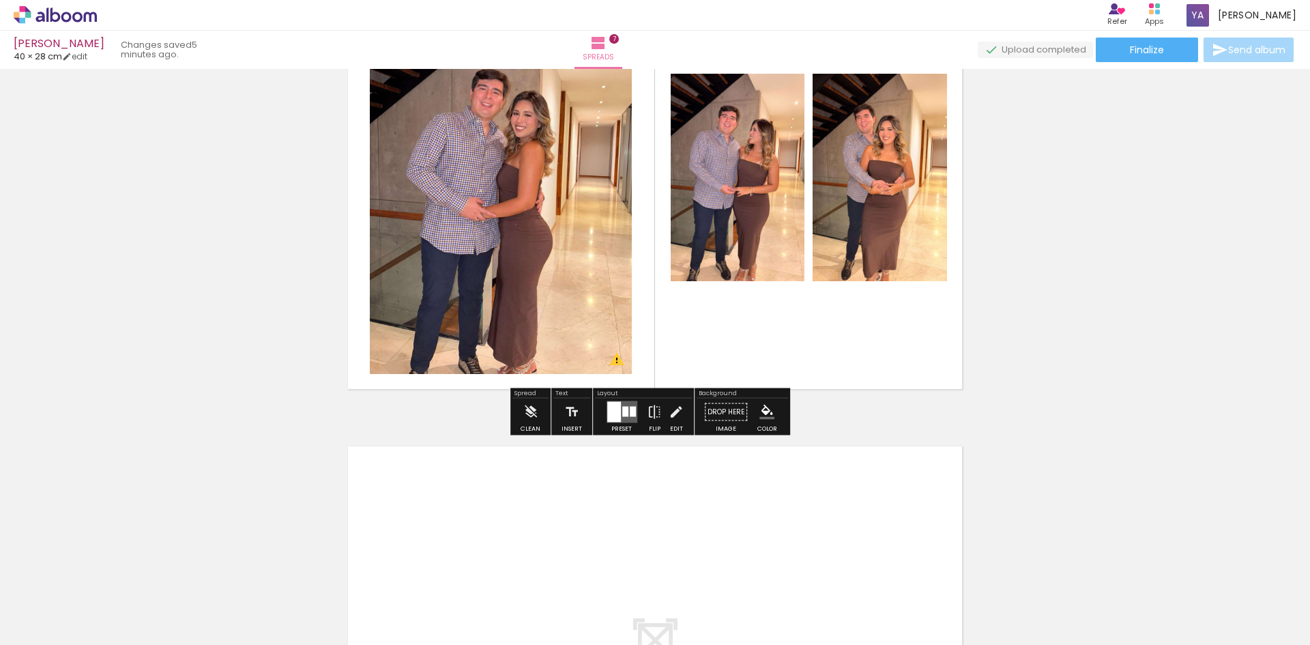
click at [624, 415] on div at bounding box center [625, 412] width 6 height 10
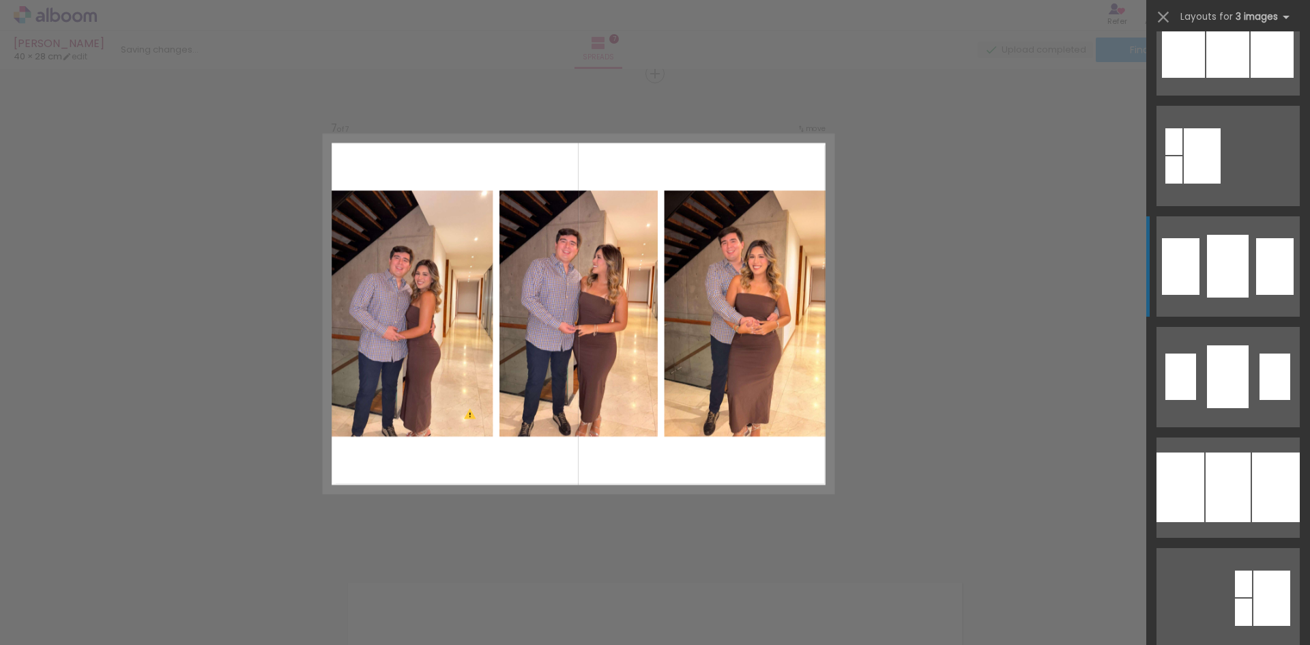
scroll to position [1365, 0]
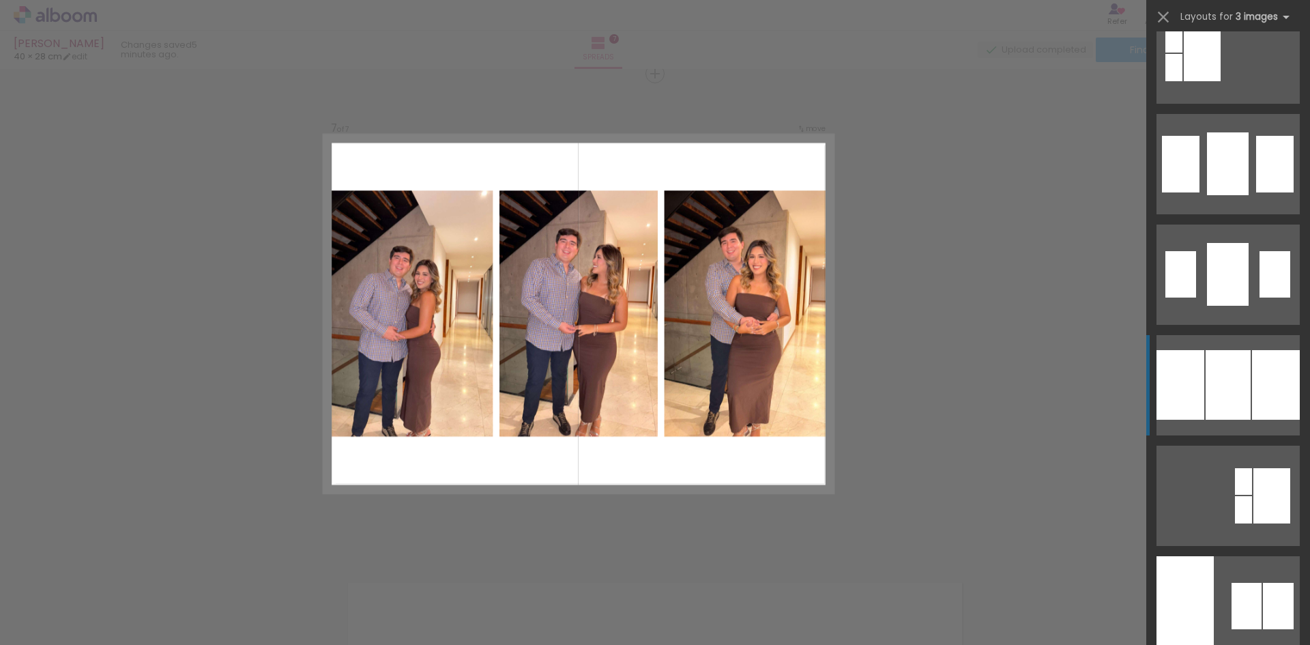
click at [1228, 306] on div at bounding box center [1228, 274] width 42 height 63
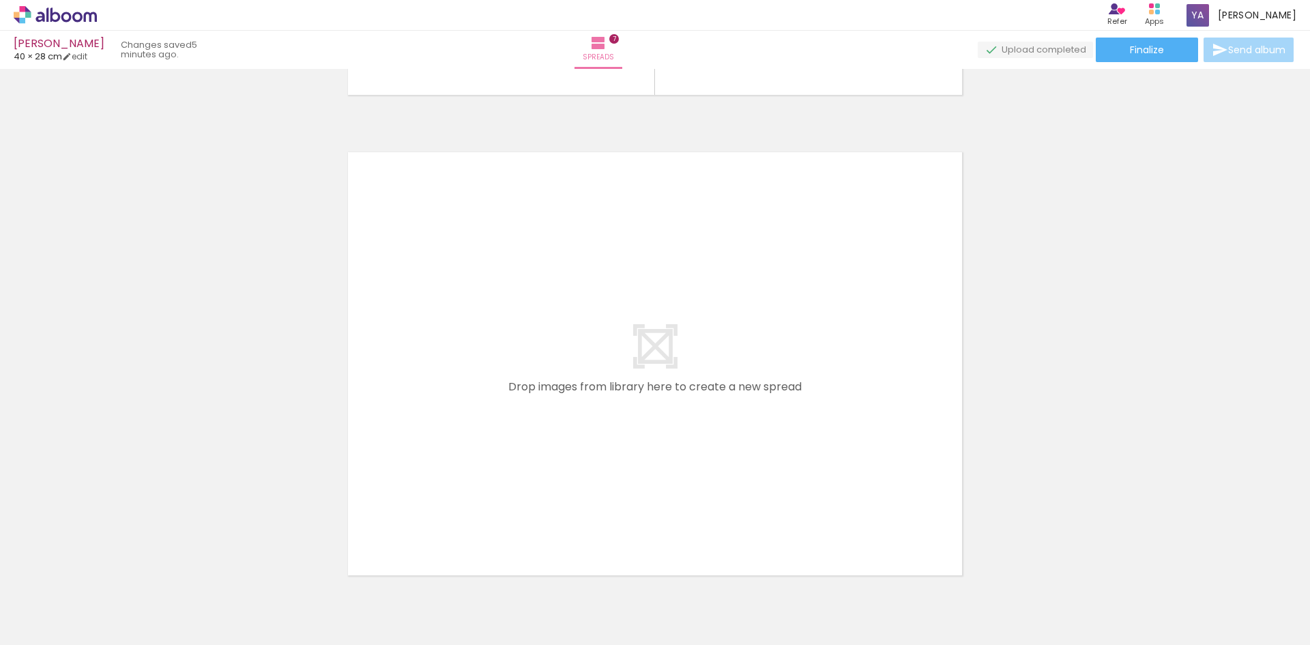
scroll to position [3378, 0]
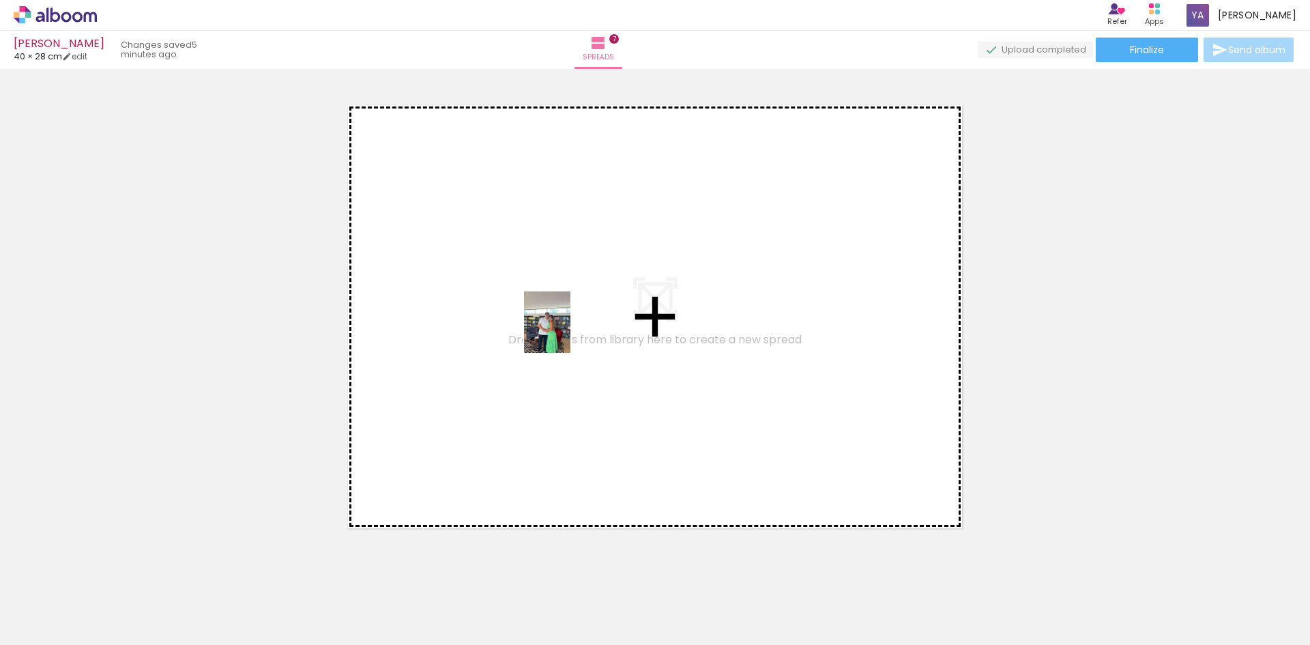
drag, startPoint x: 444, startPoint y: 616, endPoint x: 565, endPoint y: 332, distance: 307.9
click at [565, 332] on quentale-workspace at bounding box center [655, 322] width 1310 height 645
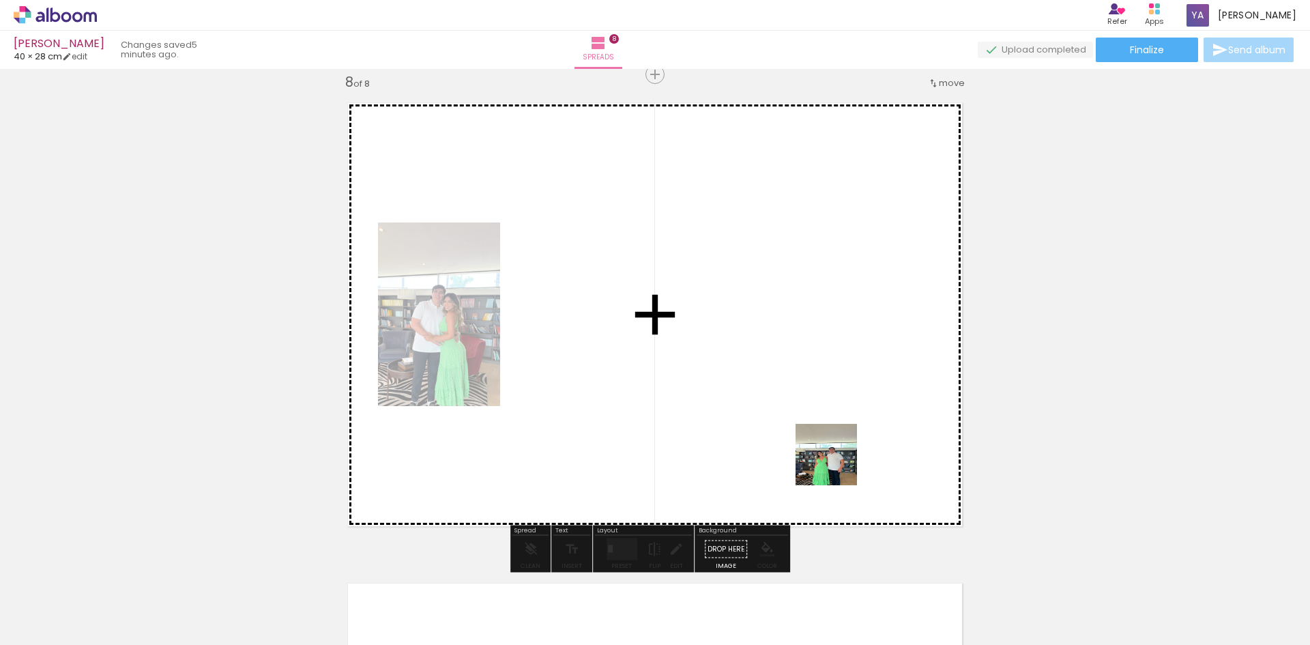
scroll to position [3381, 0]
drag, startPoint x: 822, startPoint y: 598, endPoint x: 1005, endPoint y: 556, distance: 187.7
click at [842, 396] on quentale-workspace at bounding box center [655, 322] width 1310 height 645
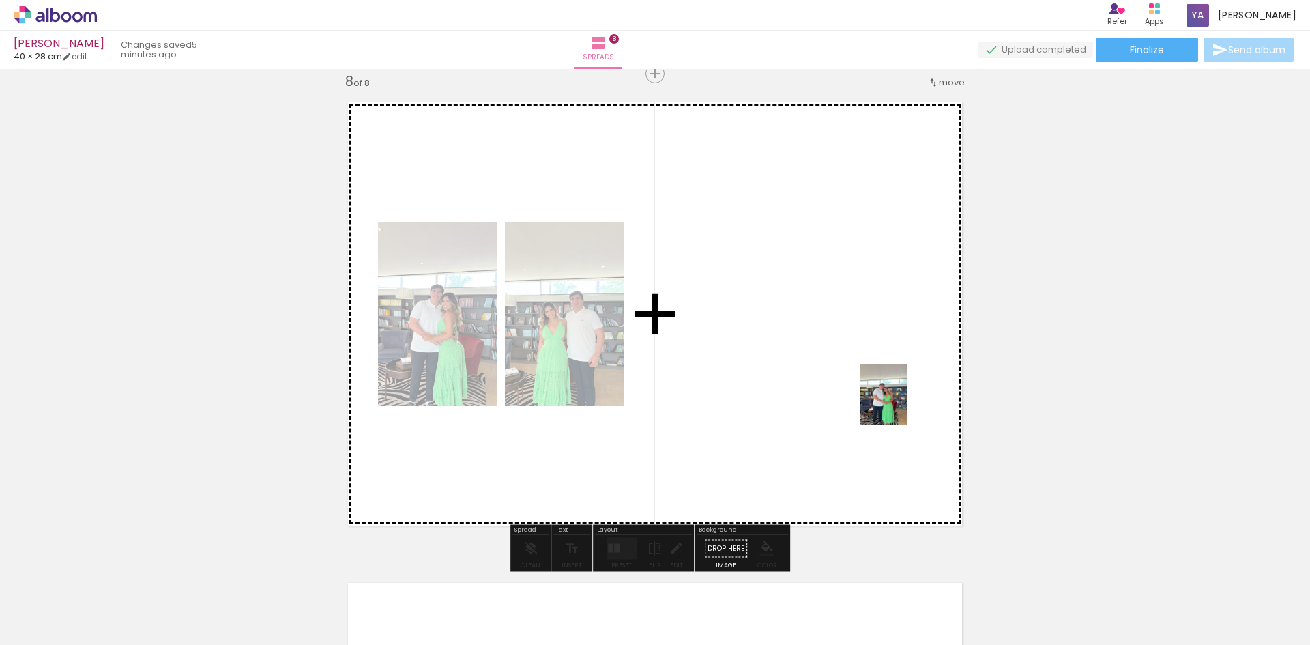
drag, startPoint x: 906, startPoint y: 586, endPoint x: 901, endPoint y: 405, distance: 181.6
click at [901, 405] on quentale-workspace at bounding box center [655, 322] width 1310 height 645
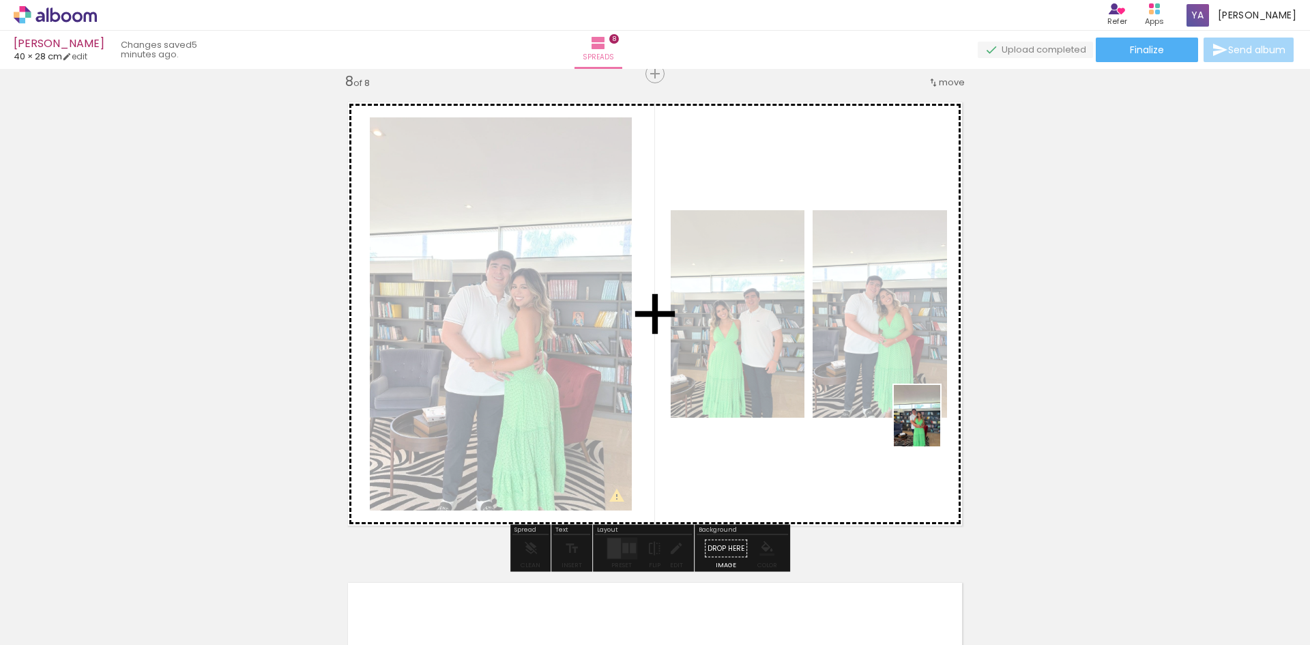
drag, startPoint x: 971, startPoint y: 580, endPoint x: 935, endPoint y: 426, distance: 158.4
click at [935, 426] on quentale-workspace at bounding box center [655, 322] width 1310 height 645
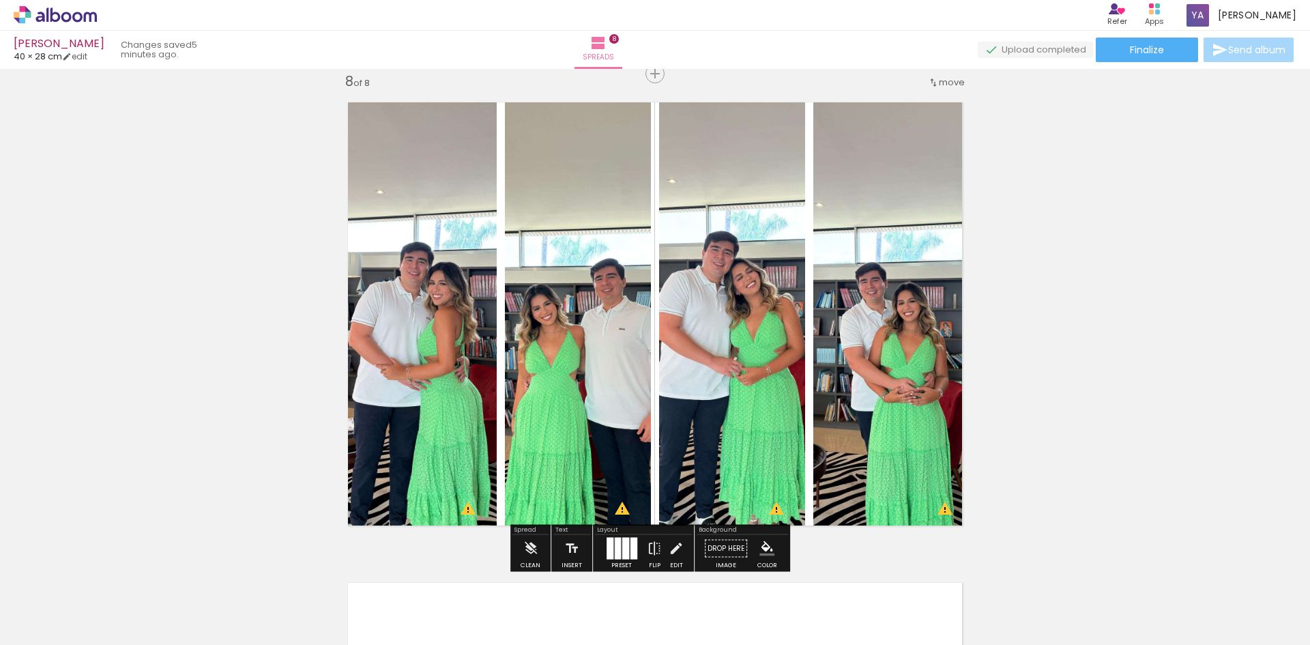
click at [619, 547] on div at bounding box center [618, 549] width 6 height 22
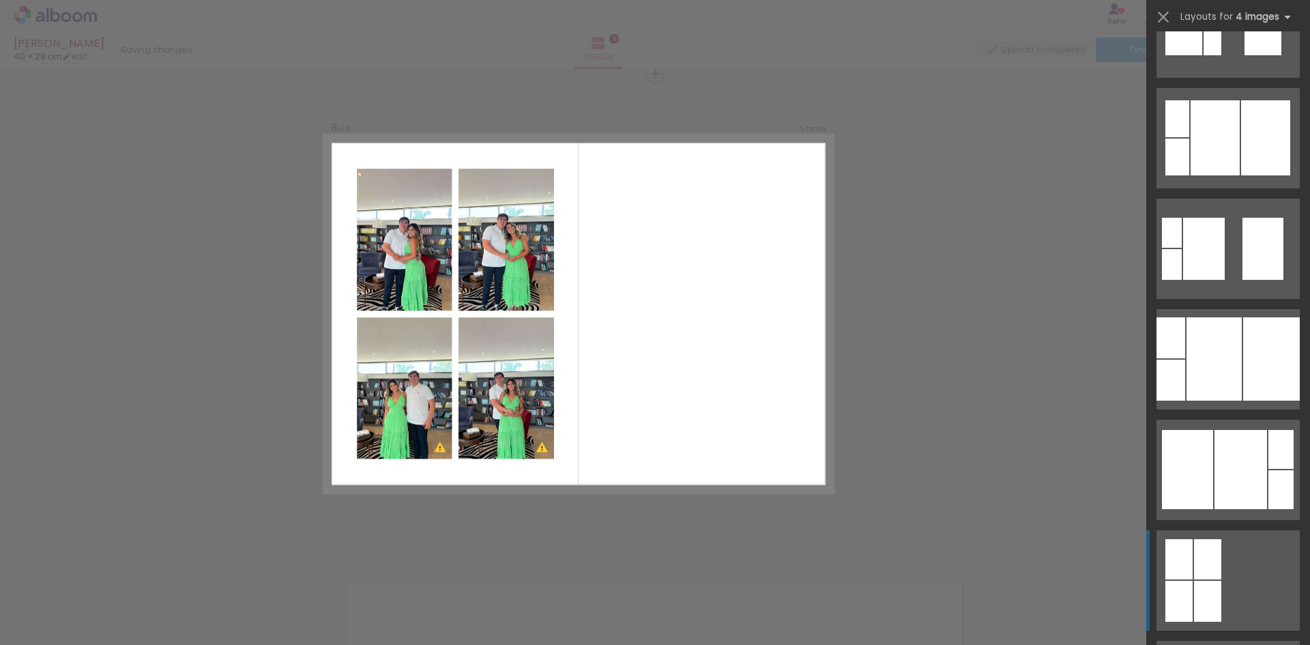
scroll to position [751, 0]
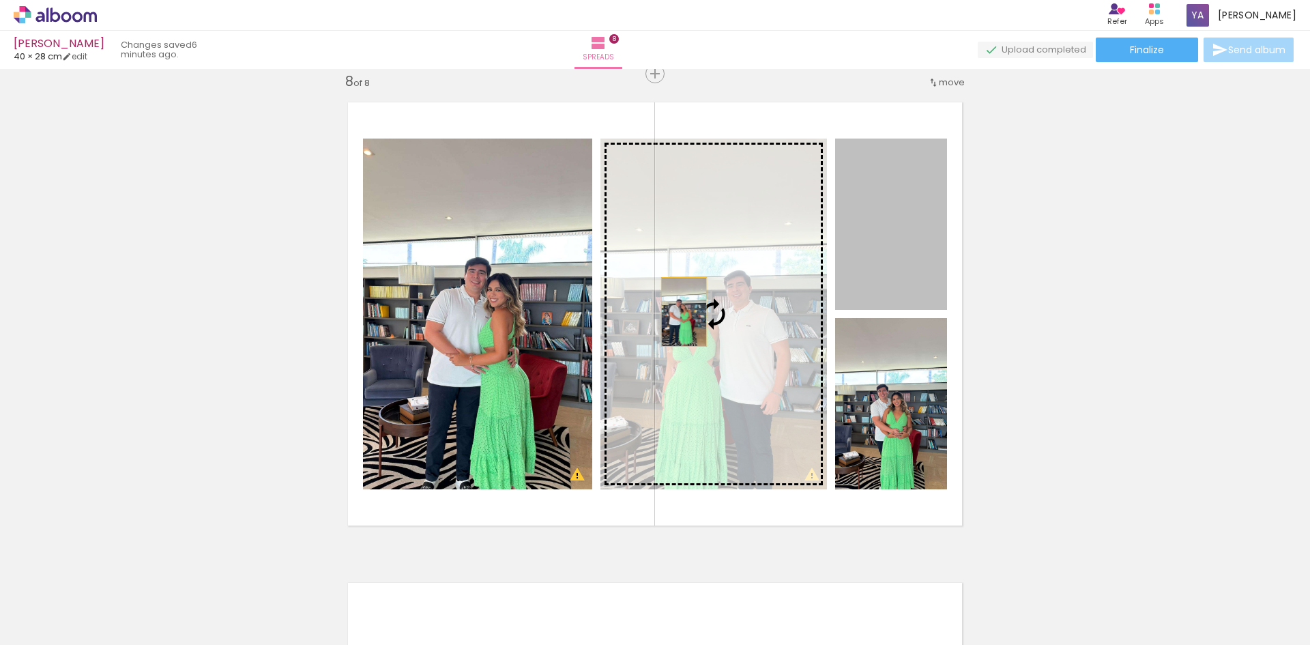
drag, startPoint x: 857, startPoint y: 263, endPoint x: 679, endPoint y: 312, distance: 184.8
click at [0, 0] on slot at bounding box center [0, 0] width 0 height 0
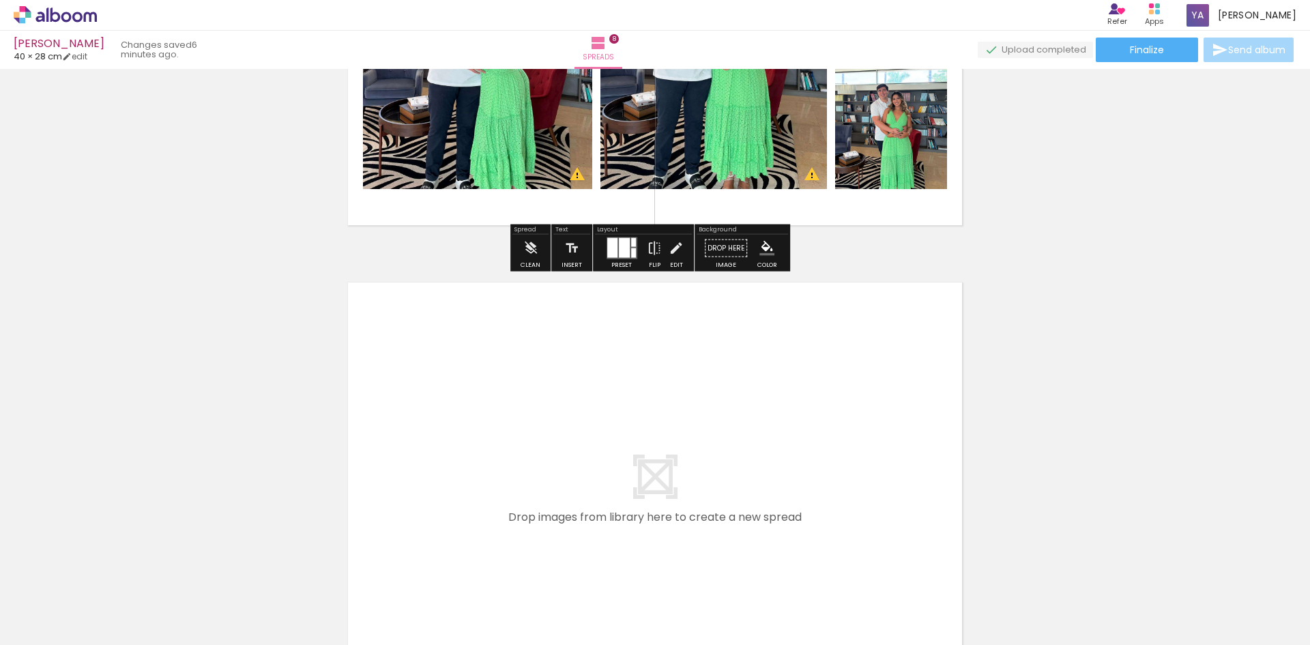
scroll to position [3722, 0]
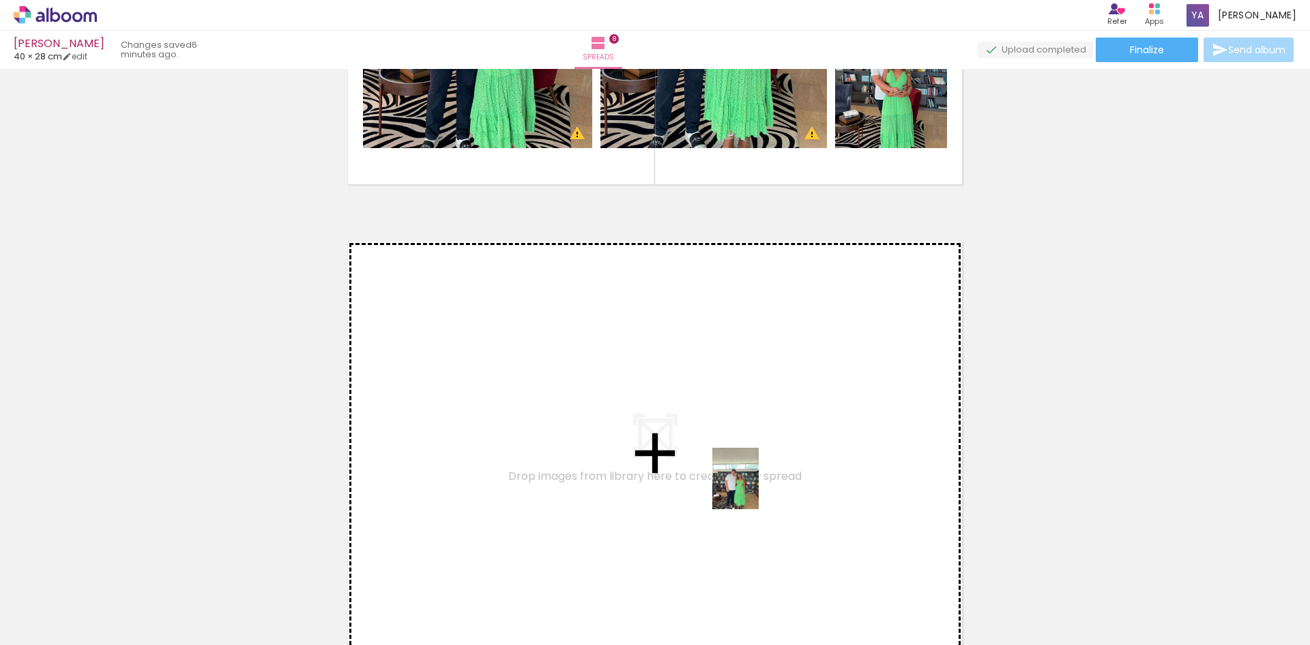
drag, startPoint x: 1063, startPoint y: 612, endPoint x: 753, endPoint y: 489, distance: 333.5
click at [753, 489] on quentale-workspace at bounding box center [655, 322] width 1310 height 645
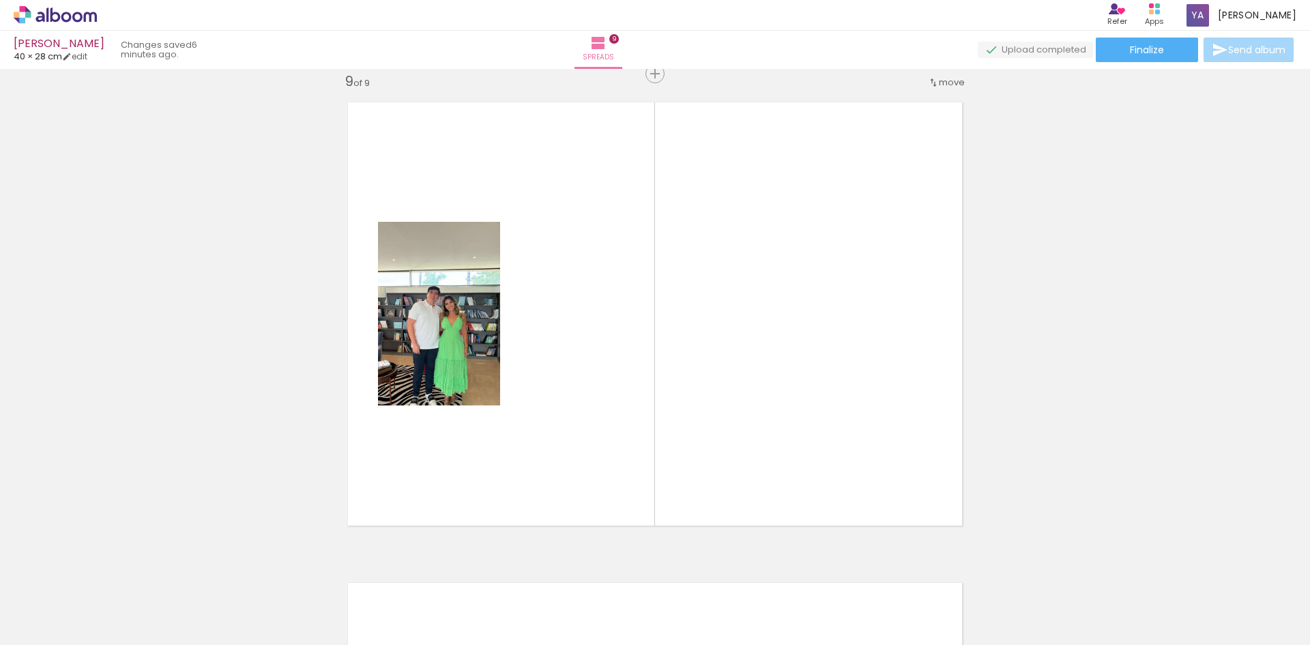
scroll to position [0, 1514]
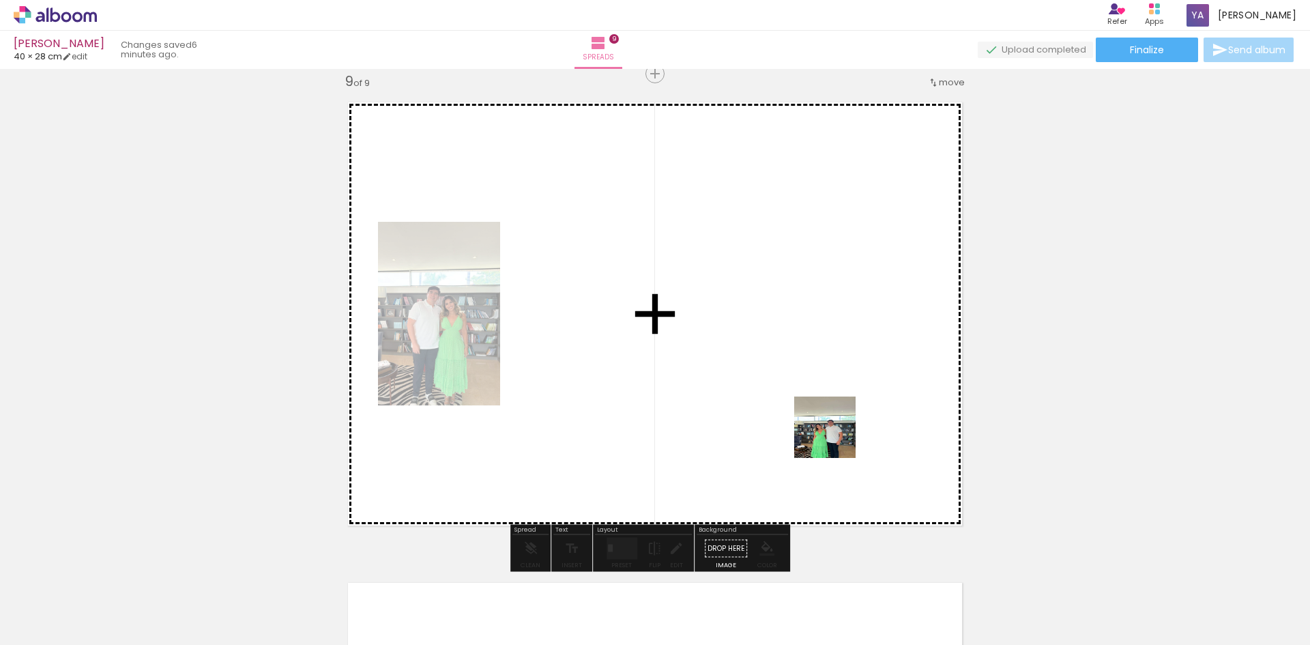
drag, startPoint x: 855, startPoint y: 588, endPoint x: 834, endPoint y: 427, distance: 163.1
click at [834, 427] on quentale-workspace at bounding box center [655, 322] width 1310 height 645
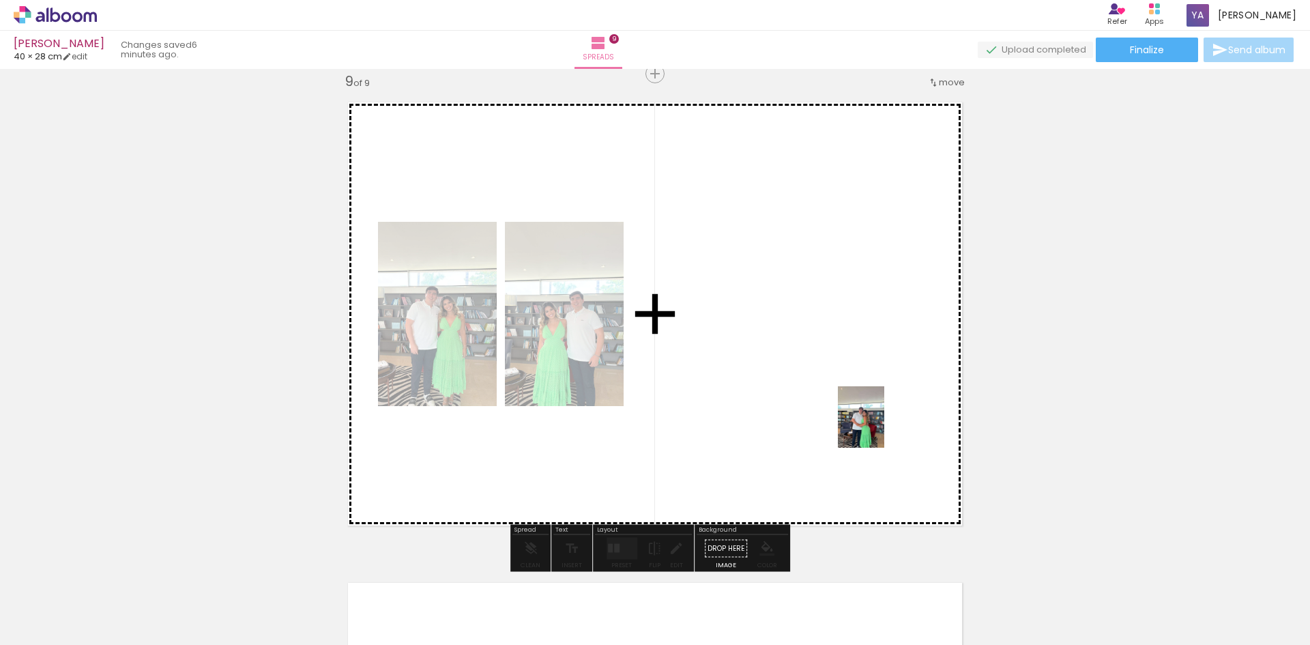
drag, startPoint x: 929, startPoint y: 598, endPoint x: 879, endPoint y: 427, distance: 178.6
click at [879, 427] on quentale-workspace at bounding box center [655, 322] width 1310 height 645
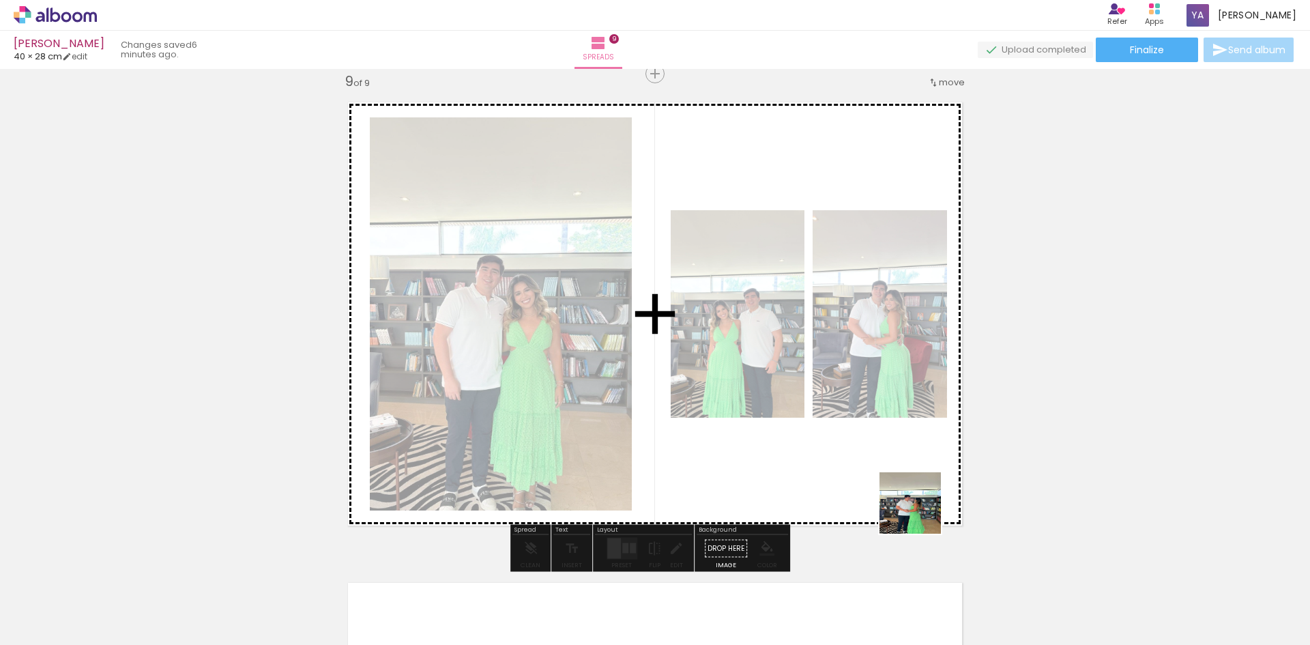
drag, startPoint x: 1013, startPoint y: 617, endPoint x: 859, endPoint y: 407, distance: 260.2
click at [859, 407] on quentale-workspace at bounding box center [655, 322] width 1310 height 645
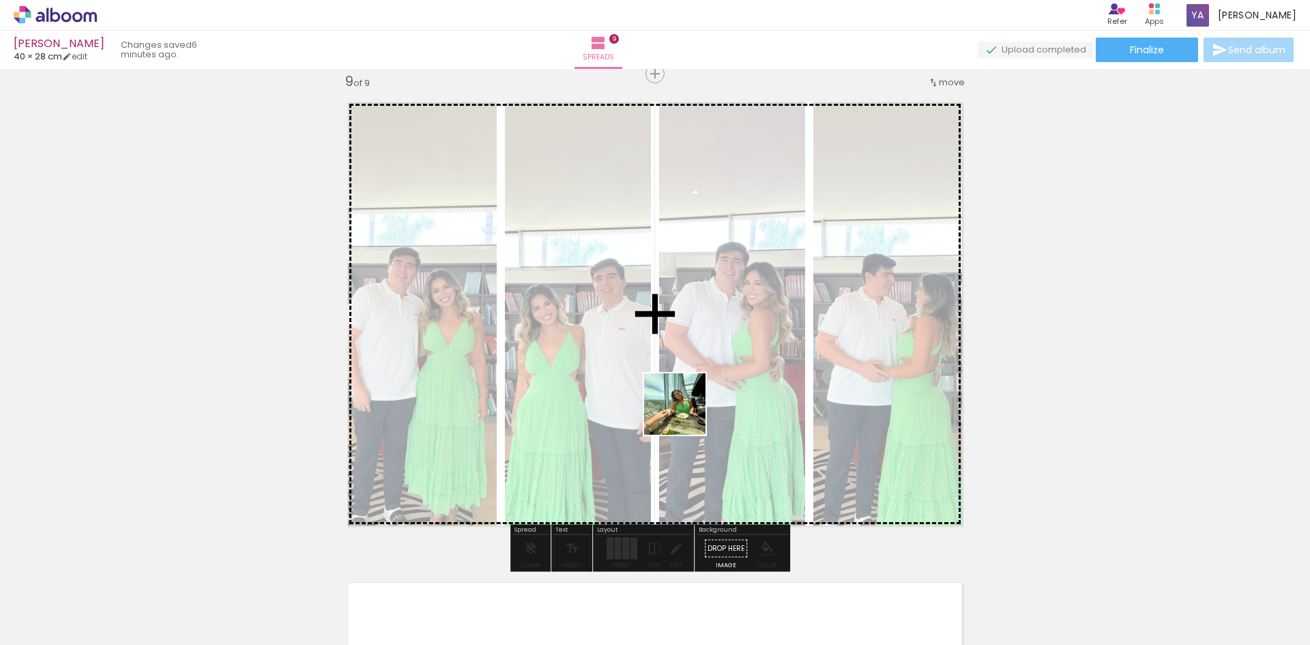
drag, startPoint x: 773, startPoint y: 596, endPoint x: 685, endPoint y: 414, distance: 202.1
click at [685, 414] on quentale-workspace at bounding box center [655, 322] width 1310 height 645
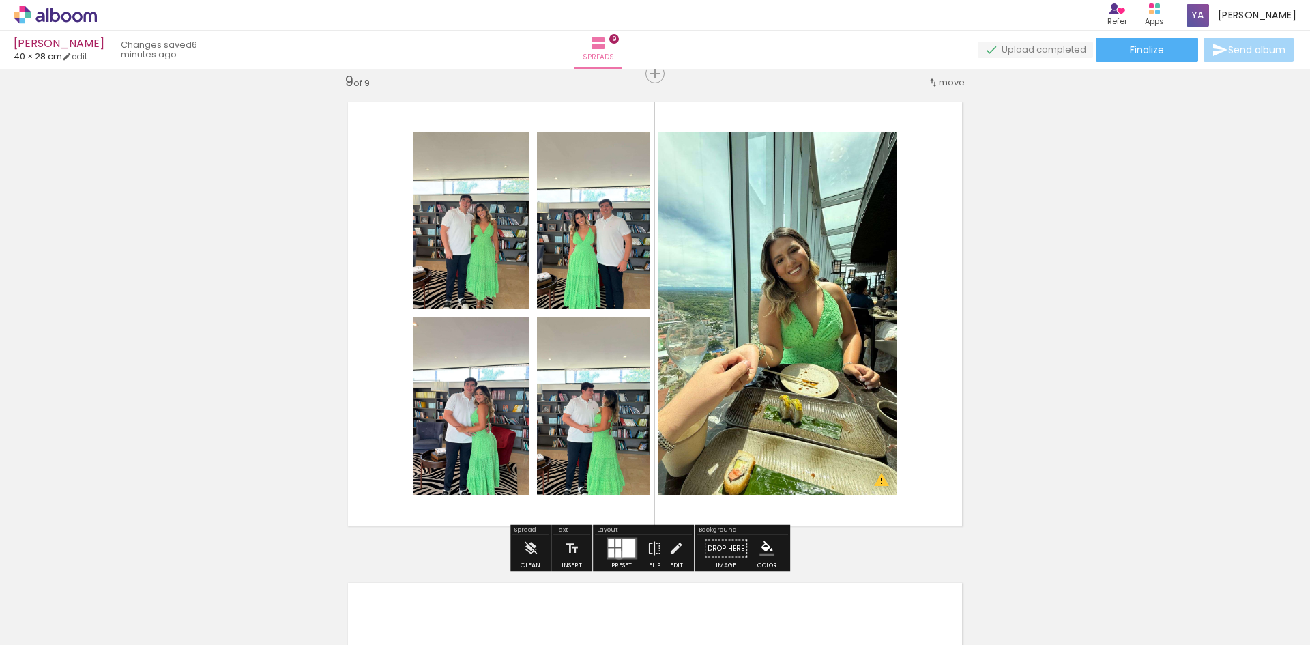
click at [618, 555] on div at bounding box center [618, 553] width 5 height 9
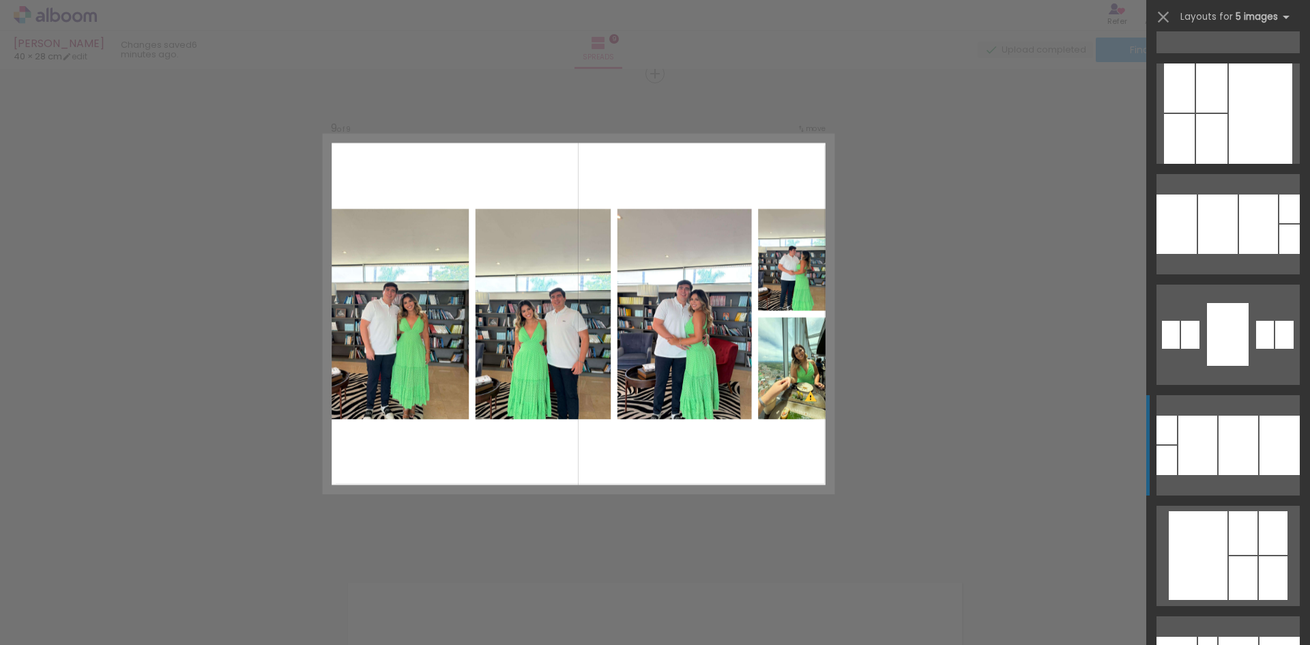
scroll to position [341, 0]
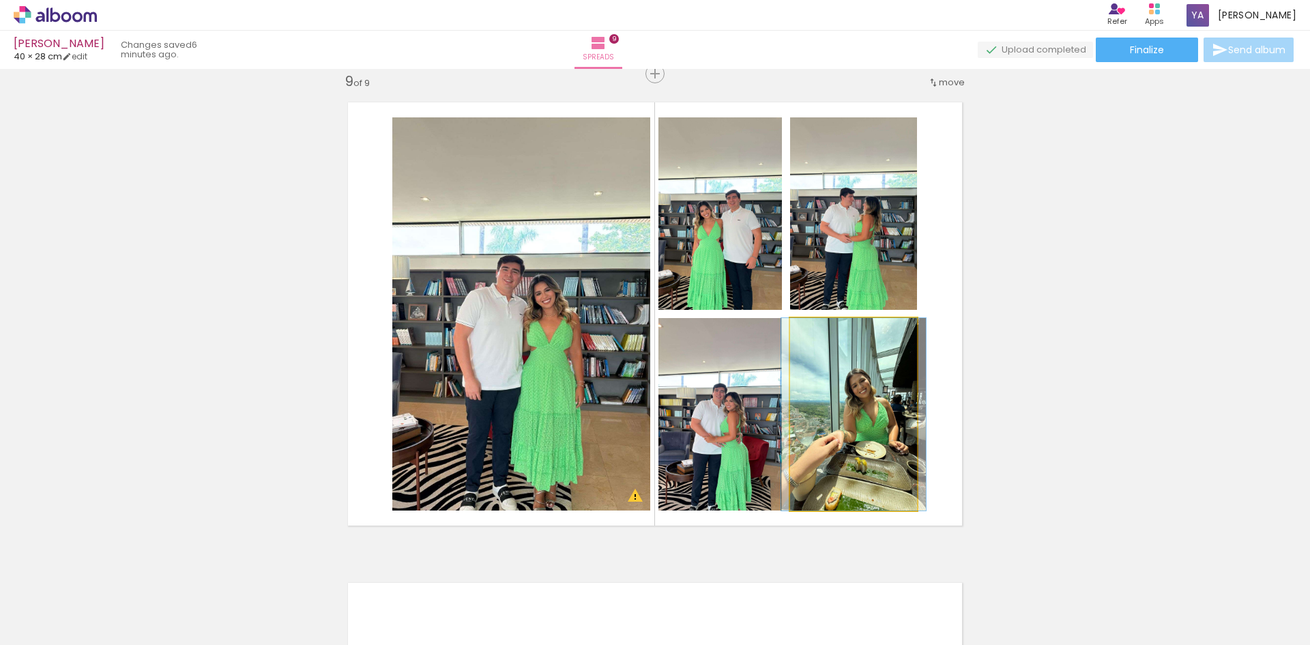
click at [887, 448] on quentale-photo at bounding box center [853, 414] width 127 height 192
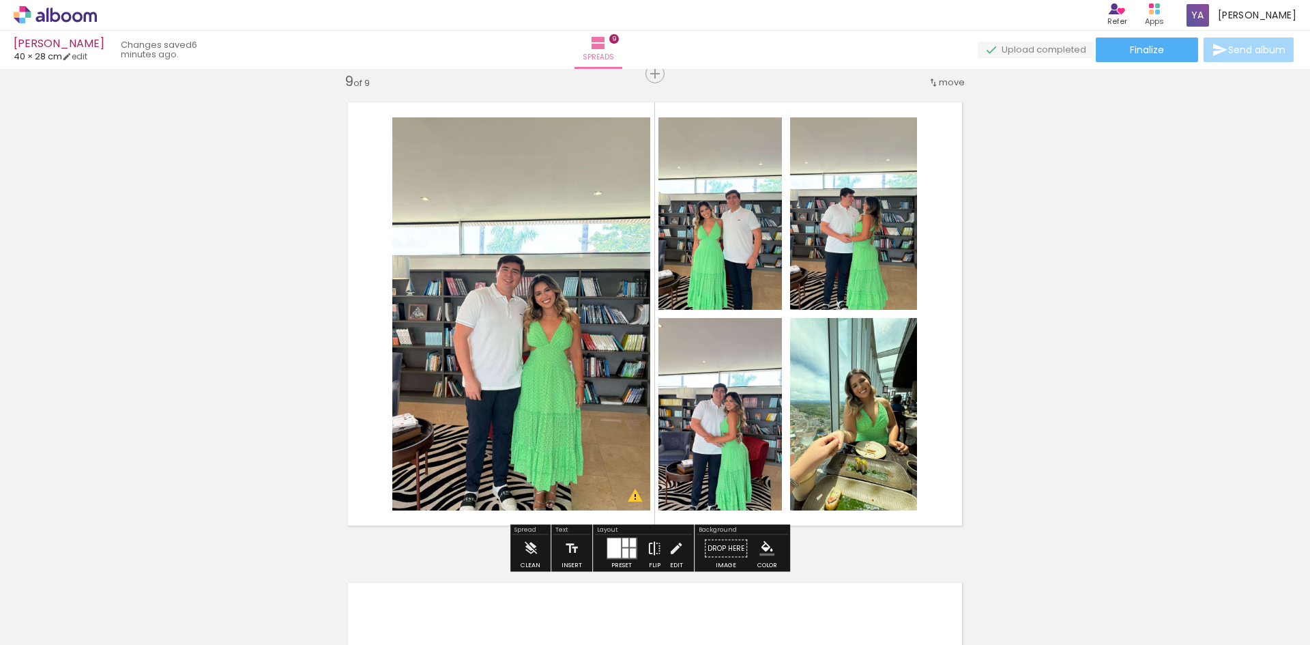
click at [652, 549] on iron-icon at bounding box center [654, 548] width 15 height 27
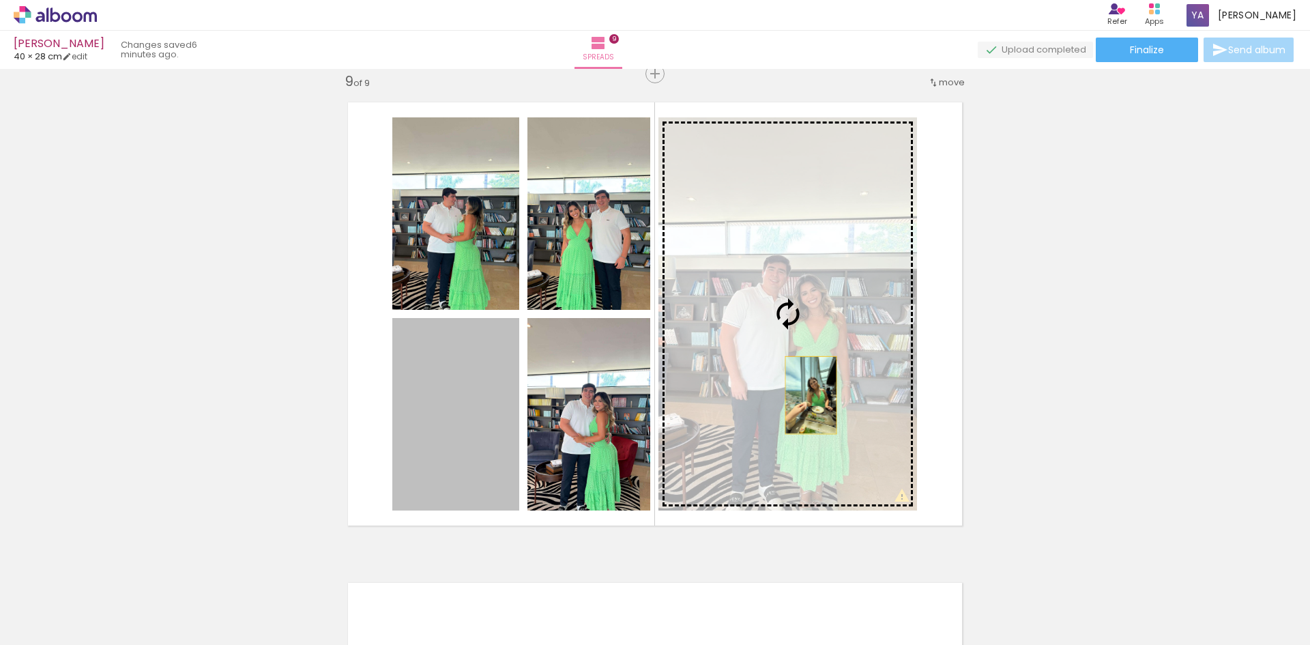
drag, startPoint x: 489, startPoint y: 434, endPoint x: 806, endPoint y: 395, distance: 319.0
click at [0, 0] on slot at bounding box center [0, 0] width 0 height 0
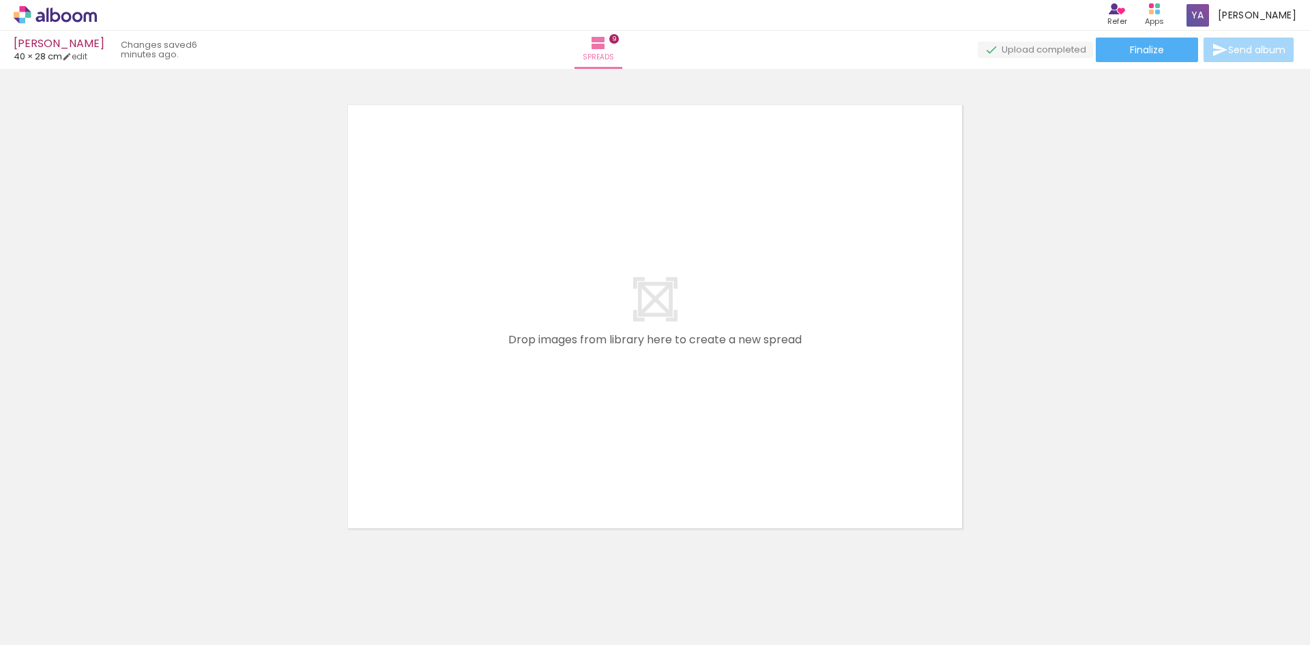
scroll to position [0, 1985]
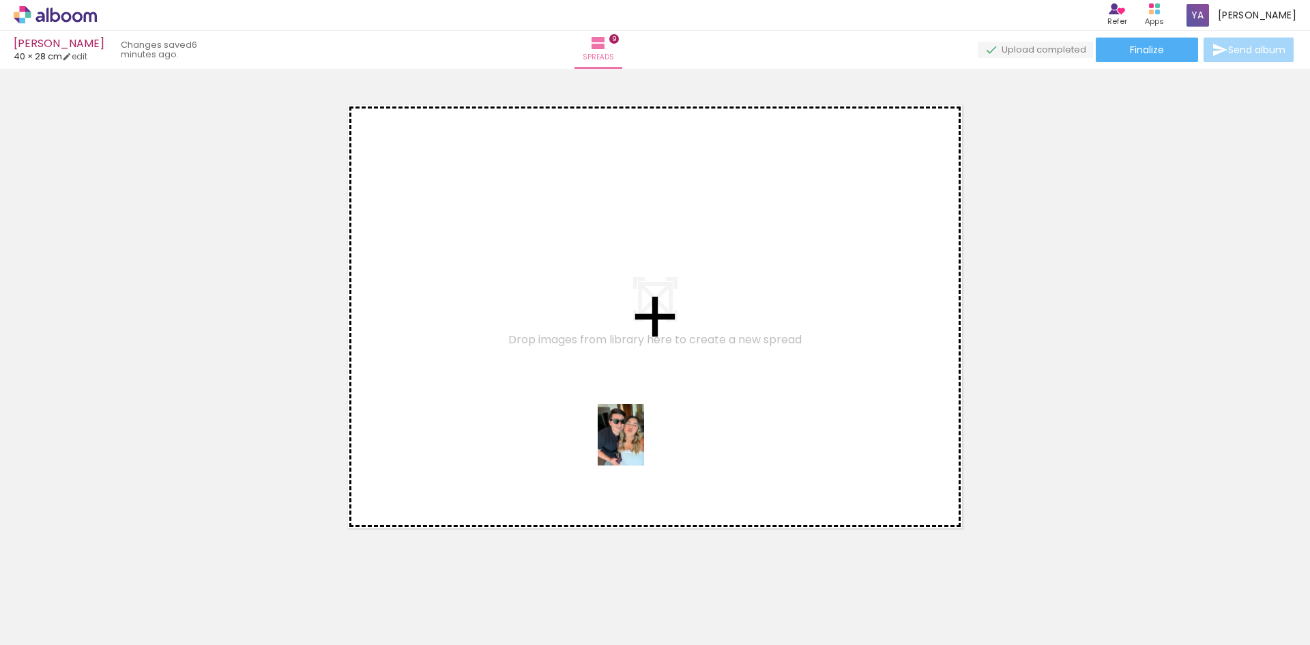
drag, startPoint x: 607, startPoint y: 590, endPoint x: 639, endPoint y: 445, distance: 148.7
click at [639, 445] on quentale-workspace at bounding box center [655, 322] width 1310 height 645
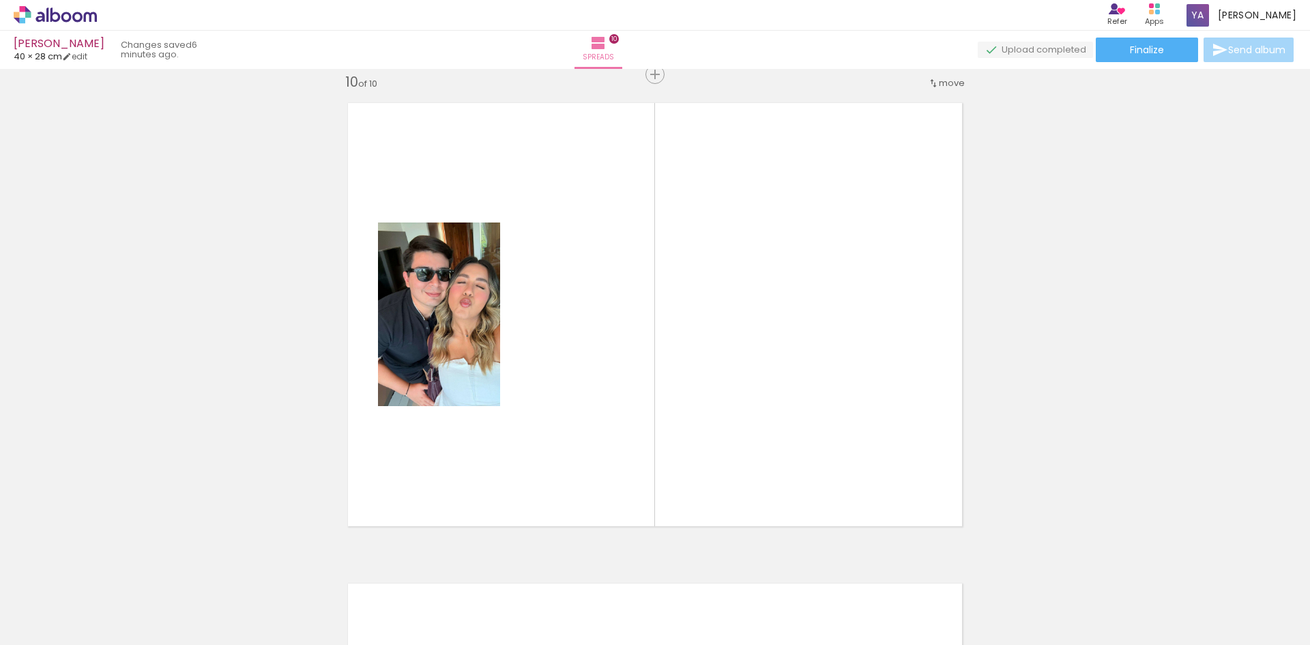
scroll to position [4342, 0]
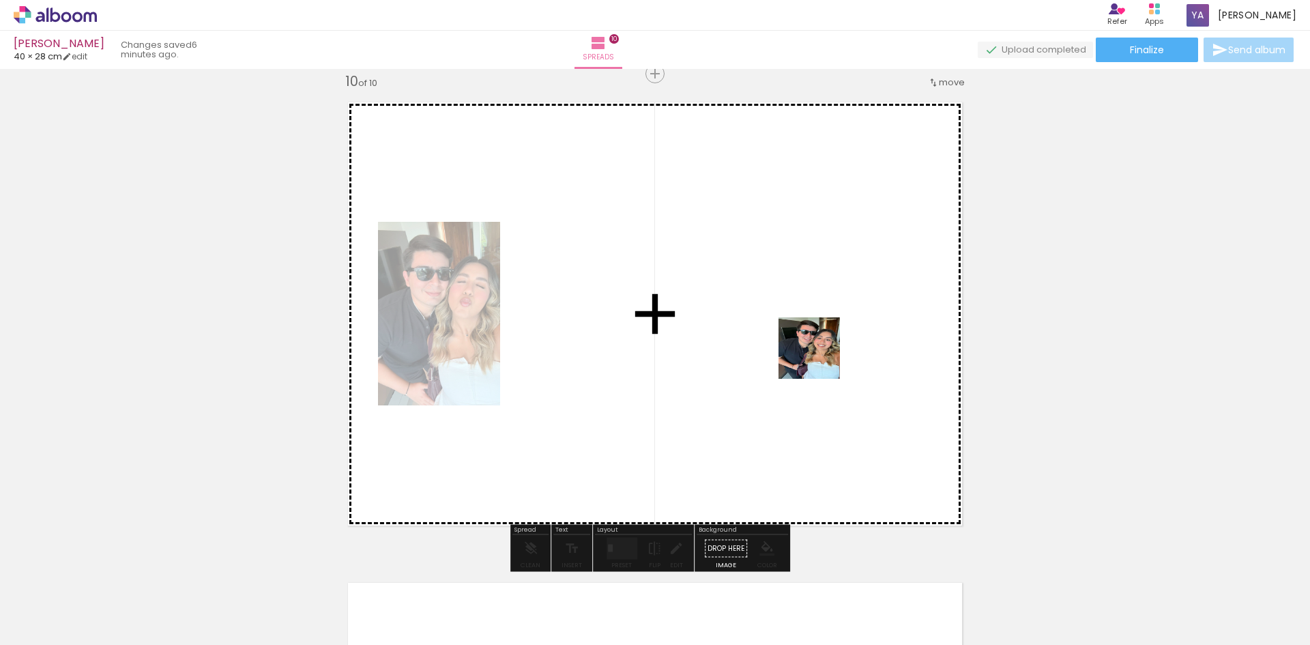
drag, startPoint x: 768, startPoint y: 599, endPoint x: 845, endPoint y: 568, distance: 82.4
click at [820, 358] on quentale-workspace at bounding box center [655, 322] width 1310 height 645
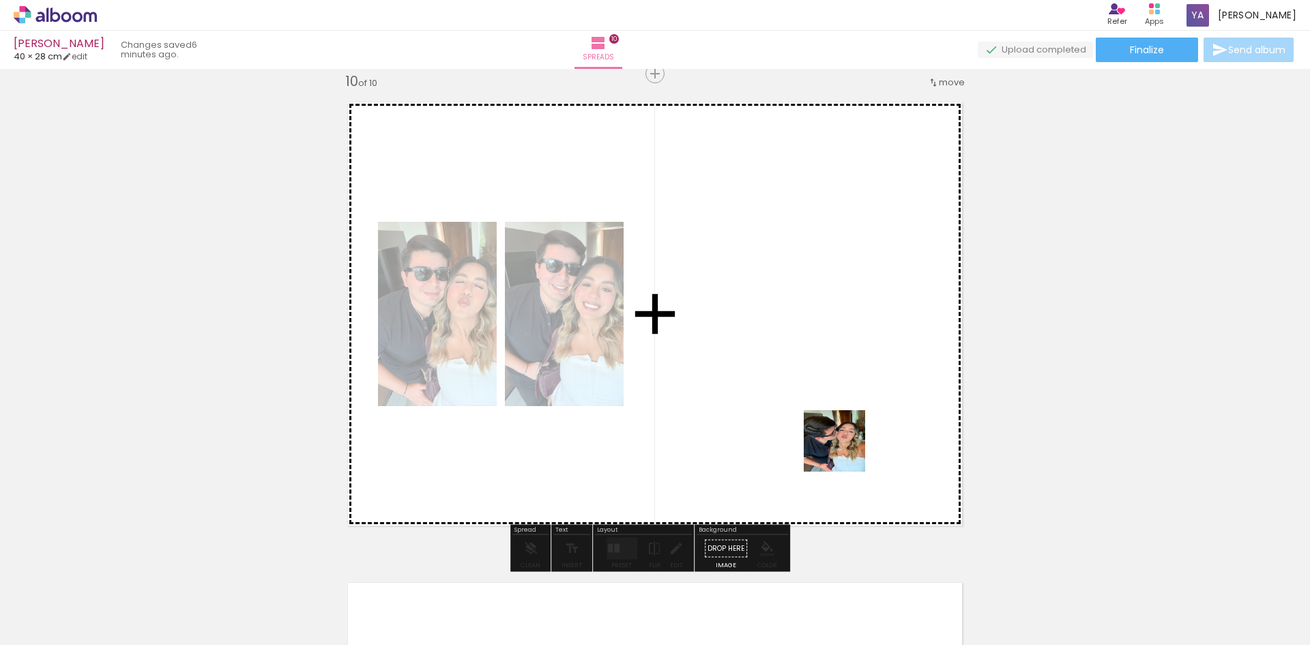
drag, startPoint x: 845, startPoint y: 451, endPoint x: 854, endPoint y: 403, distance: 48.6
click at [854, 403] on quentale-workspace at bounding box center [655, 322] width 1310 height 645
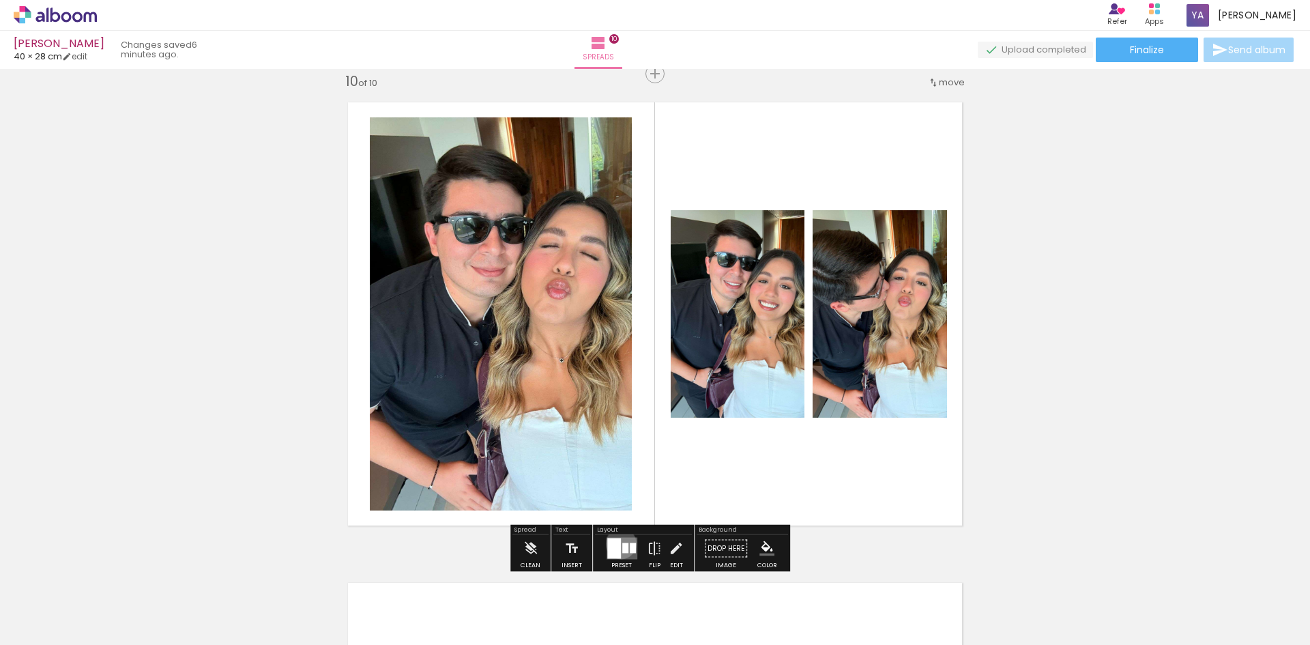
click at [620, 543] on quentale-layouter at bounding box center [622, 549] width 31 height 22
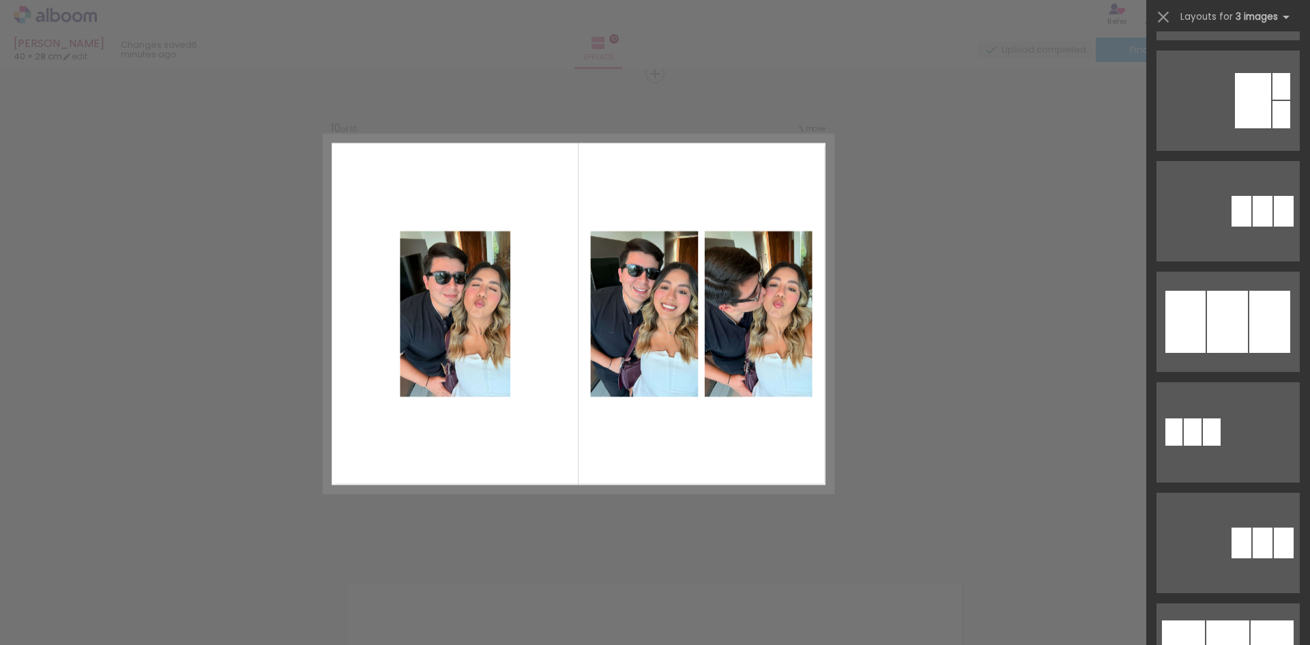
scroll to position [682, 0]
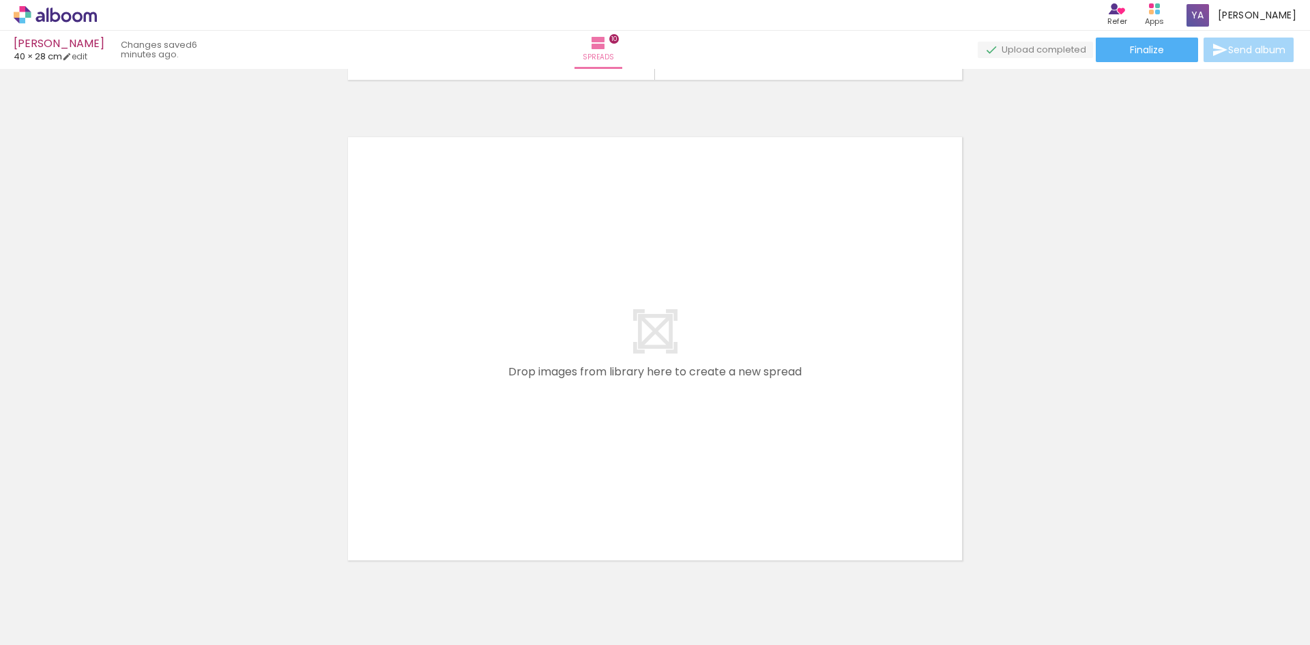
scroll to position [4819, 0]
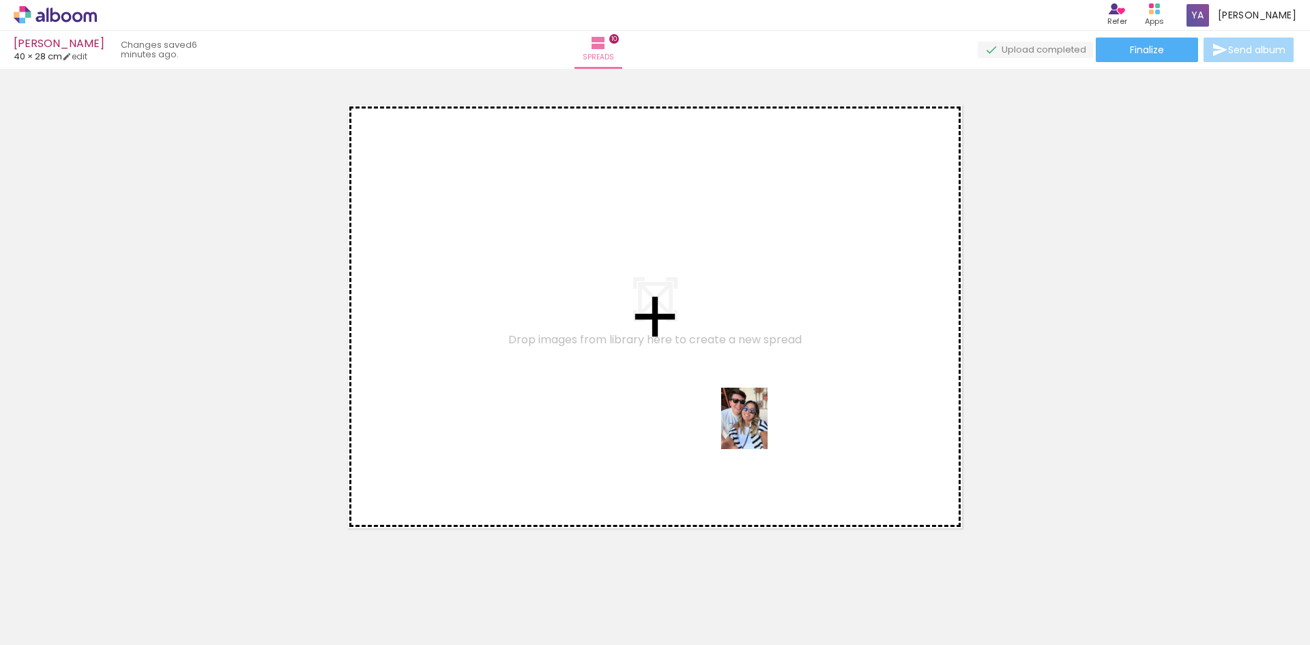
drag, startPoint x: 913, startPoint y: 614, endPoint x: 762, endPoint y: 429, distance: 239.2
click at [762, 429] on quentale-workspace at bounding box center [655, 322] width 1310 height 645
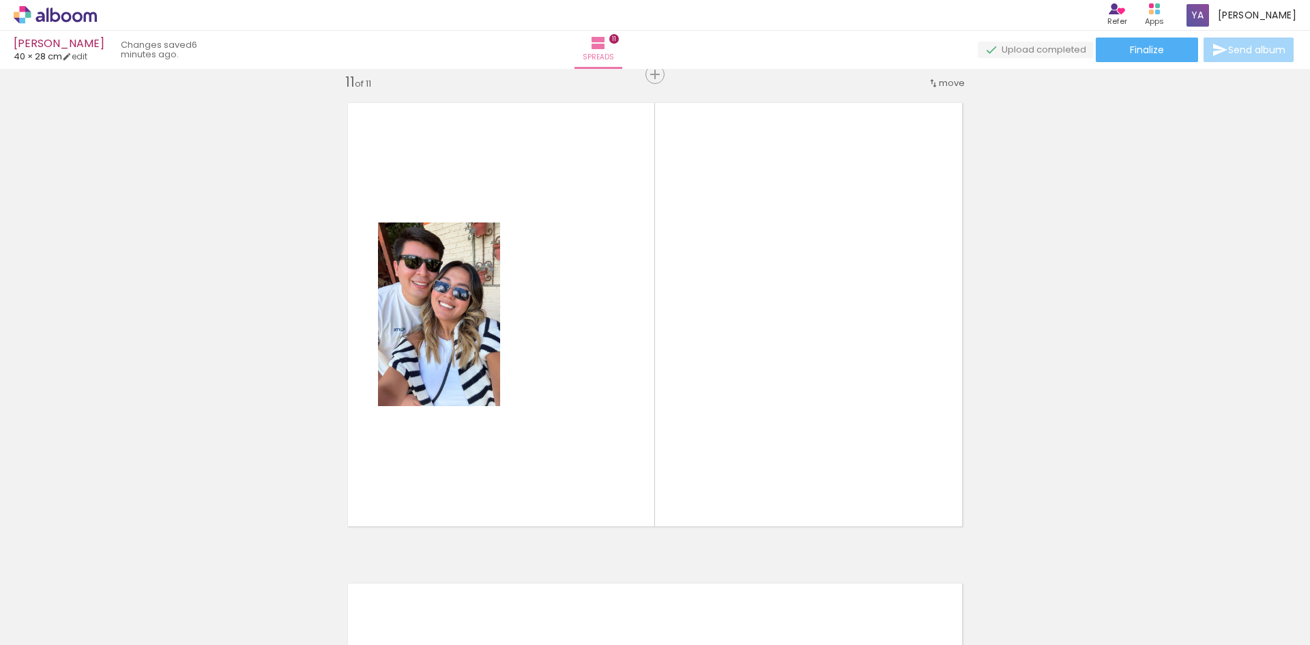
scroll to position [4822, 0]
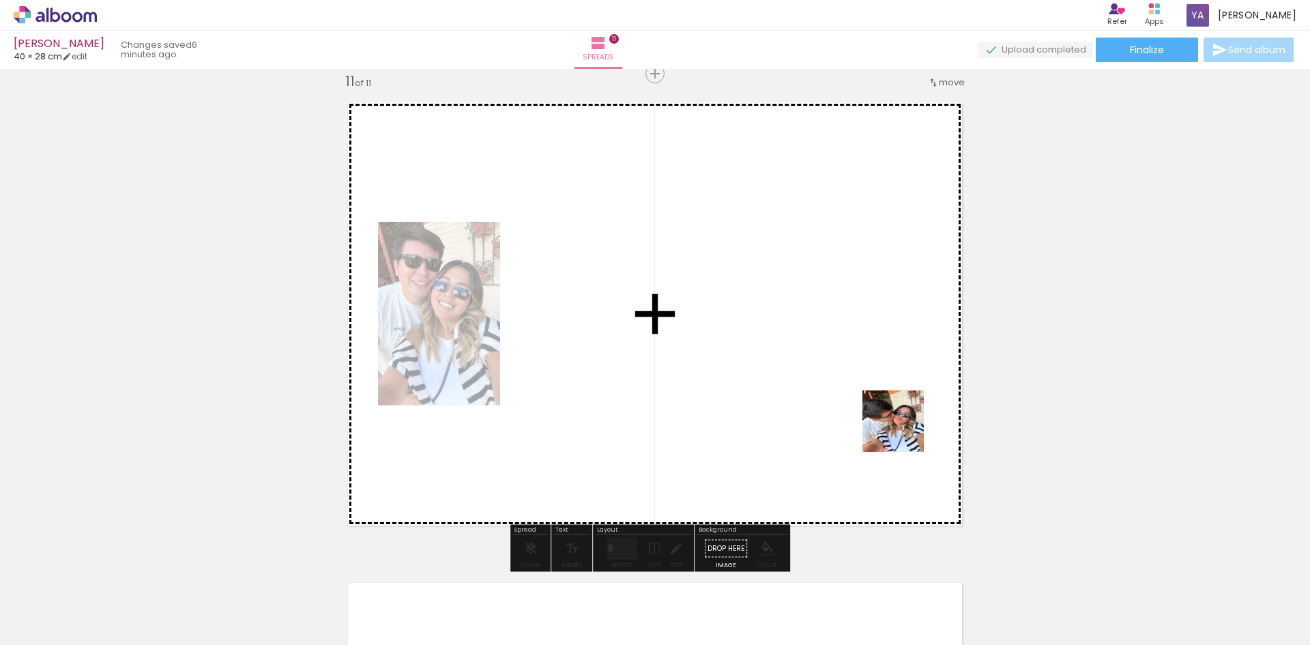
drag, startPoint x: 996, startPoint y: 590, endPoint x: 874, endPoint y: 394, distance: 229.9
click at [874, 394] on quentale-workspace at bounding box center [655, 322] width 1310 height 645
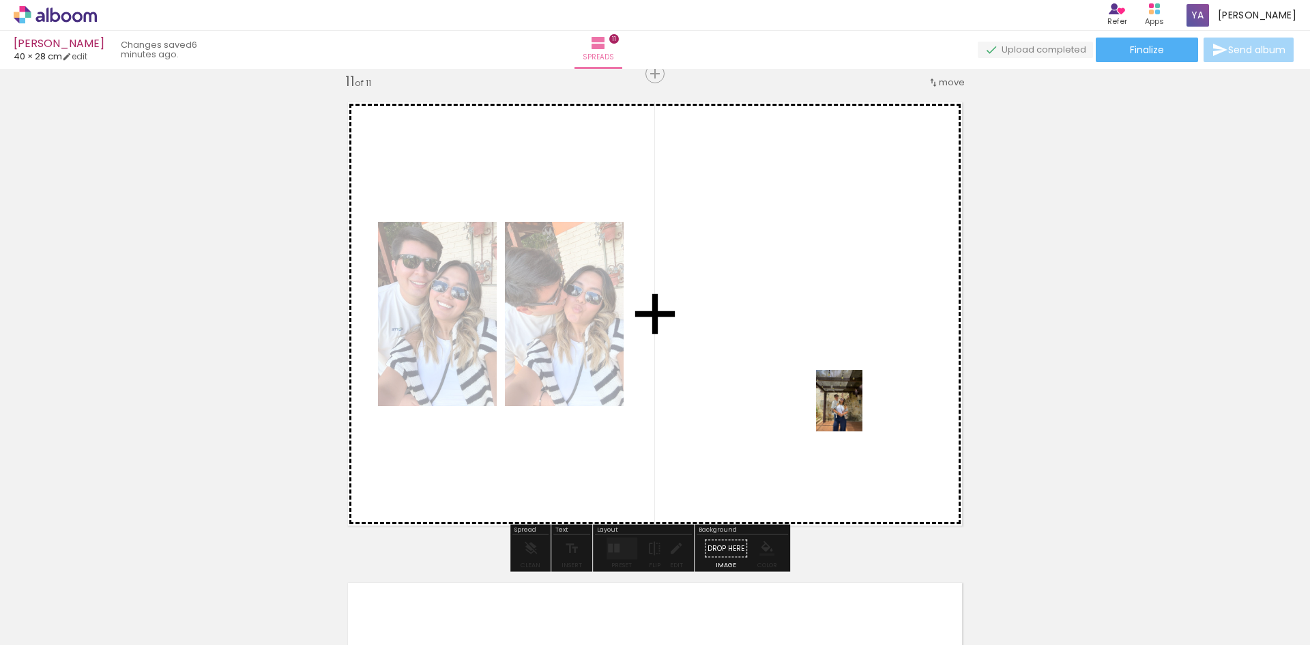
drag, startPoint x: 1083, startPoint y: 608, endPoint x: 857, endPoint y: 411, distance: 299.9
click at [857, 411] on quentale-workspace at bounding box center [655, 322] width 1310 height 645
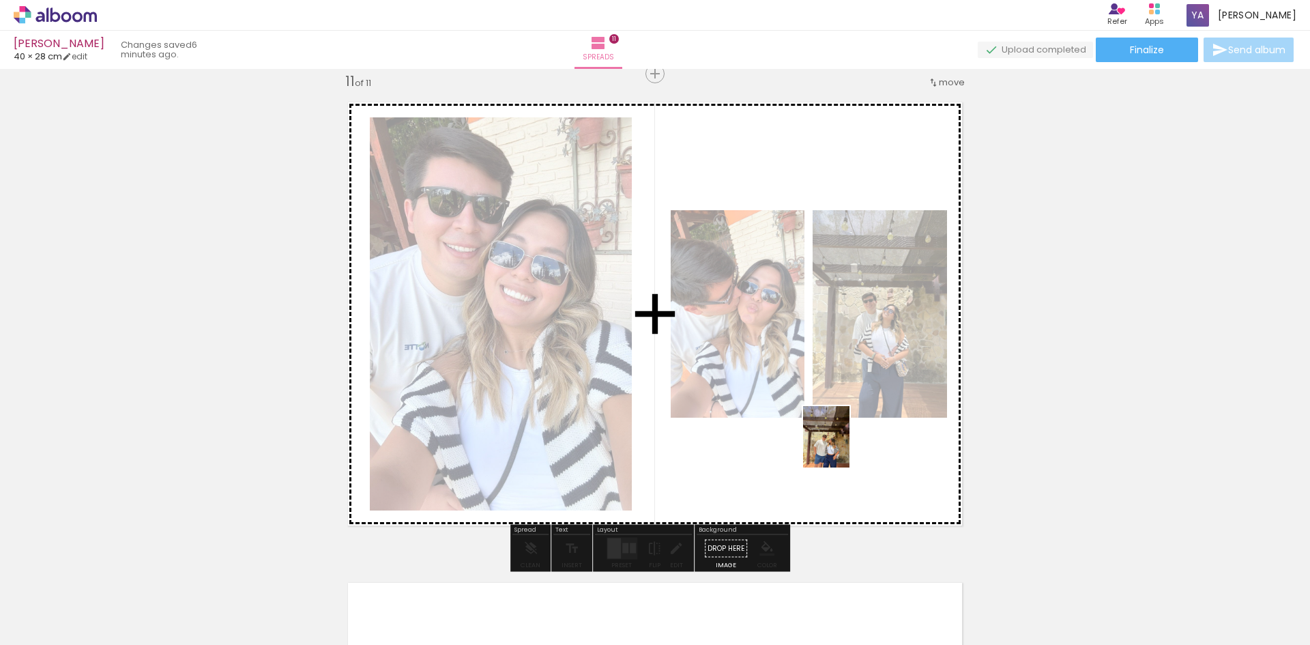
drag, startPoint x: 1129, startPoint y: 607, endPoint x: 844, endPoint y: 447, distance: 326.3
click at [844, 447] on quentale-workspace at bounding box center [655, 322] width 1310 height 645
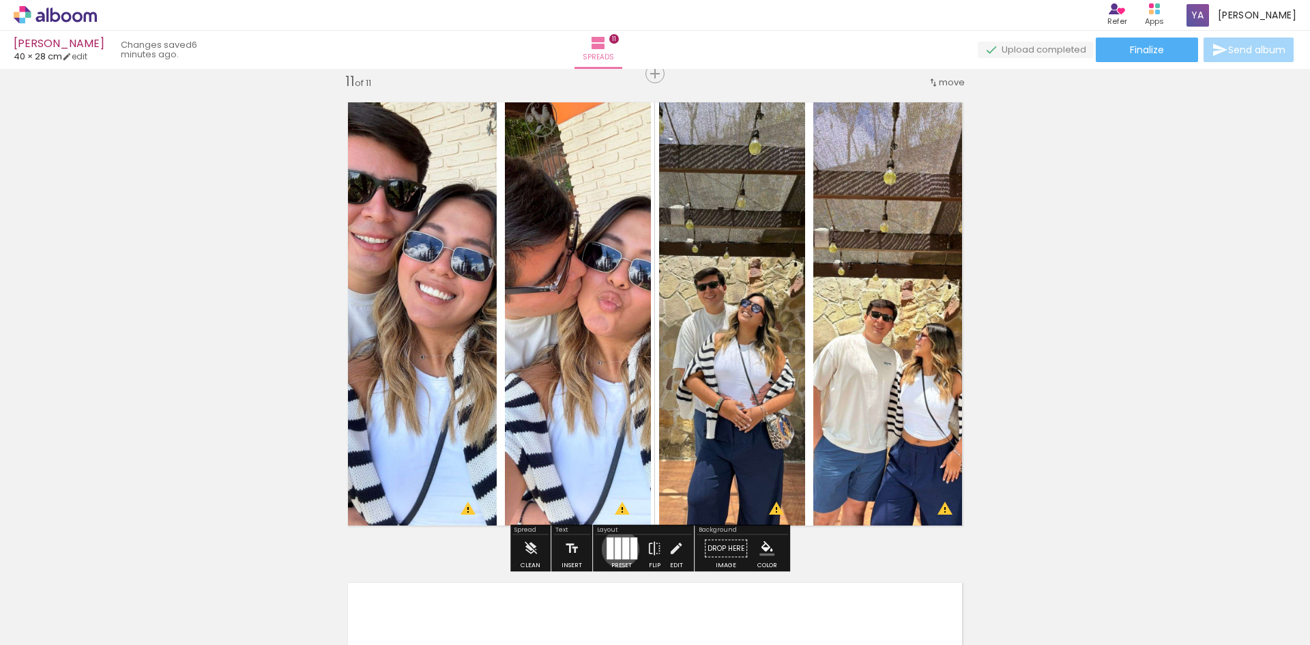
click at [619, 549] on div at bounding box center [618, 549] width 6 height 22
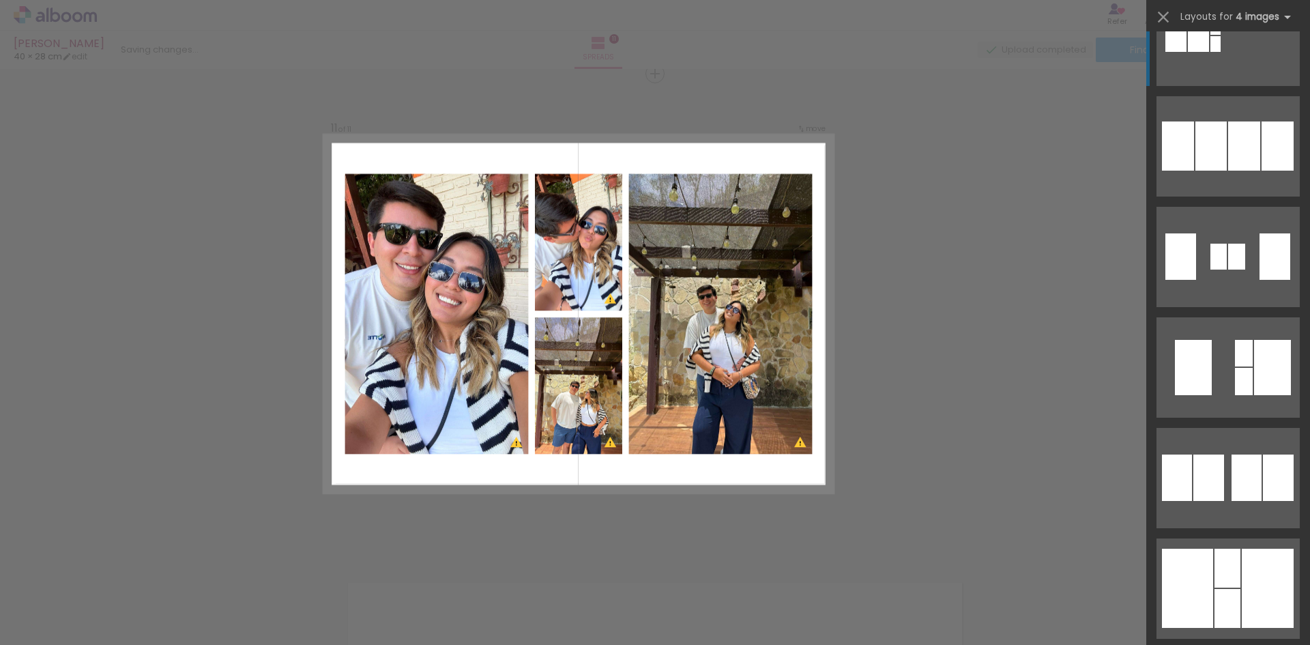
scroll to position [1501, 0]
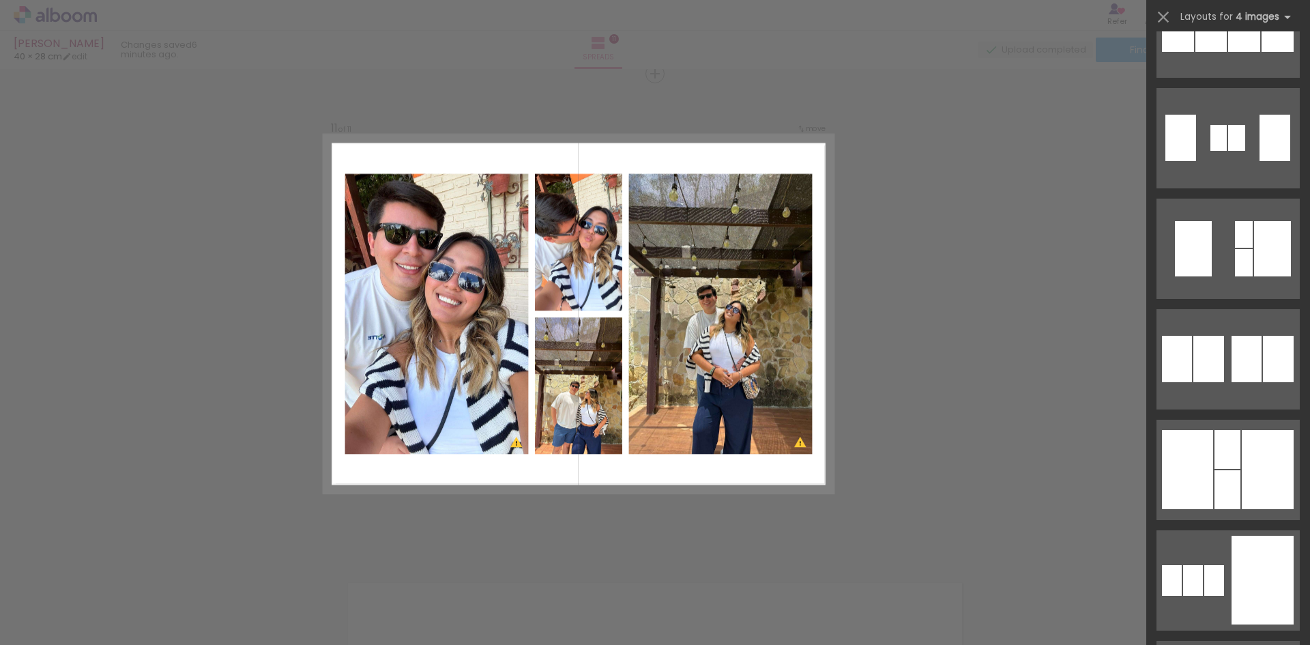
click at [1217, 486] on div at bounding box center [1228, 489] width 26 height 39
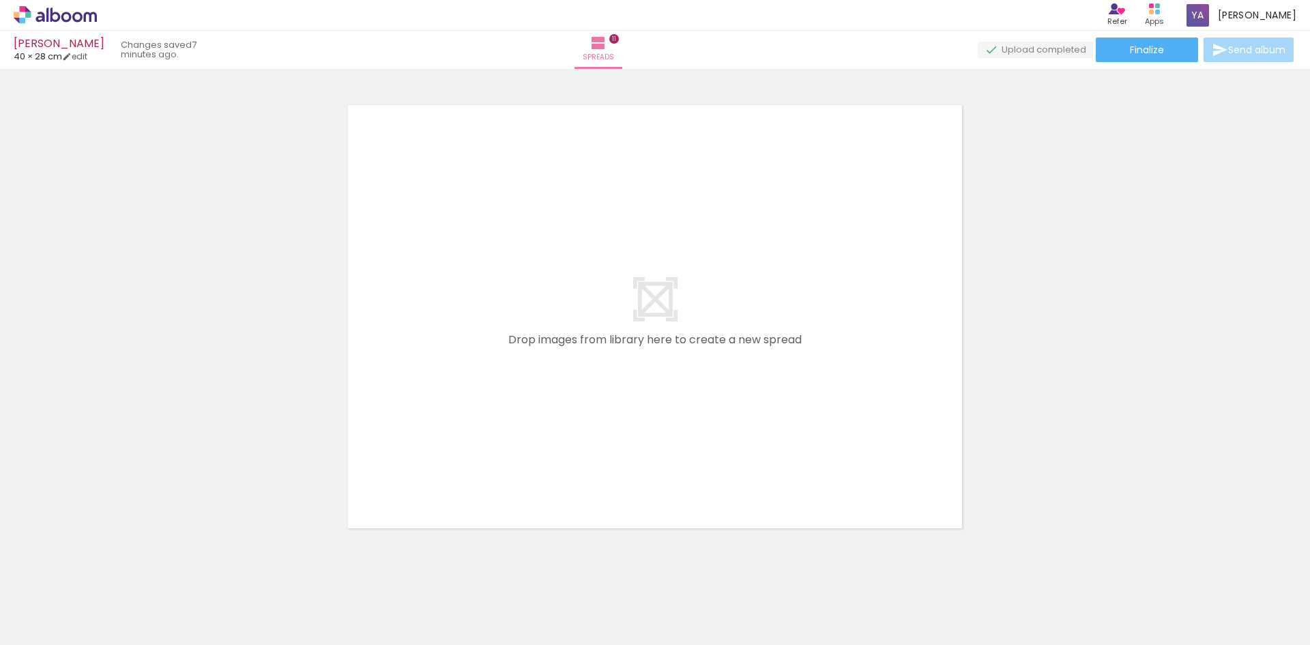
scroll to position [0, 2510]
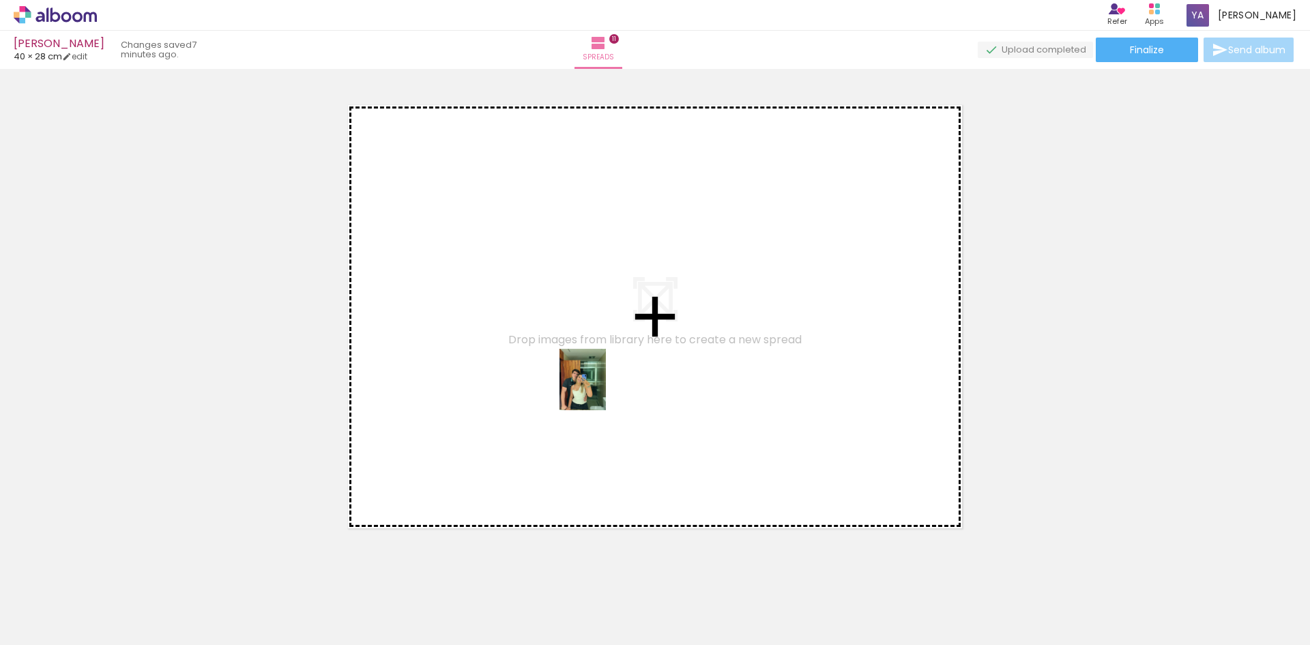
drag, startPoint x: 693, startPoint y: 601, endPoint x: 601, endPoint y: 390, distance: 230.4
click at [601, 390] on quentale-workspace at bounding box center [655, 322] width 1310 height 645
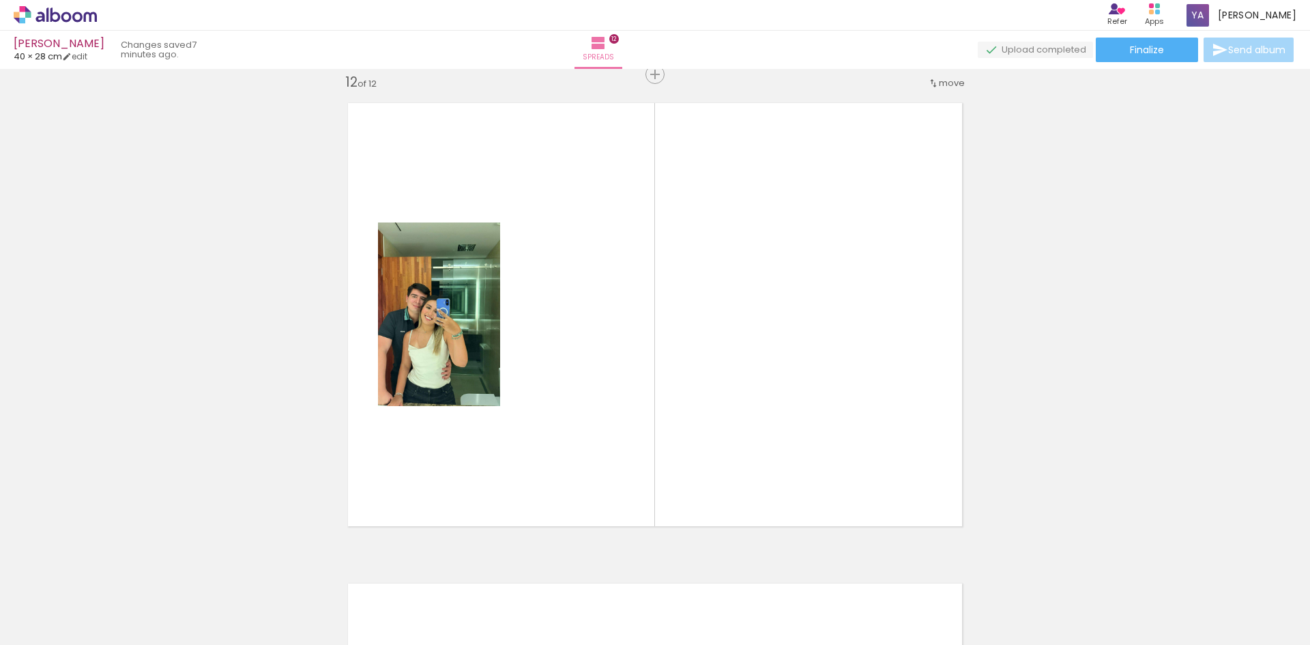
scroll to position [5302, 0]
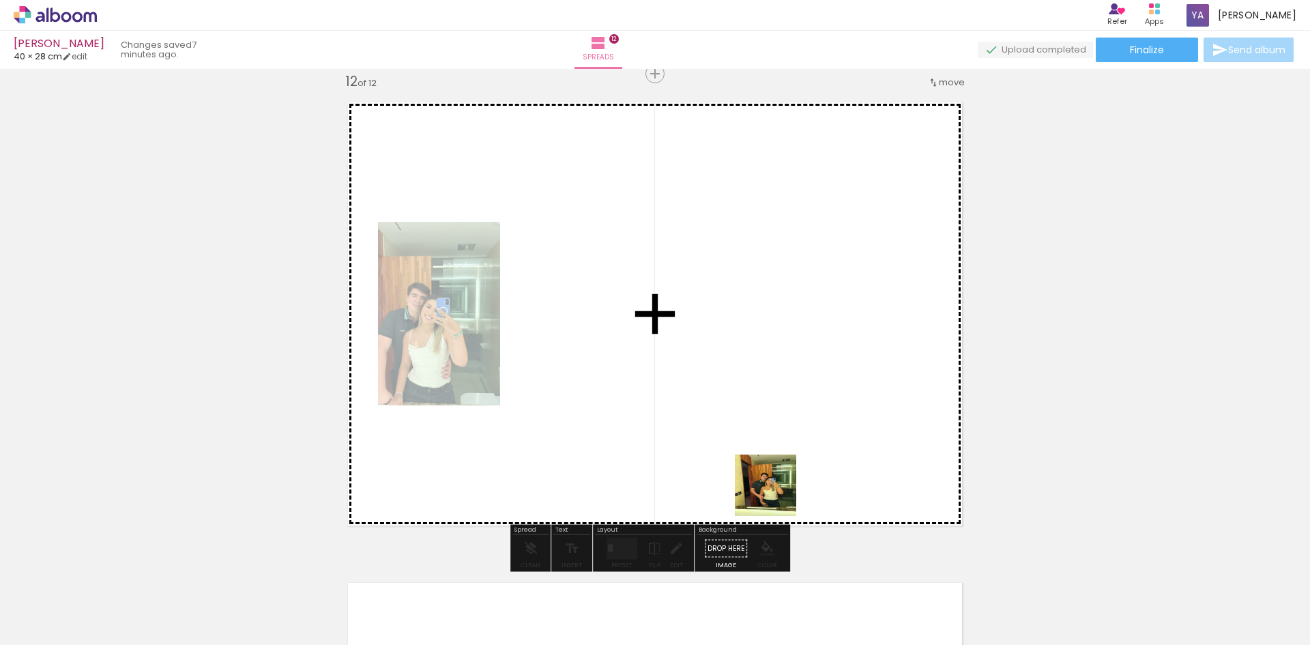
drag, startPoint x: 760, startPoint y: 601, endPoint x: 868, endPoint y: 591, distance: 108.9
click at [789, 446] on quentale-workspace at bounding box center [655, 322] width 1310 height 645
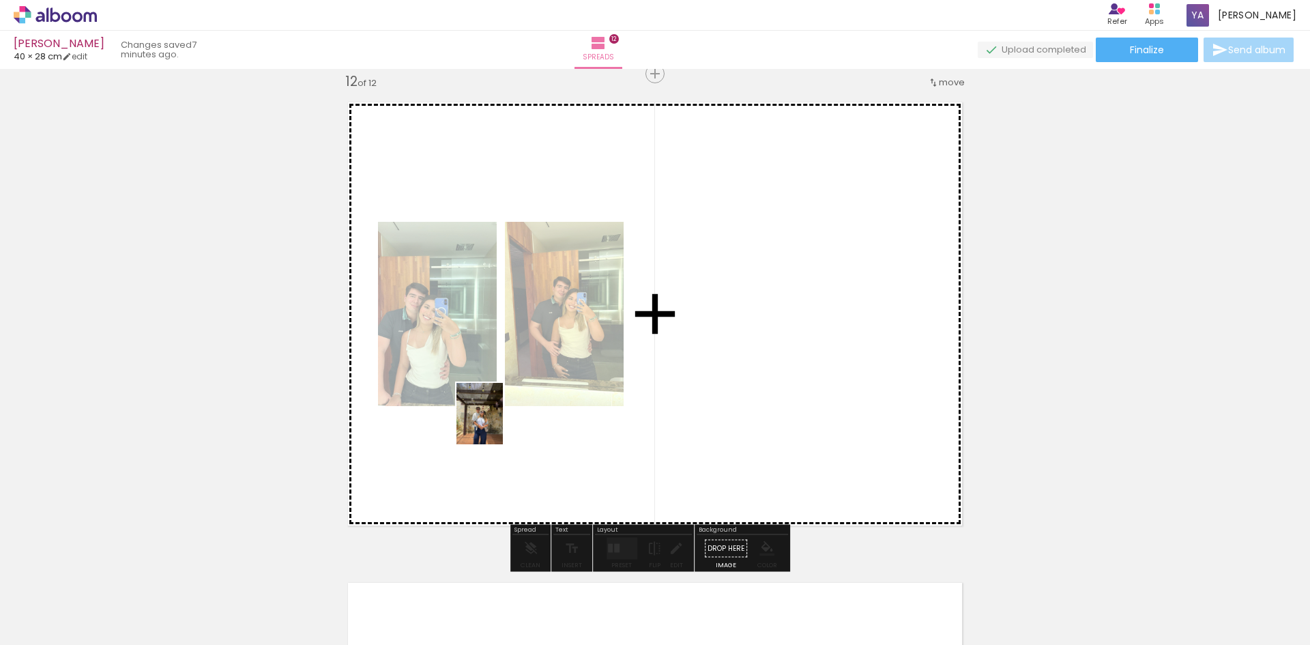
drag, startPoint x: 689, startPoint y: 548, endPoint x: 497, endPoint y: 424, distance: 228.5
click at [497, 424] on quentale-workspace at bounding box center [655, 322] width 1310 height 645
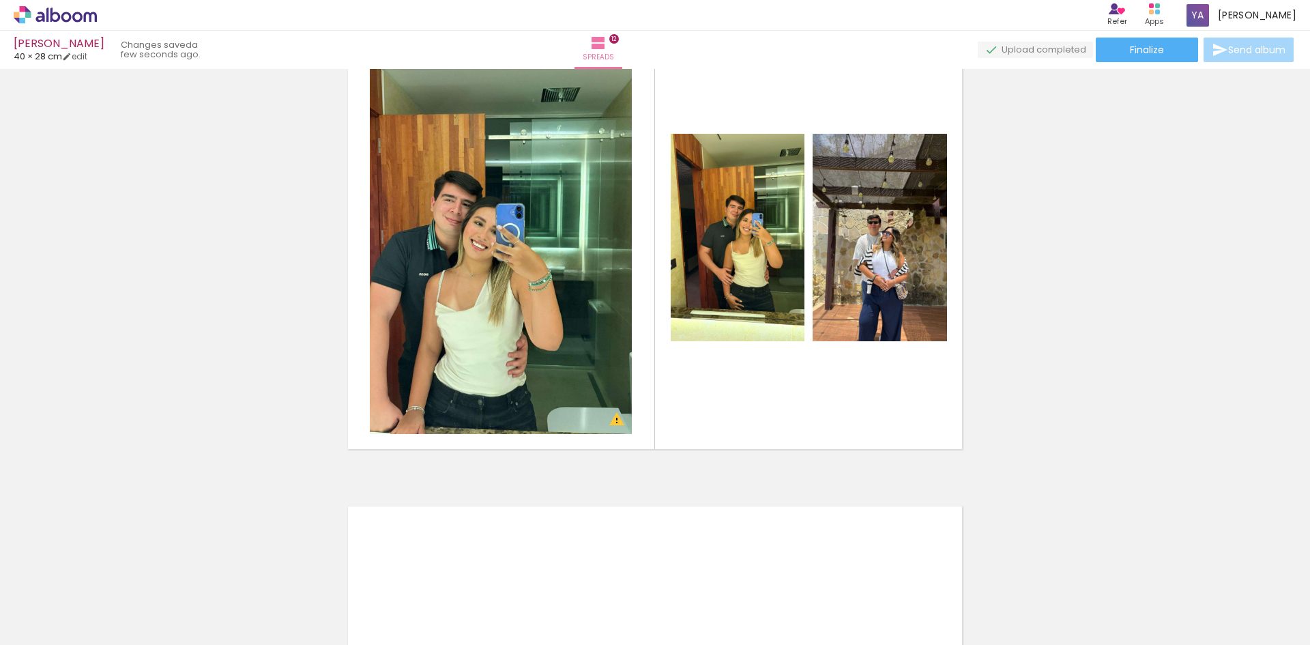
scroll to position [5391, 0]
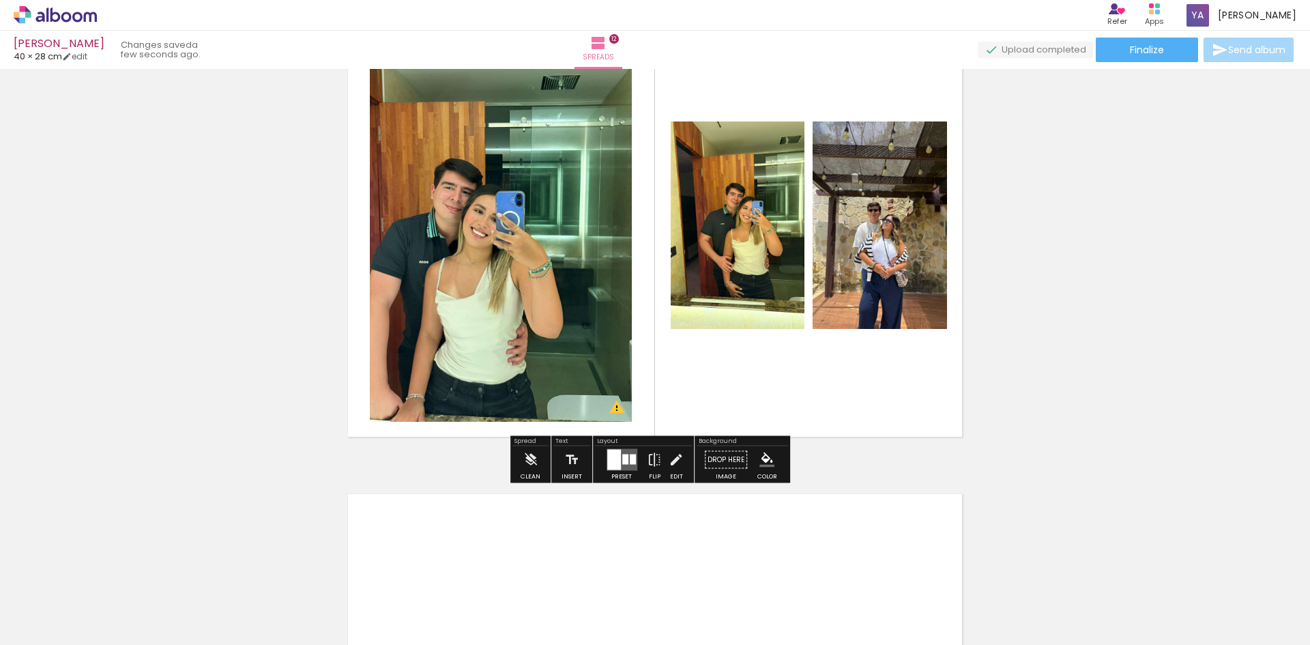
click at [621, 465] on quentale-layouter at bounding box center [622, 460] width 31 height 22
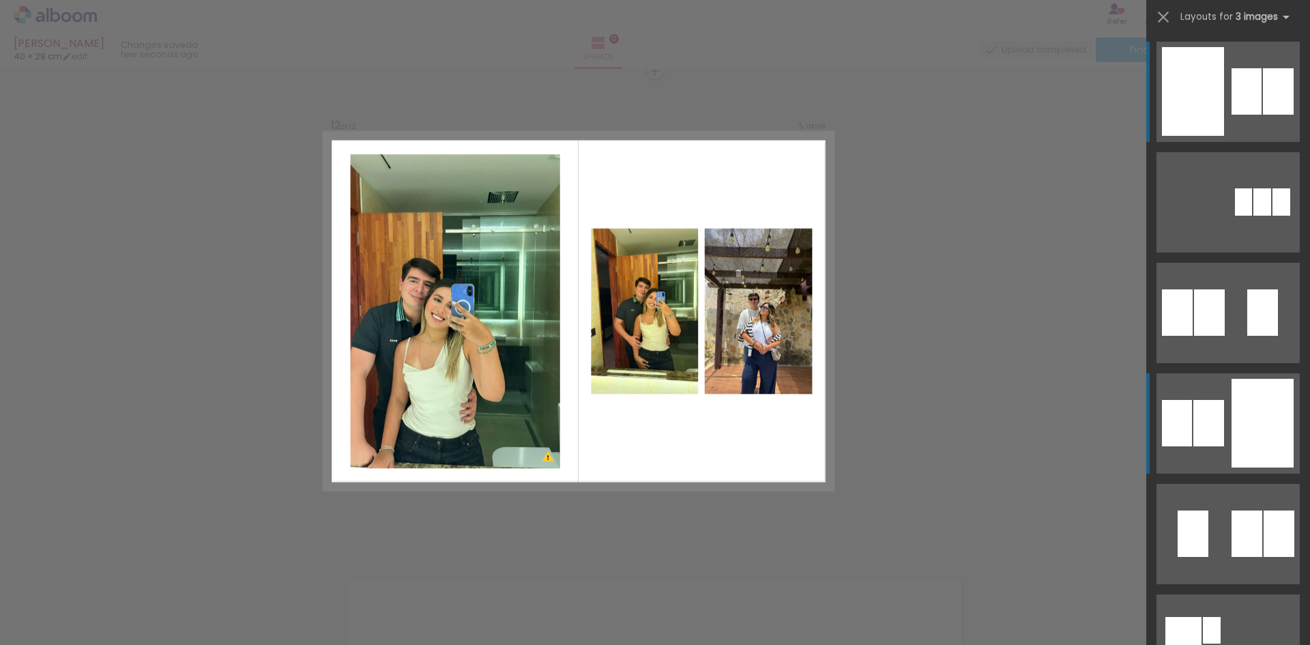
scroll to position [5302, 0]
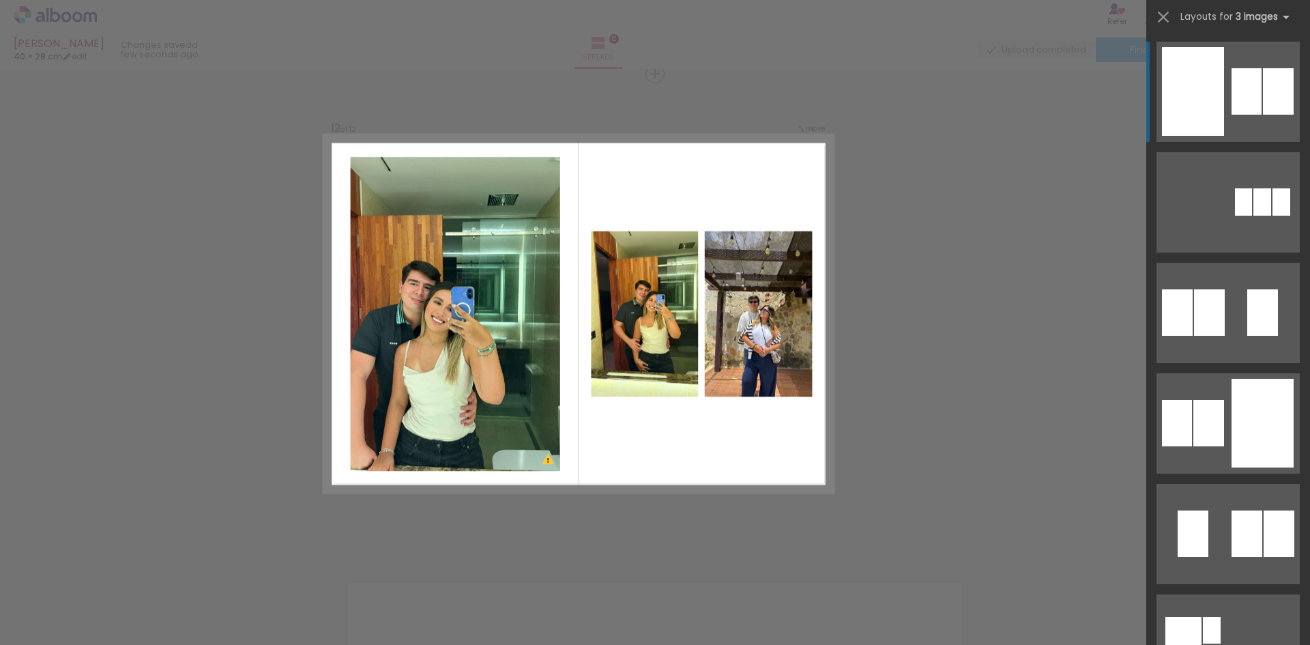
scroll to position [0, 2551]
click at [1193, 289] on div at bounding box center [1177, 312] width 31 height 46
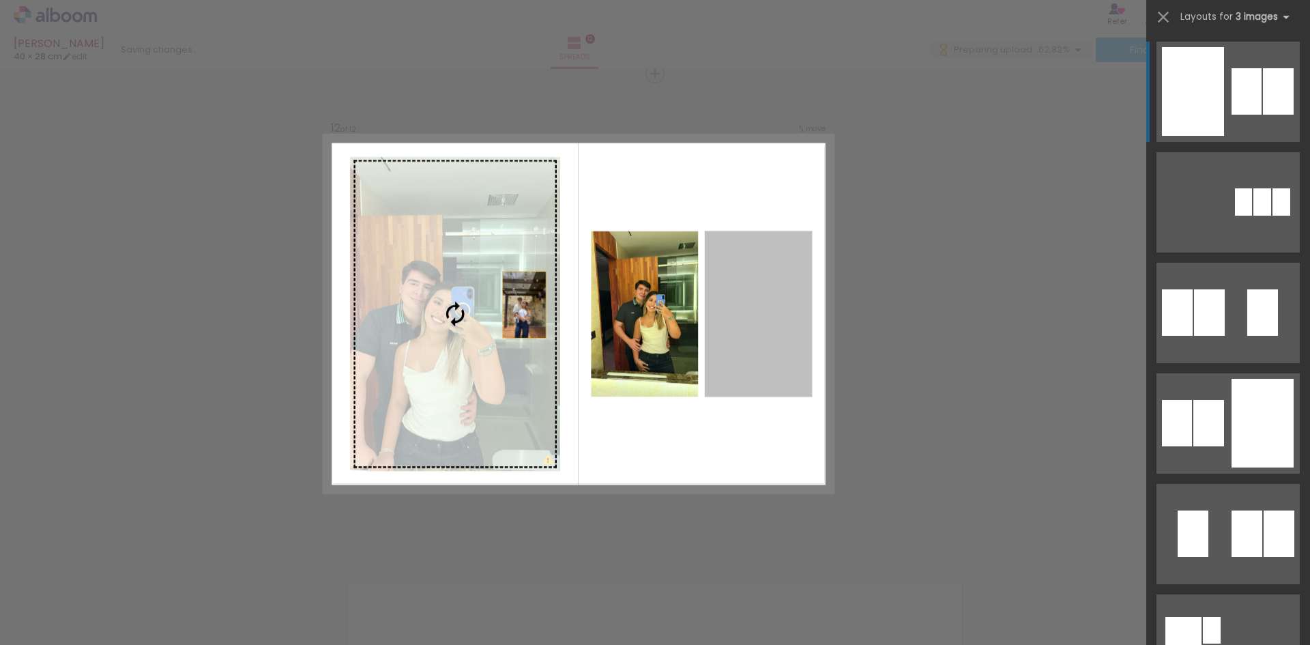
drag, startPoint x: 773, startPoint y: 302, endPoint x: 461, endPoint y: 302, distance: 311.9
click at [0, 0] on slot at bounding box center [0, 0] width 0 height 0
drag, startPoint x: 758, startPoint y: 357, endPoint x: 454, endPoint y: 351, distance: 303.7
click at [0, 0] on slot at bounding box center [0, 0] width 0 height 0
drag, startPoint x: 735, startPoint y: 366, endPoint x: 414, endPoint y: 353, distance: 321.0
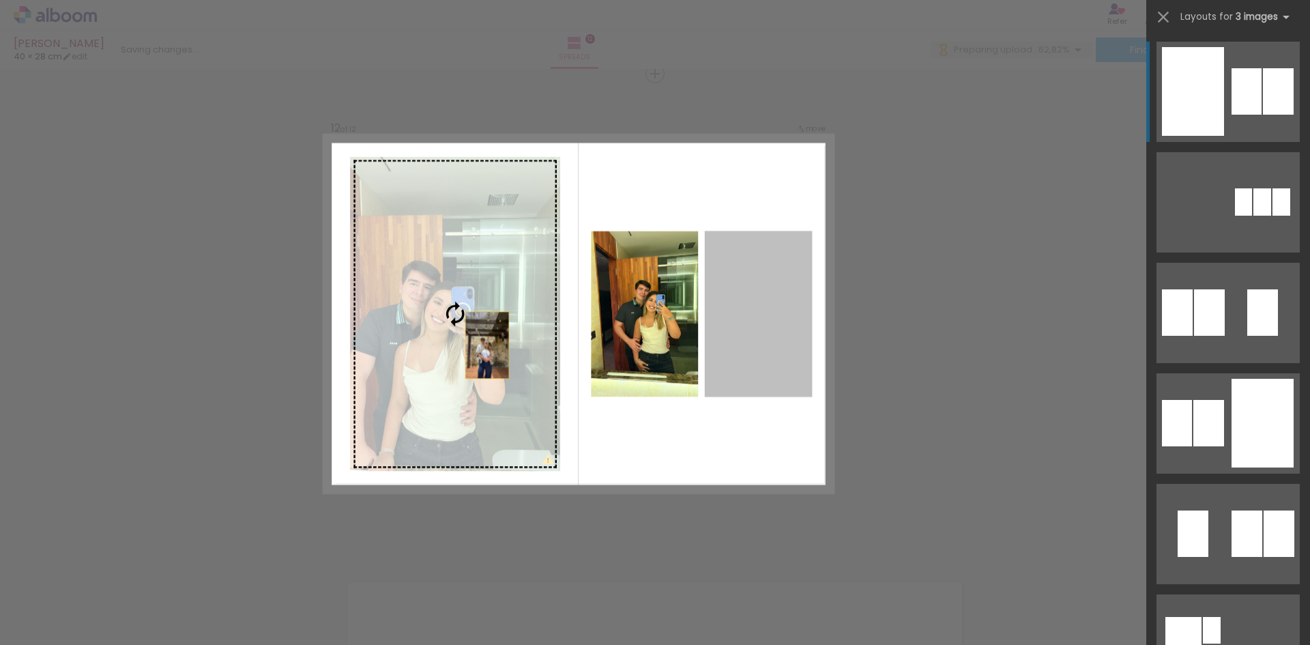
click at [0, 0] on slot at bounding box center [0, 0] width 0 height 0
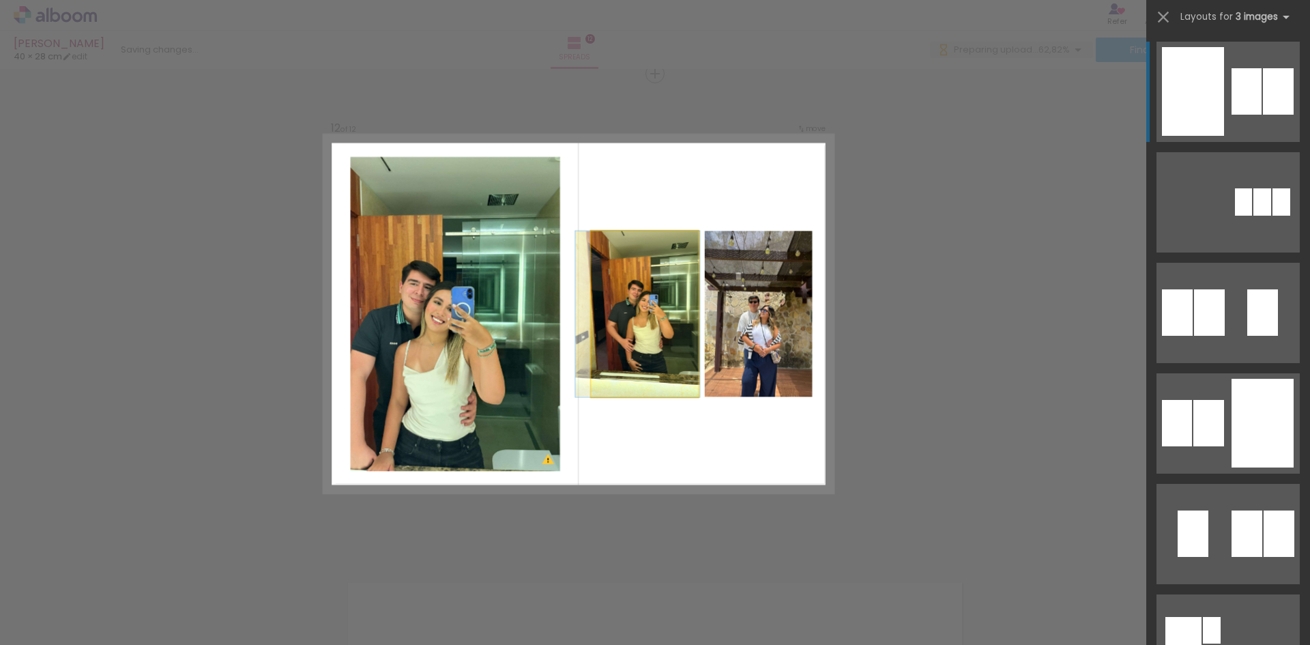
drag, startPoint x: 643, startPoint y: 361, endPoint x: 593, endPoint y: 349, distance: 51.2
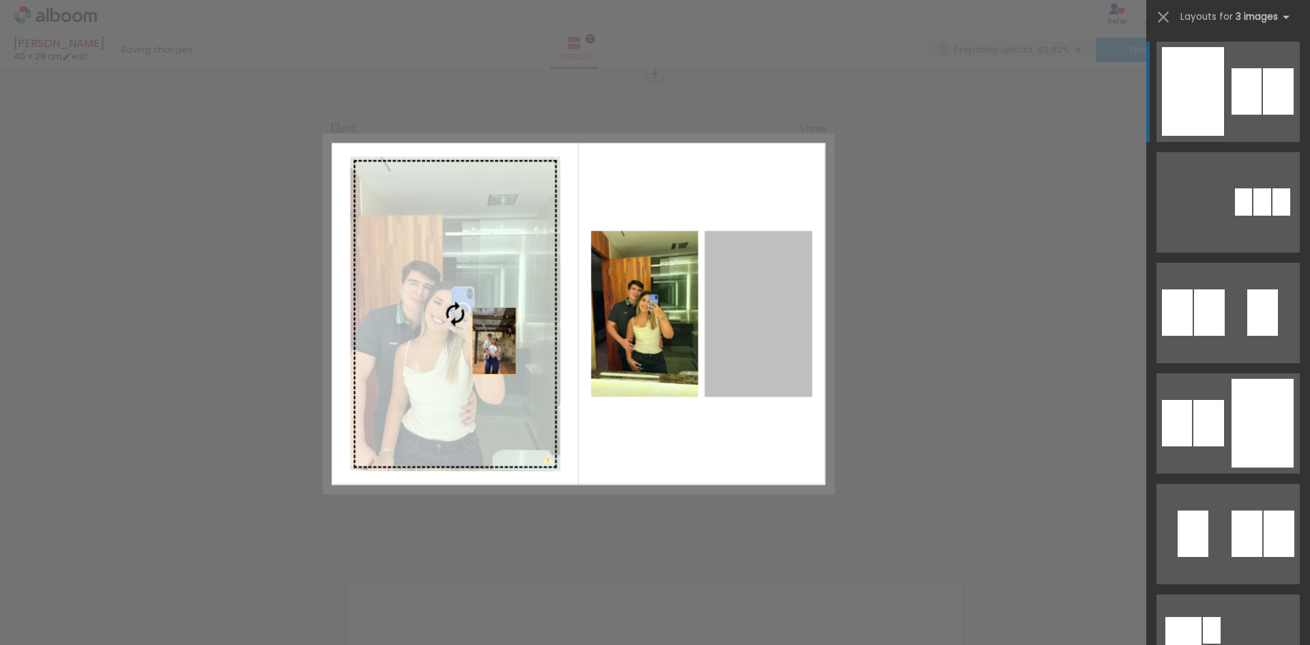
drag, startPoint x: 761, startPoint y: 351, endPoint x: 423, endPoint y: 347, distance: 337.8
click at [0, 0] on slot at bounding box center [0, 0] width 0 height 0
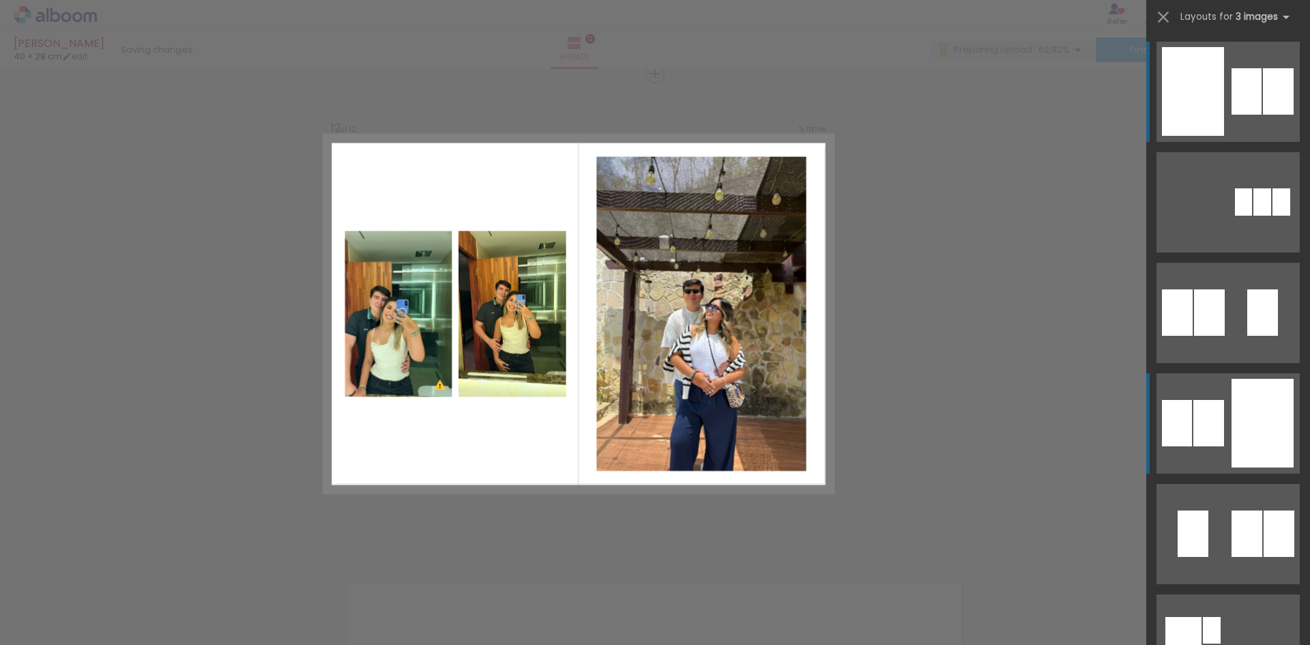
click at [1257, 336] on div at bounding box center [1262, 312] width 31 height 46
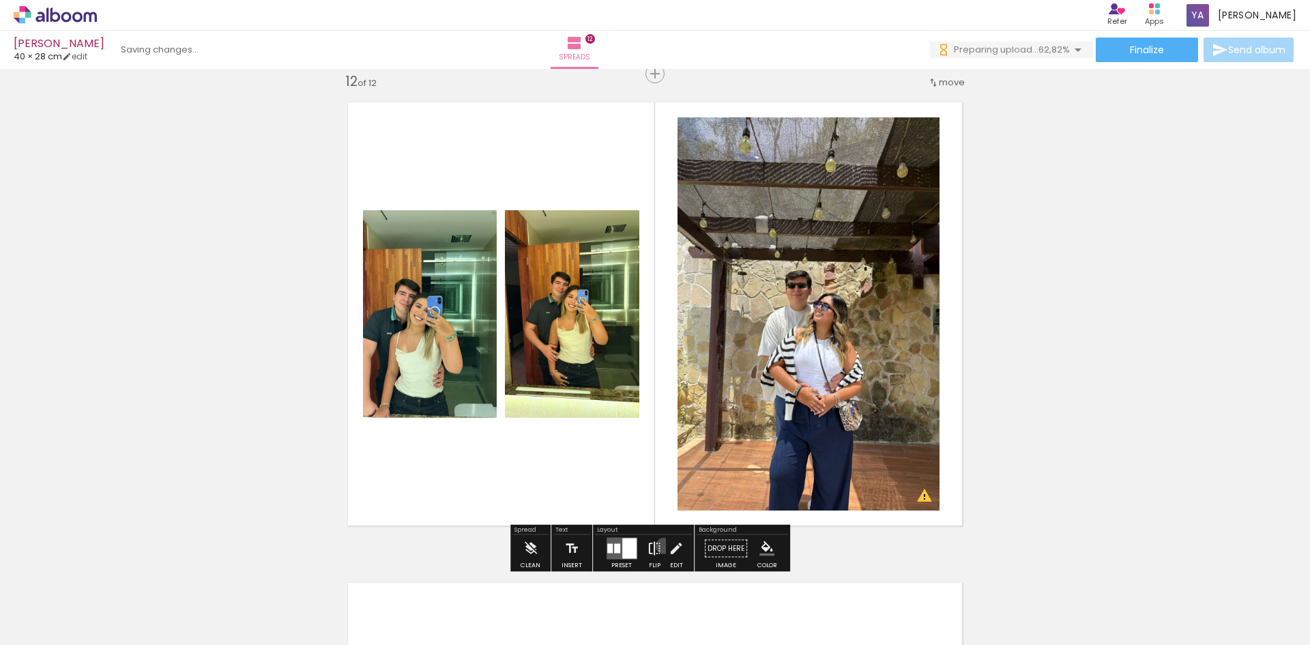
click at [662, 546] on paper-button "Flip" at bounding box center [655, 552] width 22 height 35
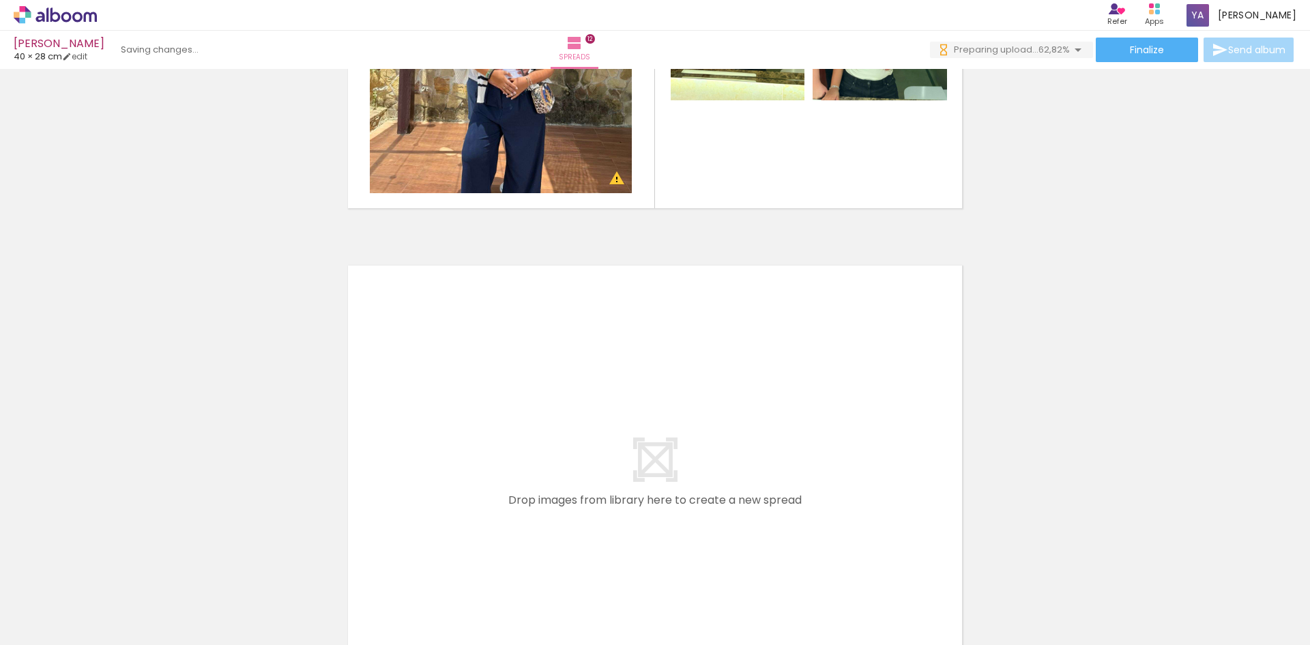
scroll to position [5644, 0]
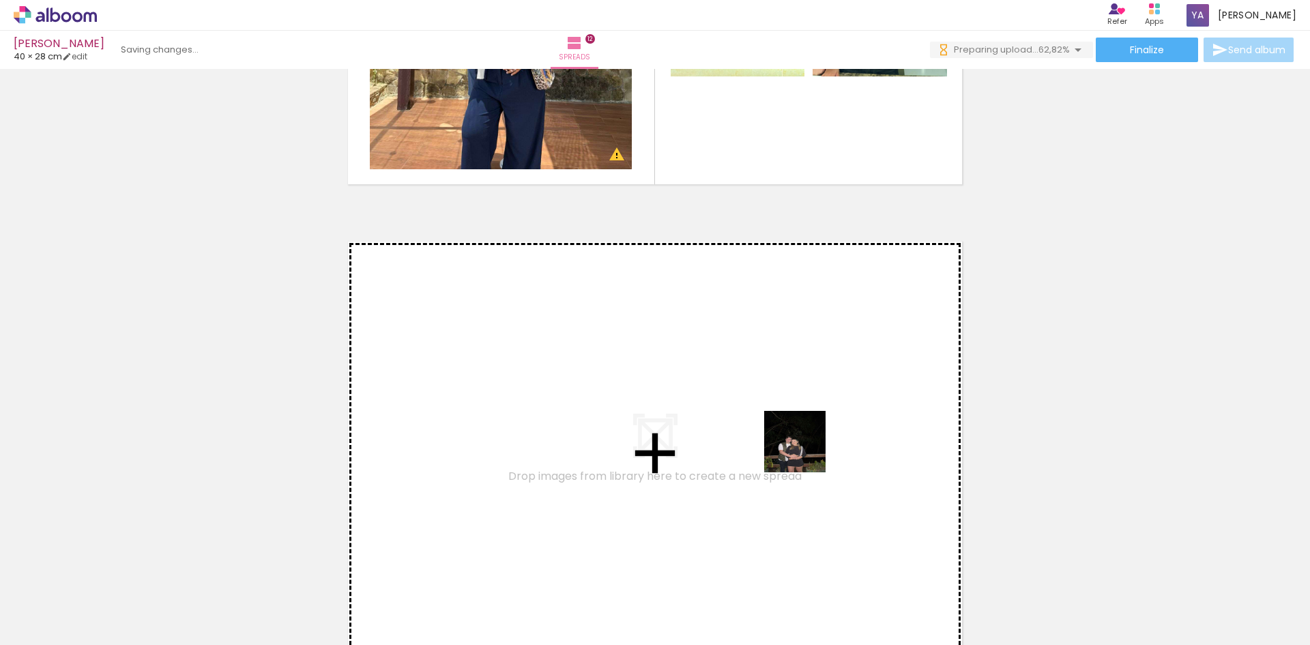
drag, startPoint x: 885, startPoint y: 609, endPoint x: 805, endPoint y: 452, distance: 176.1
click at [805, 452] on quentale-workspace at bounding box center [655, 322] width 1310 height 645
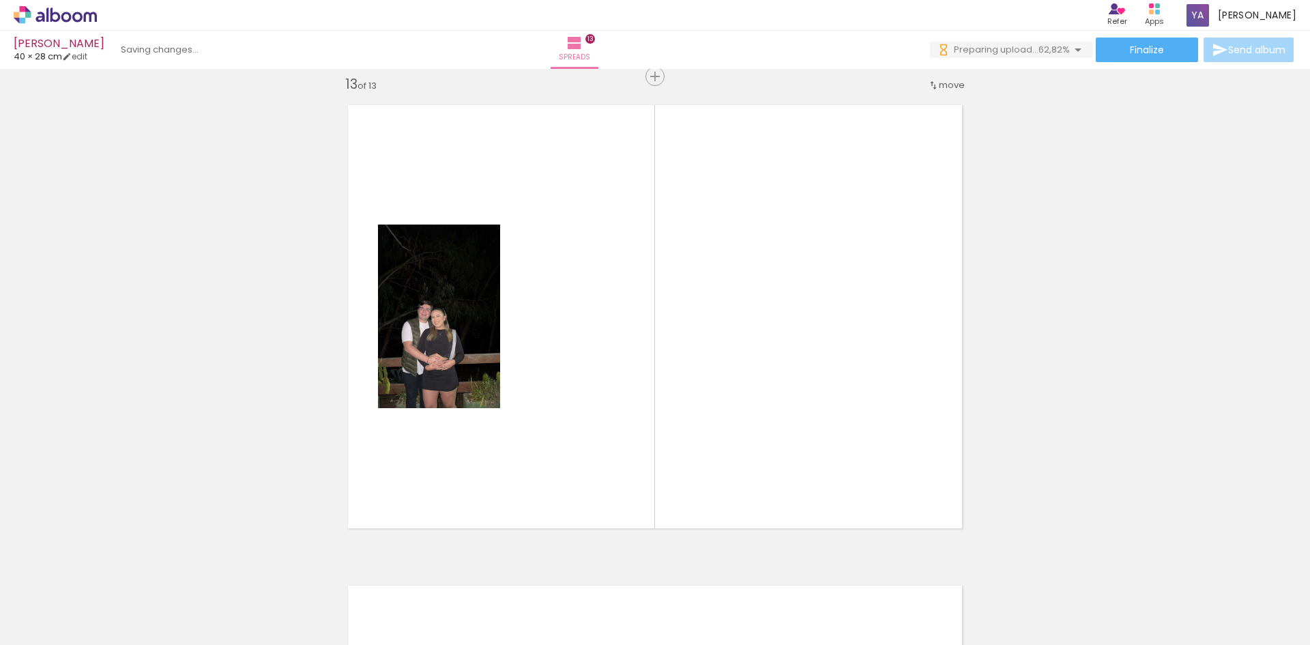
scroll to position [5783, 0]
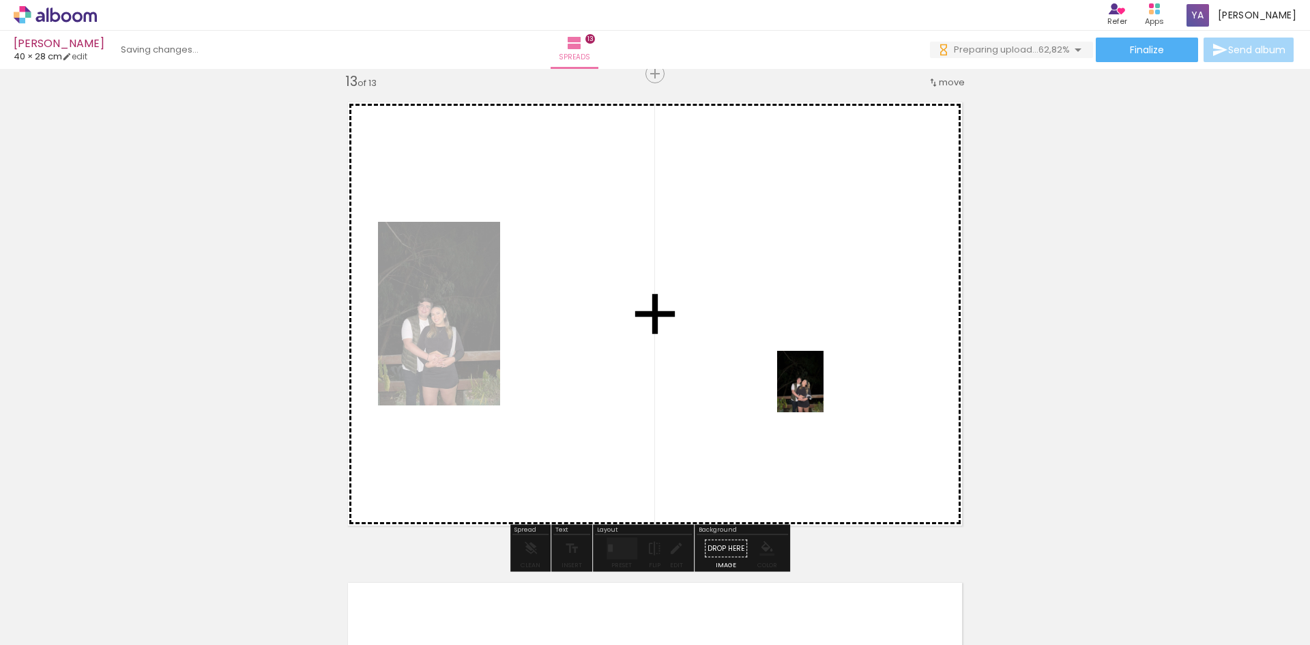
drag, startPoint x: 1119, startPoint y: 624, endPoint x: 818, endPoint y: 392, distance: 380.4
click at [818, 392] on quentale-workspace at bounding box center [655, 322] width 1310 height 645
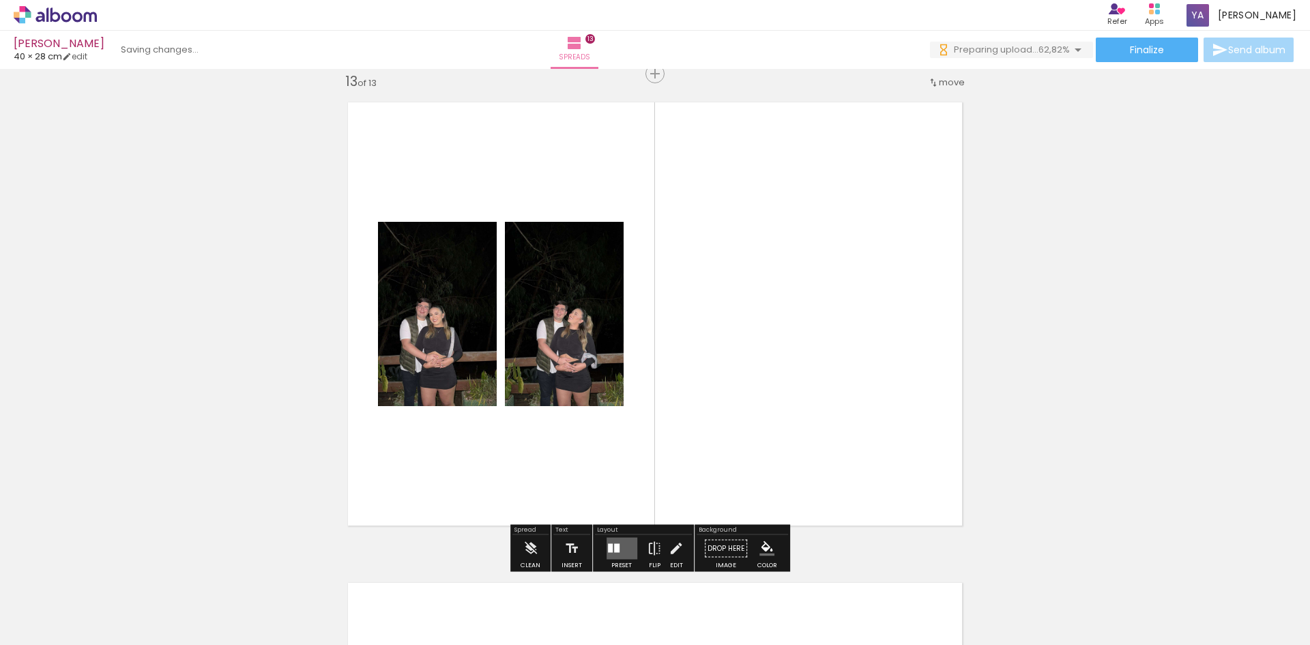
click at [619, 545] on quentale-layouter at bounding box center [622, 549] width 31 height 22
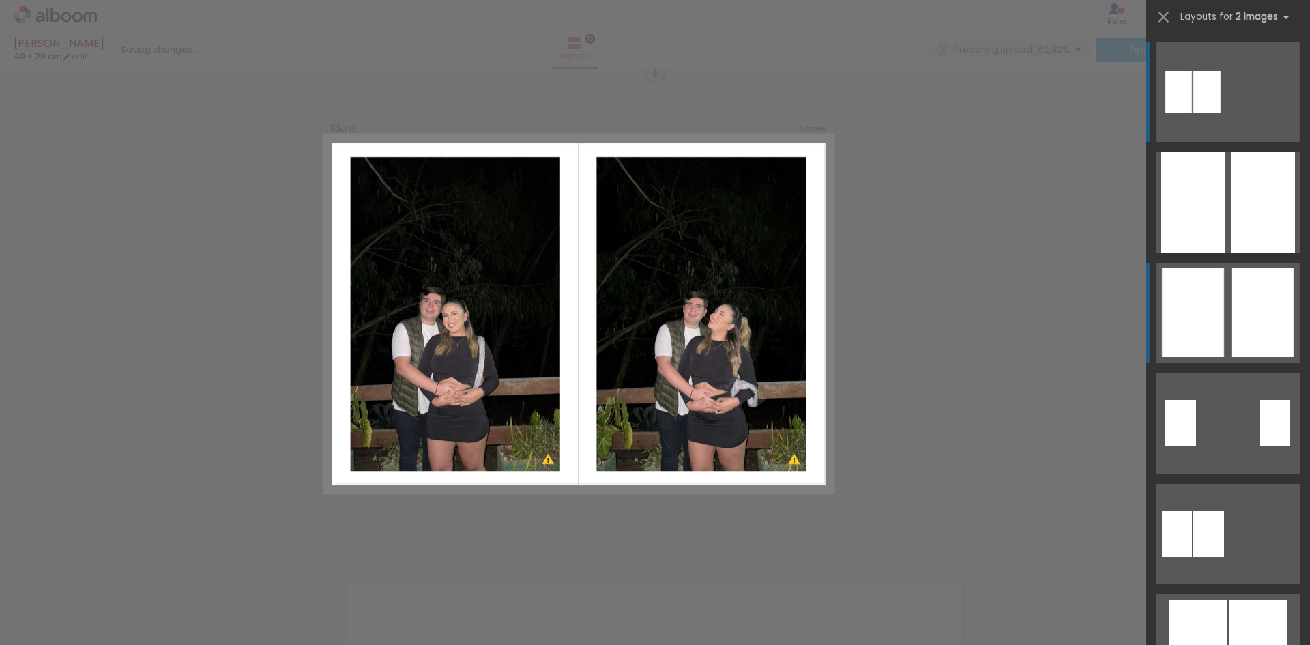
click at [1277, 330] on div at bounding box center [1263, 312] width 62 height 89
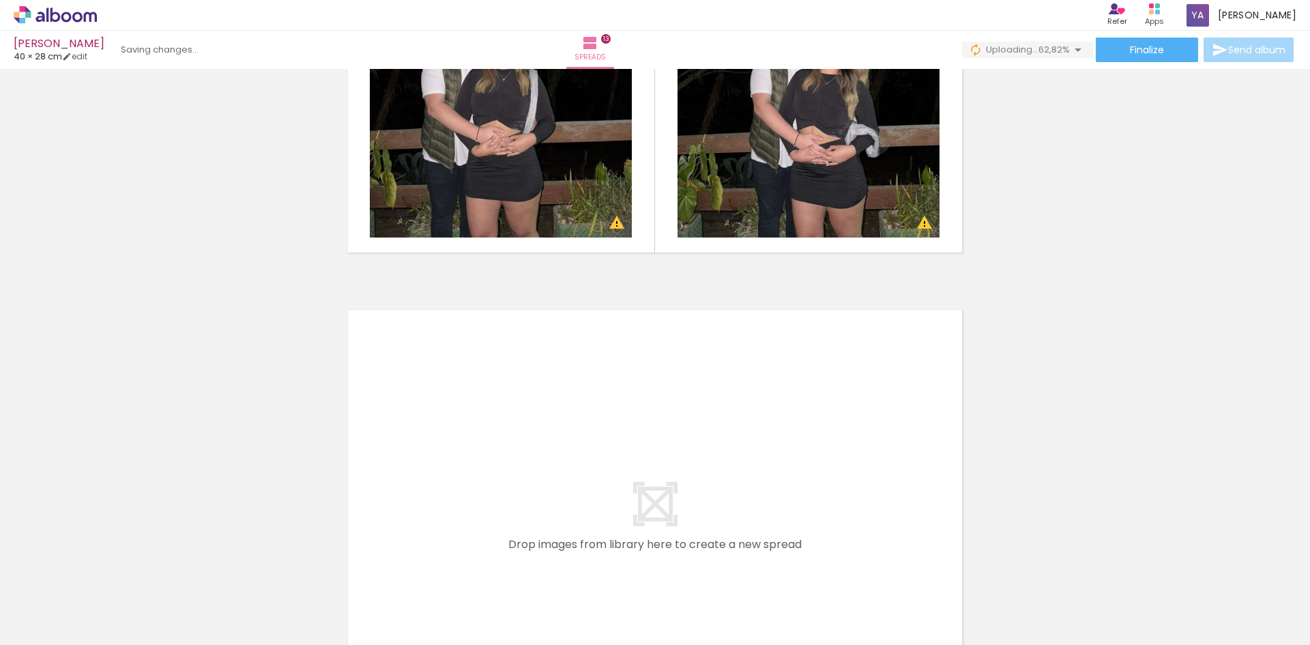
scroll to position [0, 2694]
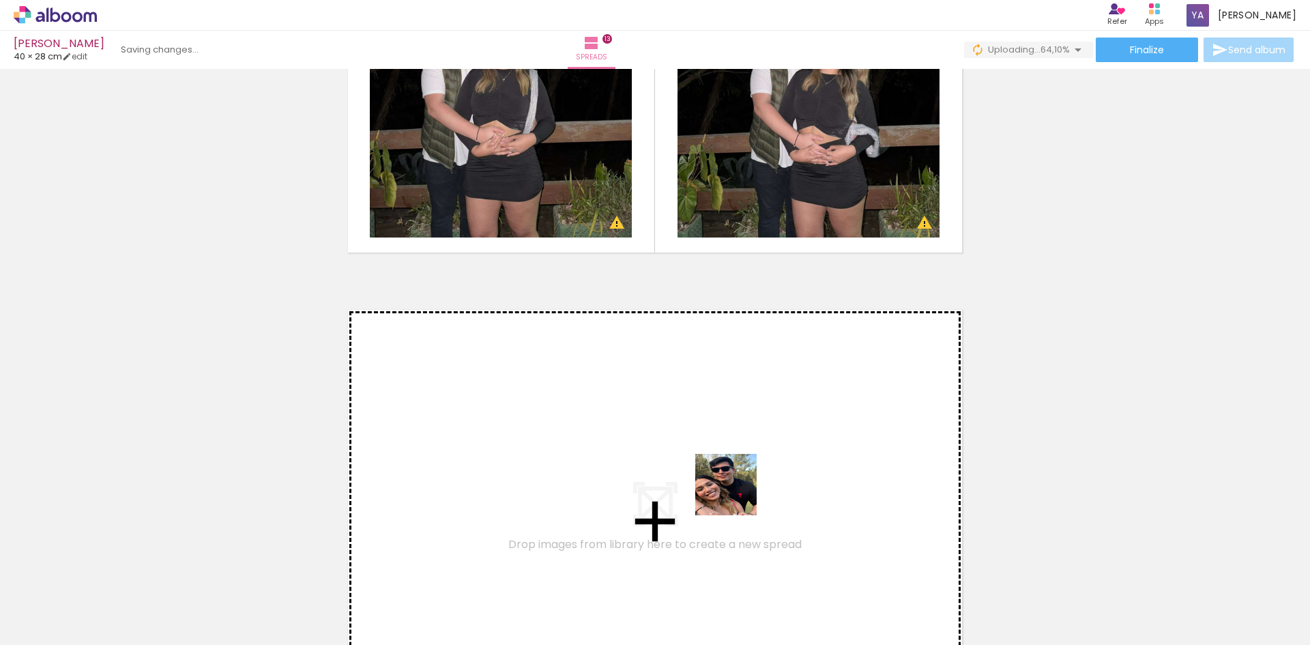
drag, startPoint x: 818, startPoint y: 617, endPoint x: 736, endPoint y: 495, distance: 146.7
click at [736, 495] on quentale-workspace at bounding box center [655, 322] width 1310 height 645
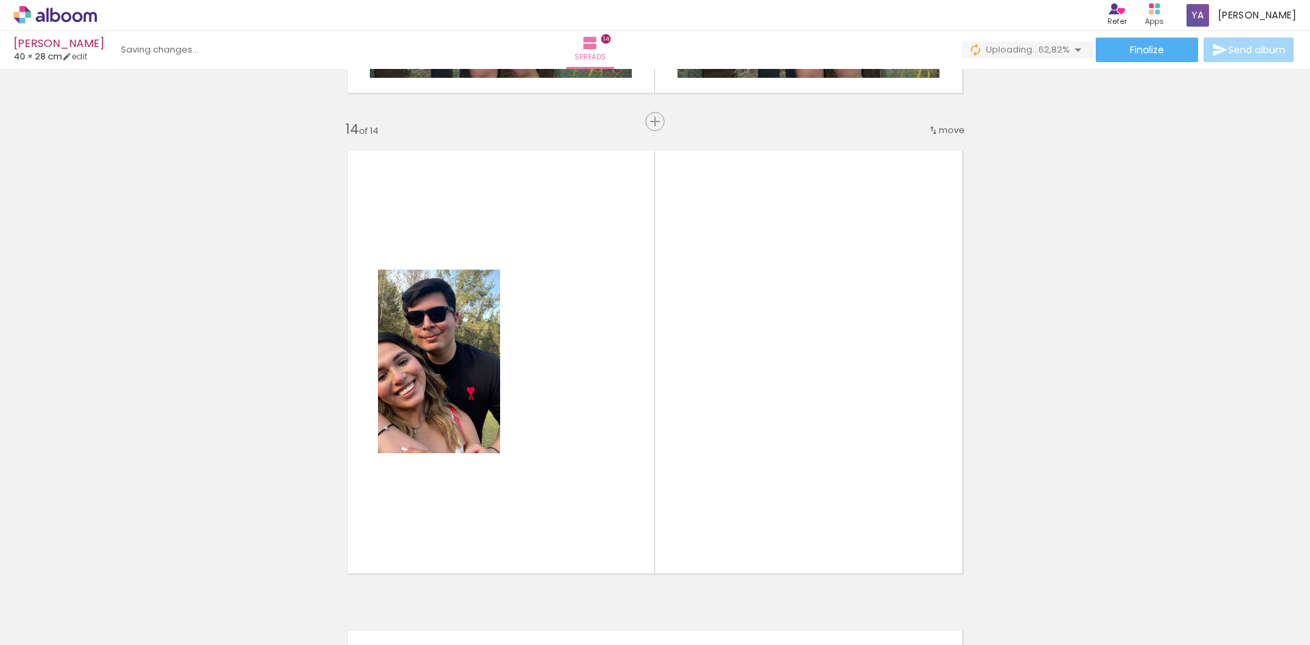
scroll to position [6263, 0]
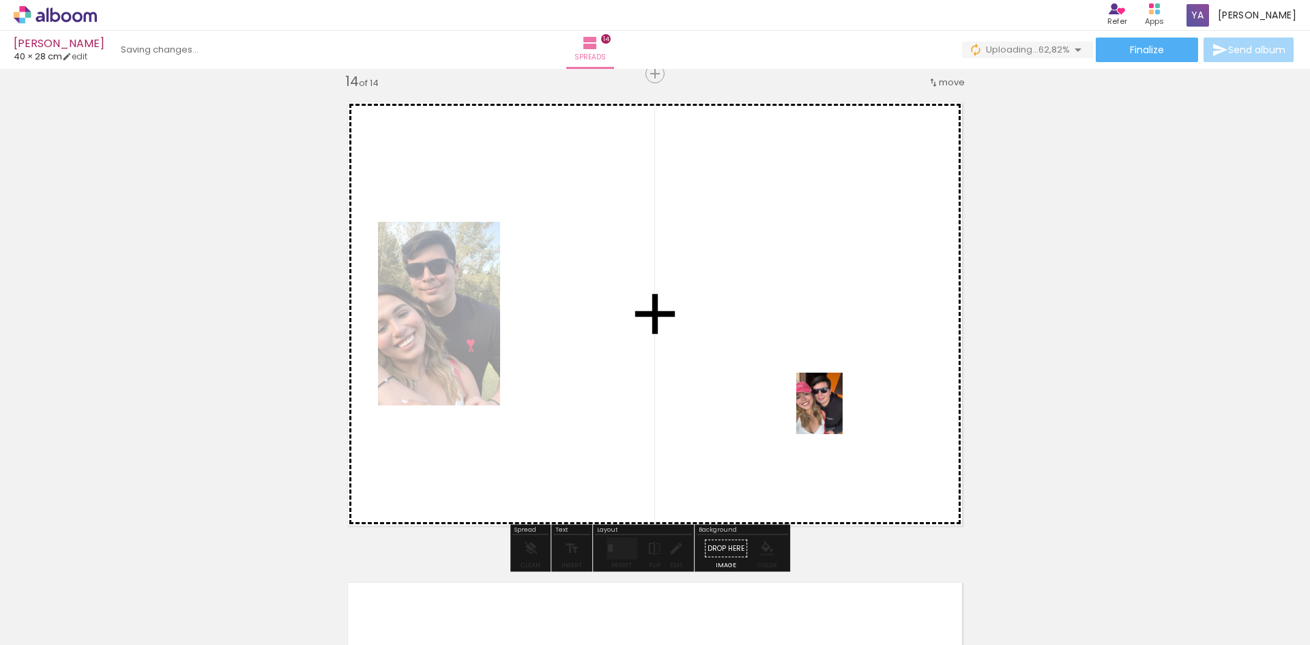
drag, startPoint x: 853, startPoint y: 494, endPoint x: 833, endPoint y: 394, distance: 102.3
click at [833, 394] on quentale-workspace at bounding box center [655, 322] width 1310 height 645
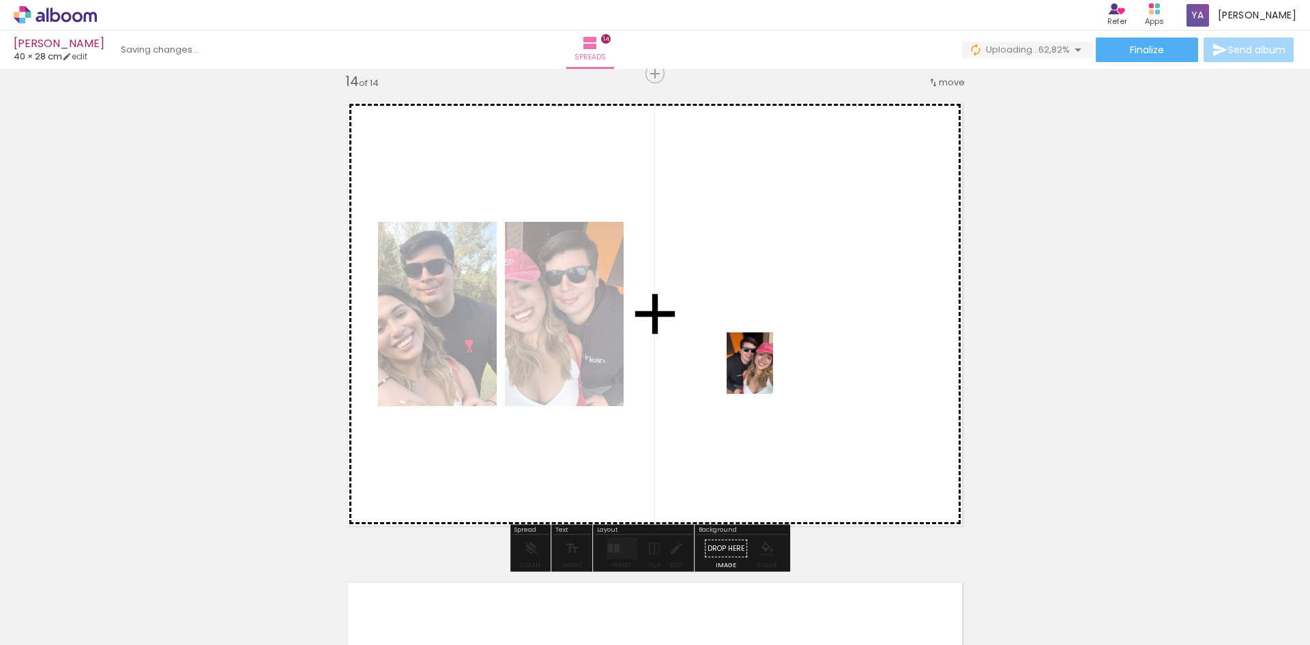
drag, startPoint x: 1018, startPoint y: 568, endPoint x: 768, endPoint y: 373, distance: 317.5
click at [768, 373] on quentale-workspace at bounding box center [655, 322] width 1310 height 645
